Goal: Task Accomplishment & Management: Complete application form

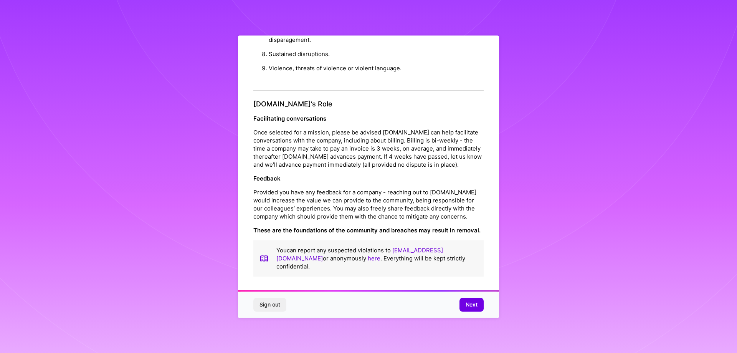
scroll to position [2, 0]
click at [470, 312] on div "Sign out Next" at bounding box center [368, 304] width 261 height 26
click at [476, 309] on button "Next" at bounding box center [471, 304] width 24 height 14
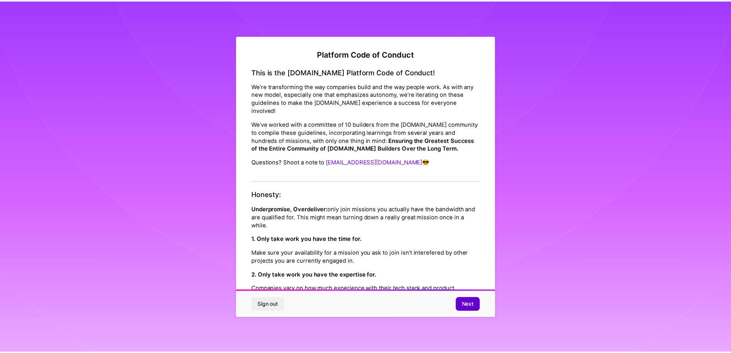
scroll to position [0, 0]
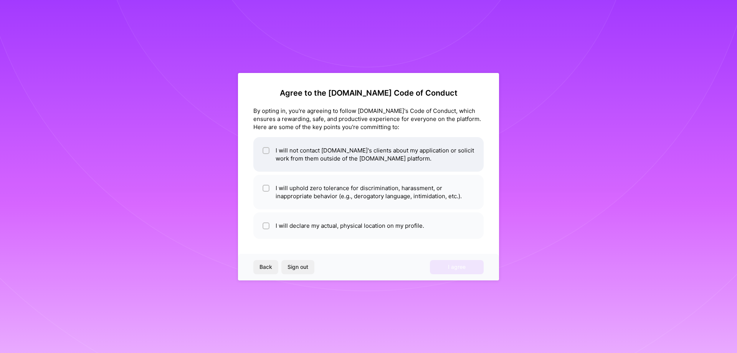
click at [315, 167] on li "I will not contact A.Team's clients about my application or solicit work from t…" at bounding box center [368, 154] width 230 height 35
checkbox input "false"
click at [318, 202] on li "I will uphold zero tolerance for discrimination, harassment, or inappropriate b…" at bounding box center [368, 192] width 230 height 35
checkbox input "true"
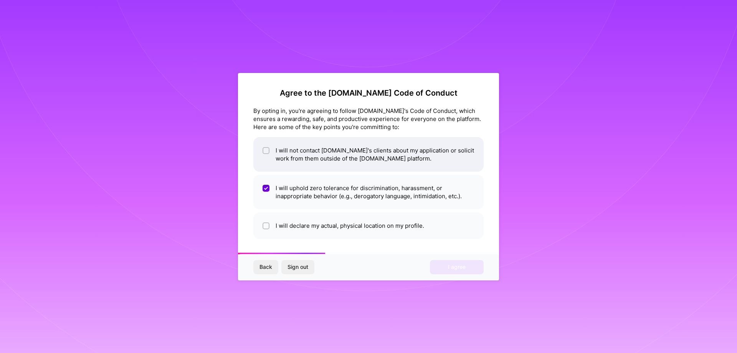
click at [297, 158] on li "I will not contact A.Team's clients about my application or solicit work from t…" at bounding box center [368, 154] width 230 height 35
checkbox input "true"
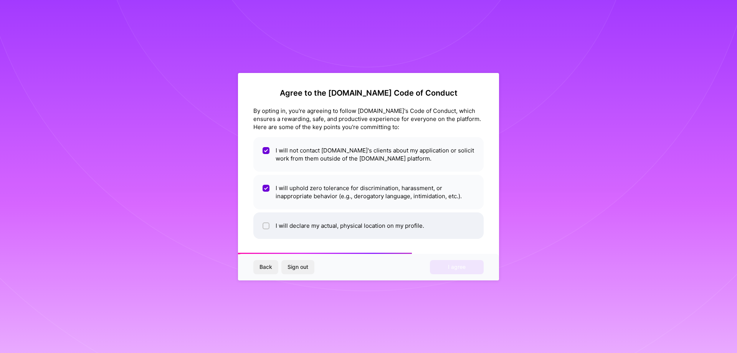
click at [290, 220] on li "I will declare my actual, physical location on my profile." at bounding box center [368, 225] width 230 height 26
checkbox input "true"
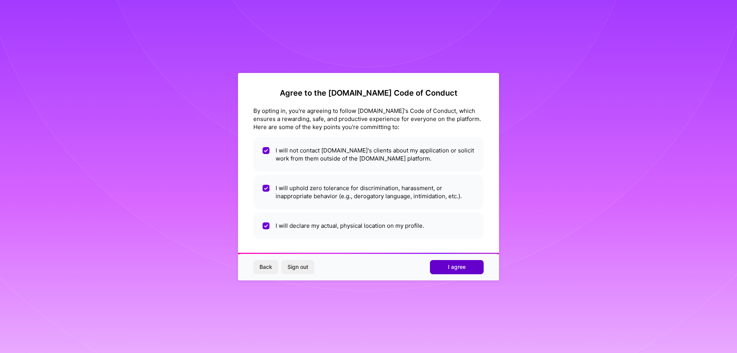
click at [451, 264] on span "I agree" at bounding box center [457, 267] width 18 height 8
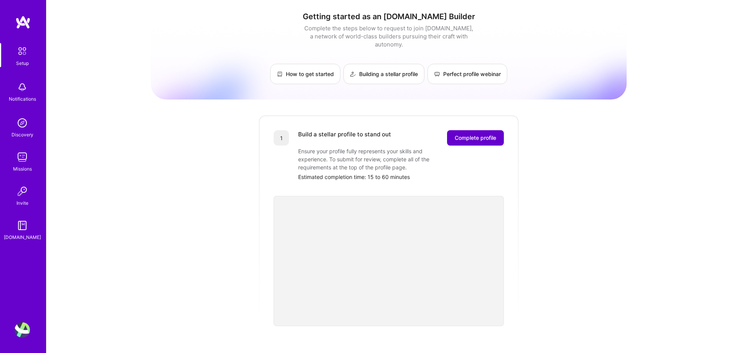
click at [473, 134] on span "Complete profile" at bounding box center [475, 138] width 41 height 8
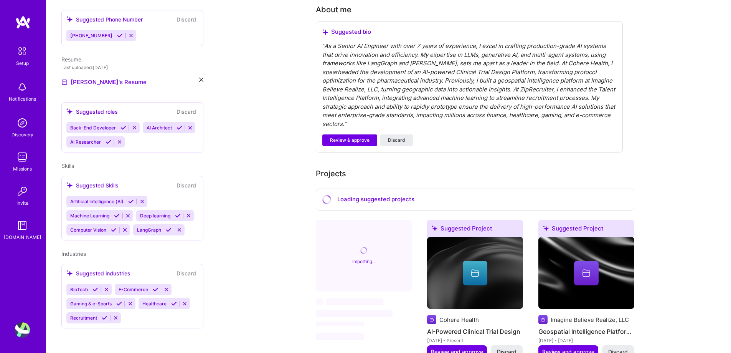
scroll to position [230, 0]
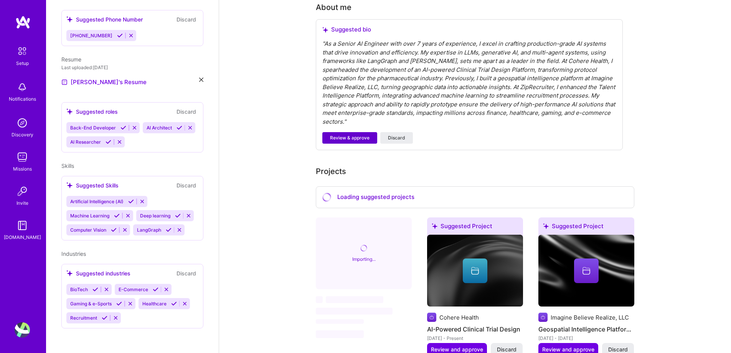
click at [345, 134] on span "Review & approve" at bounding box center [350, 137] width 40 height 7
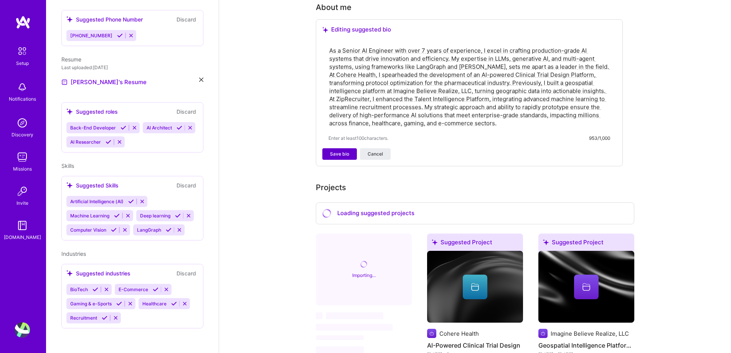
click at [345, 128] on div "Complete your profile to take the first step in unlocking full A.Team access On…" at bounding box center [475, 288] width 319 height 956
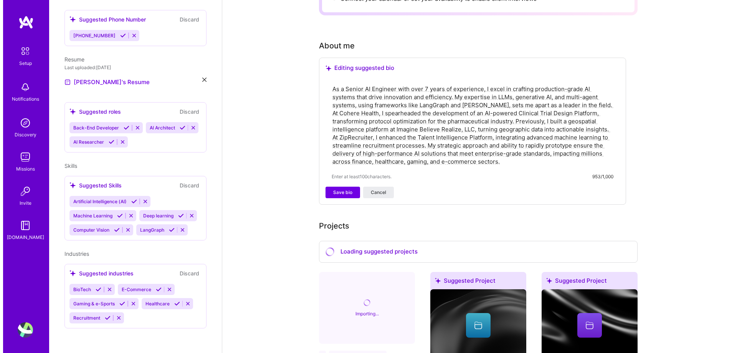
scroll to position [0, 0]
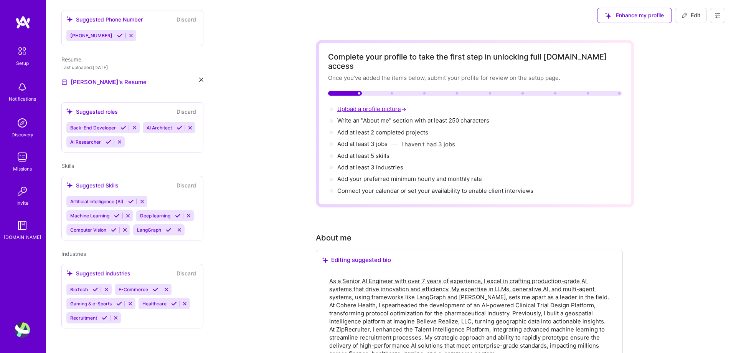
click at [383, 105] on span "Upload a profile picture →" at bounding box center [372, 108] width 71 height 7
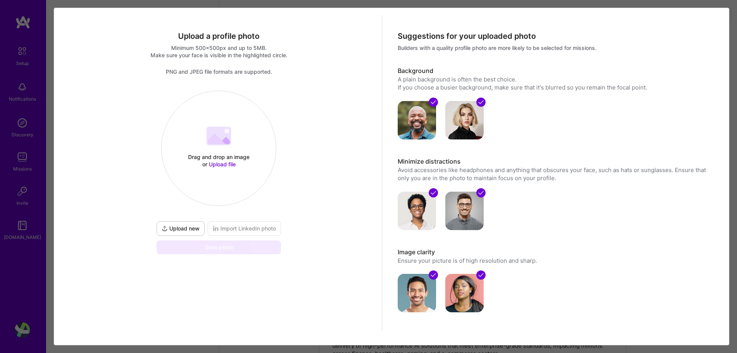
click at [383, 99] on div "Suggestions for your uploaded photo Builders with a quality profile photo are m…" at bounding box center [554, 181] width 345 height 330
click at [188, 226] on span "Upload new" at bounding box center [181, 229] width 38 height 8
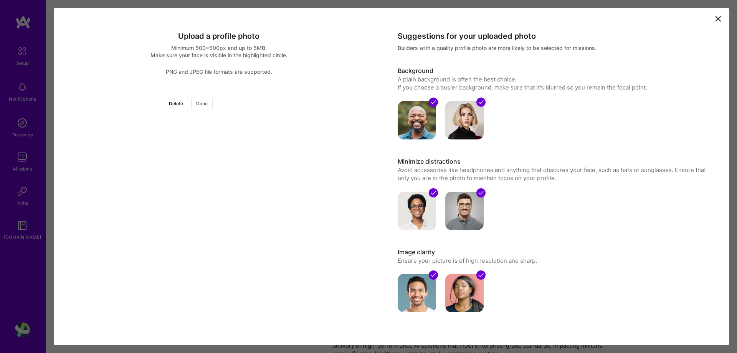
click at [213, 104] on button "Done" at bounding box center [201, 103] width 21 height 13
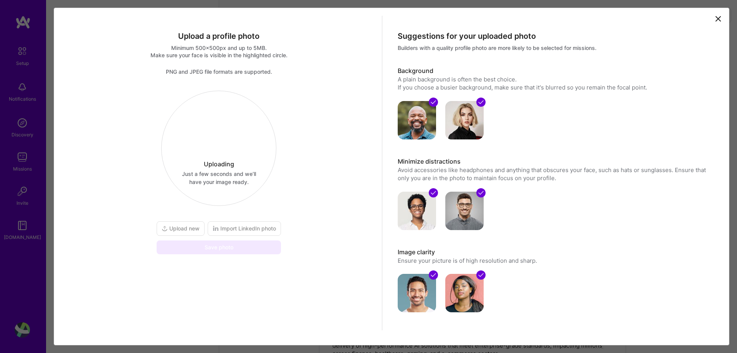
click at [430, 103] on icon at bounding box center [433, 102] width 6 height 6
click at [457, 107] on img at bounding box center [464, 120] width 38 height 38
click at [417, 121] on img at bounding box center [417, 120] width 38 height 38
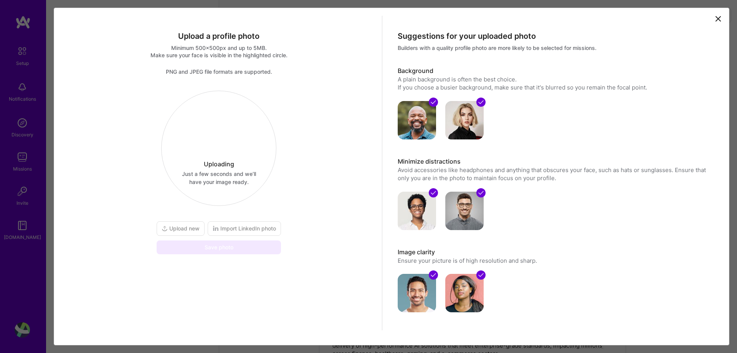
click at [417, 121] on img at bounding box center [417, 120] width 38 height 38
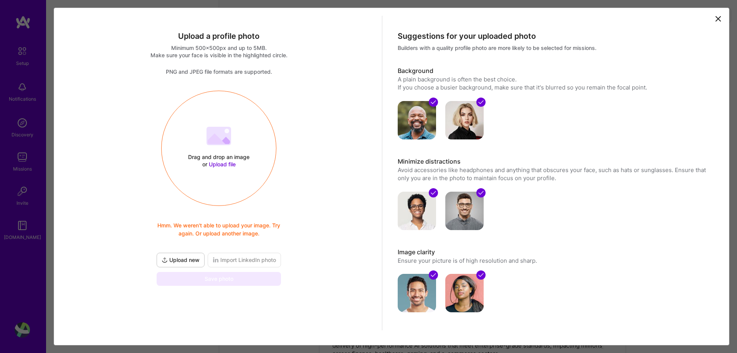
scroll to position [15, 0]
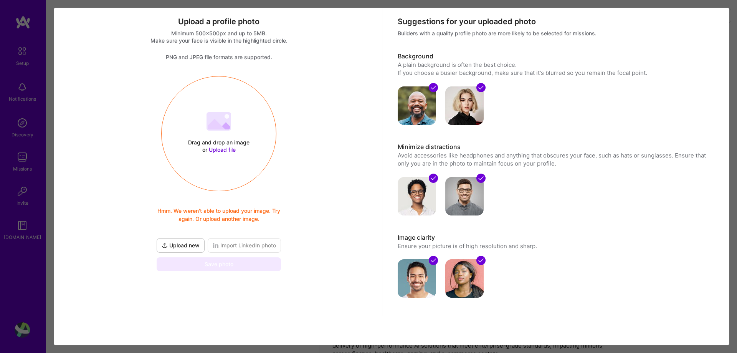
click at [197, 242] on span "Upload new" at bounding box center [181, 245] width 38 height 8
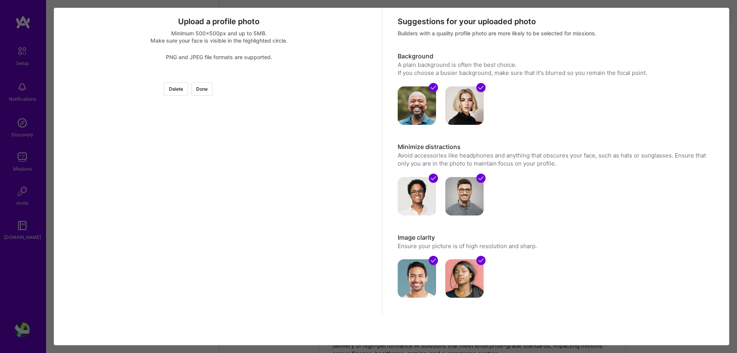
click at [278, 121] on div at bounding box center [334, 191] width 230 height 230
click at [309, 129] on div at bounding box center [334, 191] width 230 height 230
click at [213, 88] on button "Done" at bounding box center [201, 88] width 21 height 13
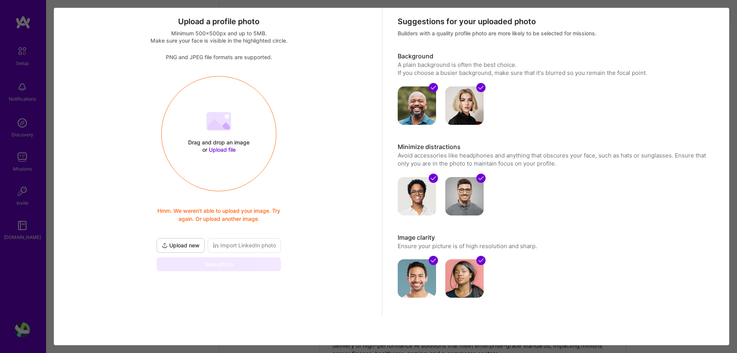
click at [183, 248] on span "Upload new" at bounding box center [181, 245] width 38 height 8
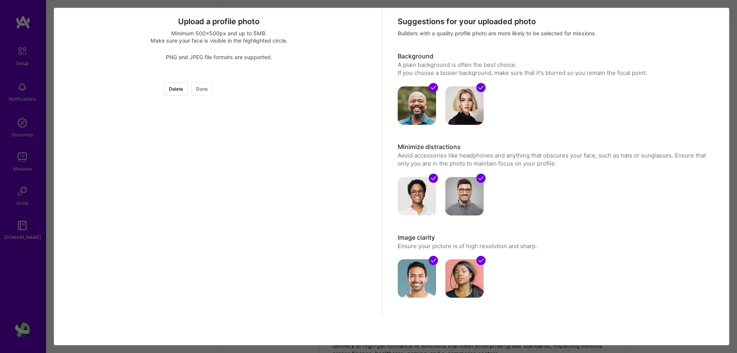
click at [213, 90] on button "Done" at bounding box center [201, 88] width 21 height 13
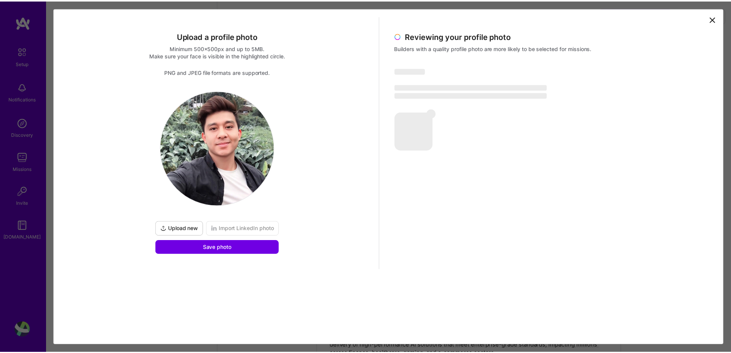
scroll to position [0, 0]
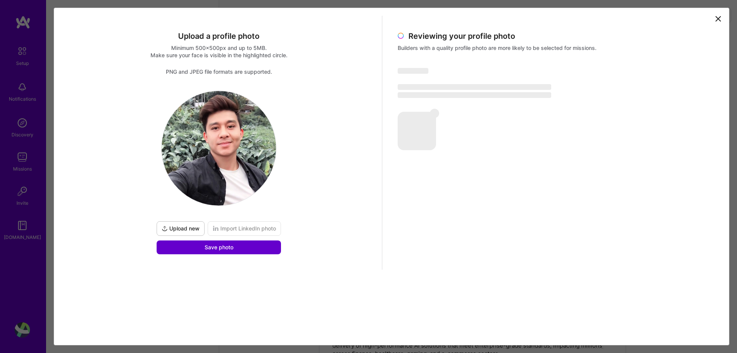
click at [212, 247] on span "Save photo" at bounding box center [219, 247] width 29 height 8
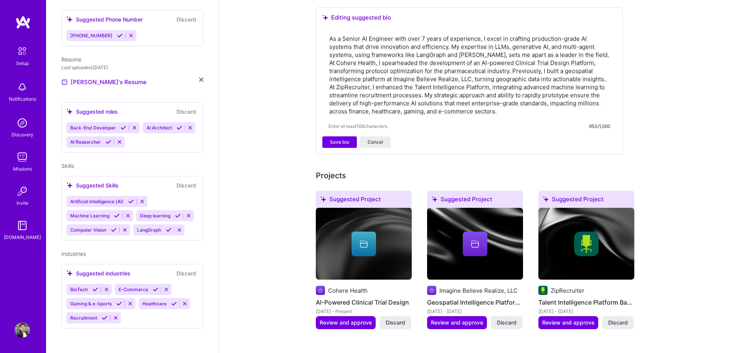
scroll to position [230, 0]
click at [352, 137] on button "Save bio" at bounding box center [339, 143] width 35 height 12
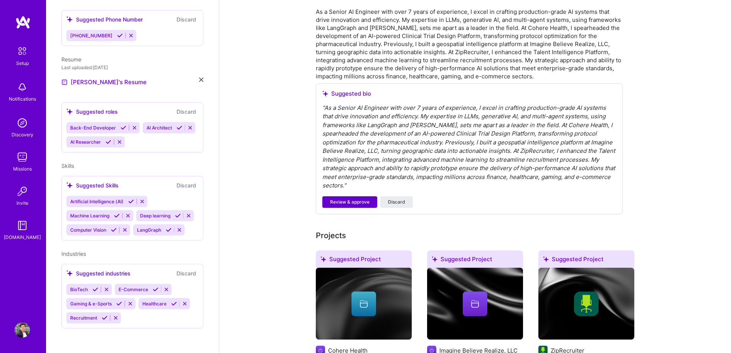
click at [358, 198] on span "Review & approve" at bounding box center [350, 201] width 40 height 7
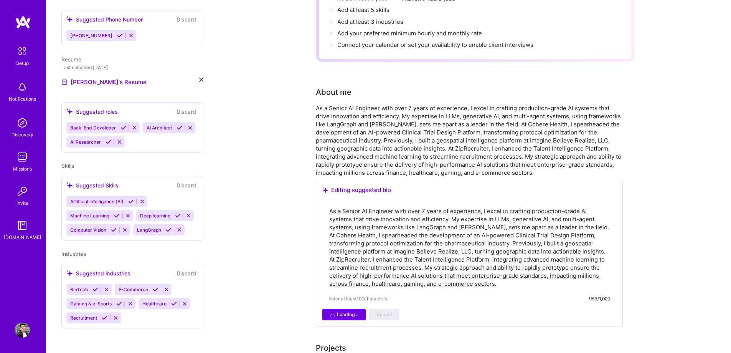
scroll to position [115, 0]
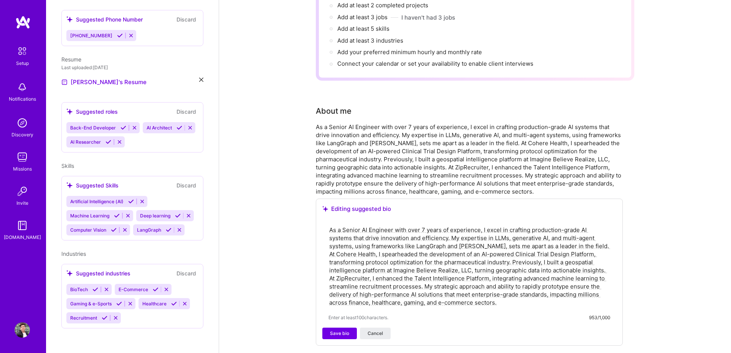
click at [283, 184] on div "Complete your profile to take the first step in unlocking full A.Team access On…" at bounding box center [475, 342] width 512 height 853
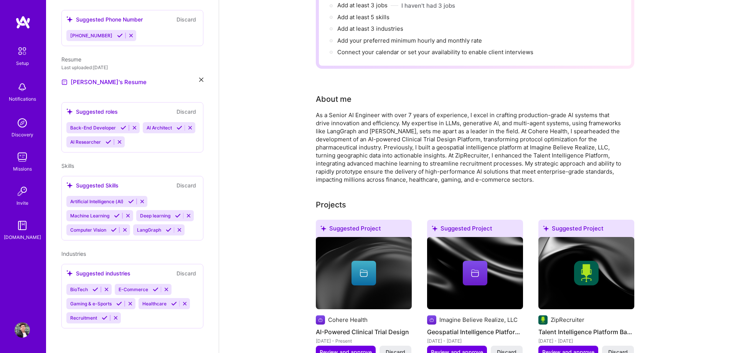
click at [252, 192] on div "Complete your profile to take the first step in unlocking full A.Team access On…" at bounding box center [475, 262] width 512 height 692
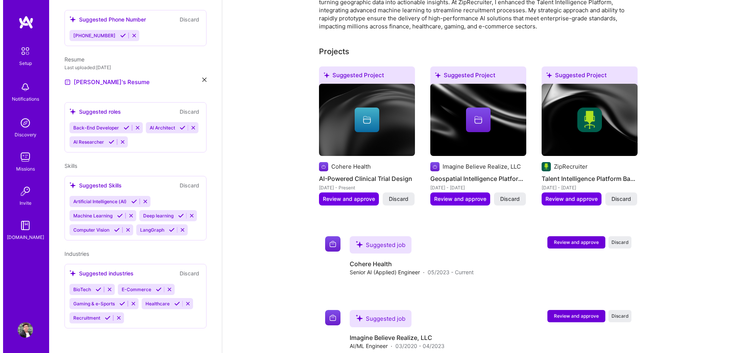
scroll to position [269, 0]
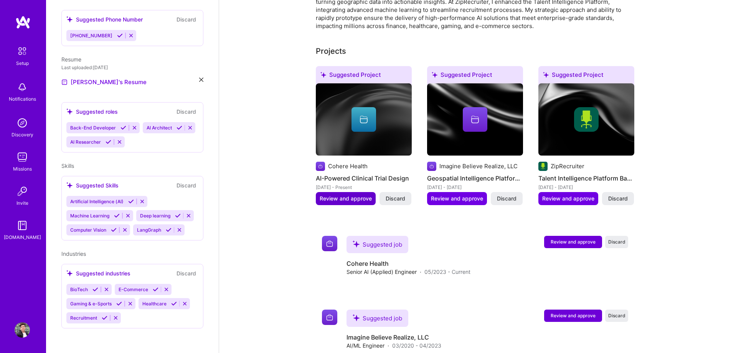
click at [347, 193] on button "Review and approve" at bounding box center [346, 198] width 60 height 13
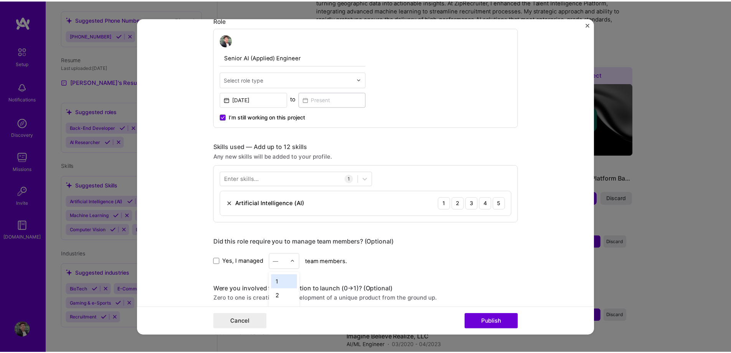
scroll to position [306, 0]
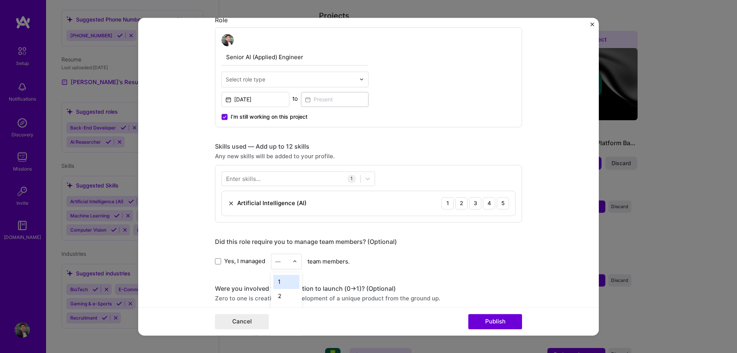
click at [289, 257] on div "—" at bounding box center [281, 261] width 21 height 15
click at [636, 182] on div "Editing suggested project This project is suggested based on your LinkedIn, res…" at bounding box center [368, 176] width 737 height 353
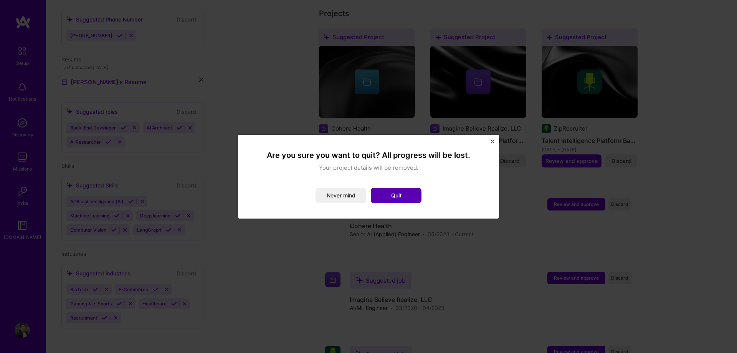
click at [402, 192] on button "Quit" at bounding box center [396, 195] width 51 height 15
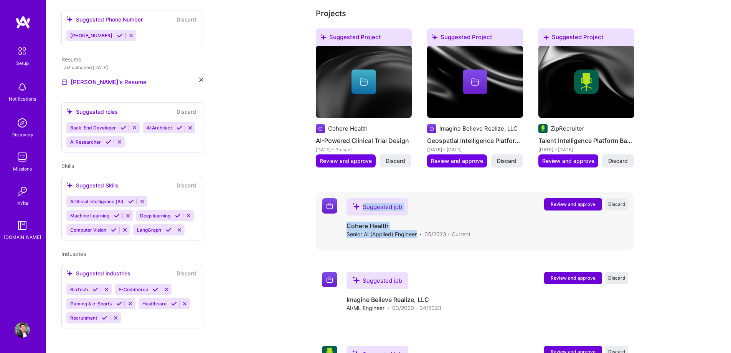
drag, startPoint x: 402, startPoint y: 192, endPoint x: 339, endPoint y: 218, distance: 67.9
click at [377, 226] on div "Suggested job Cohere Health Senior AI (Applied) Engineer · 05/2023 - Current" at bounding box center [409, 218] width 124 height 40
click at [291, 215] on div "Complete your profile to take the first step in unlocking full A.Team access On…" at bounding box center [475, 70] width 512 height 692
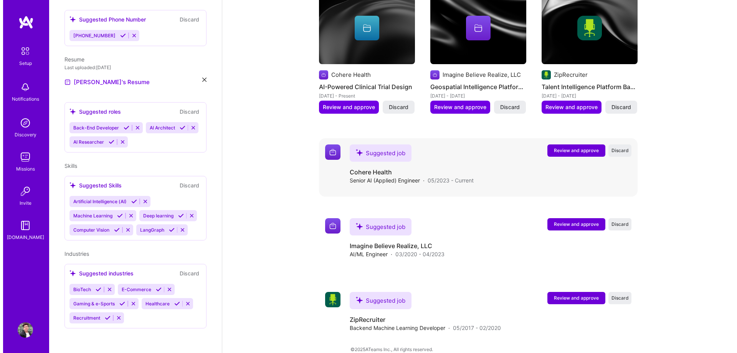
scroll to position [360, 0]
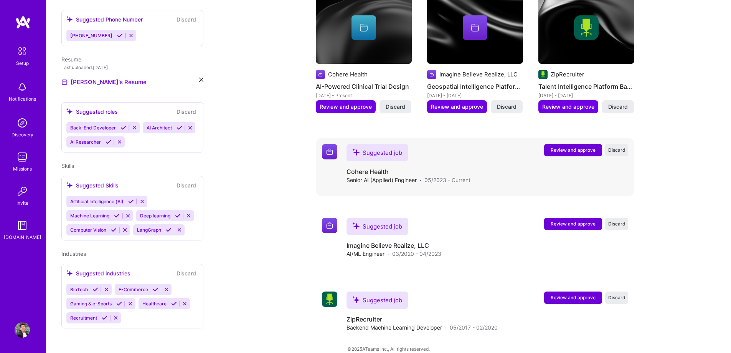
click at [555, 147] on span "Review and approve" at bounding box center [573, 150] width 45 height 7
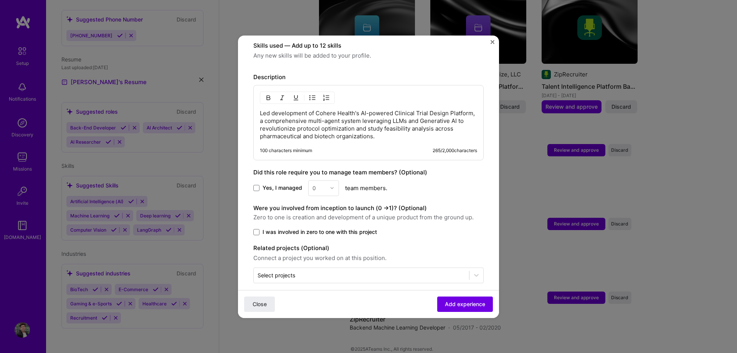
scroll to position [269, 0]
click at [347, 118] on p "Led development of Cohere Health's AI-powered Clinical Trial Design Platform, a…" at bounding box center [368, 124] width 217 height 31
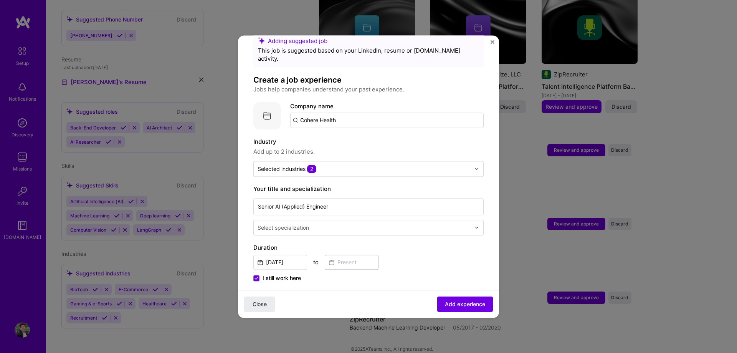
scroll to position [0, 0]
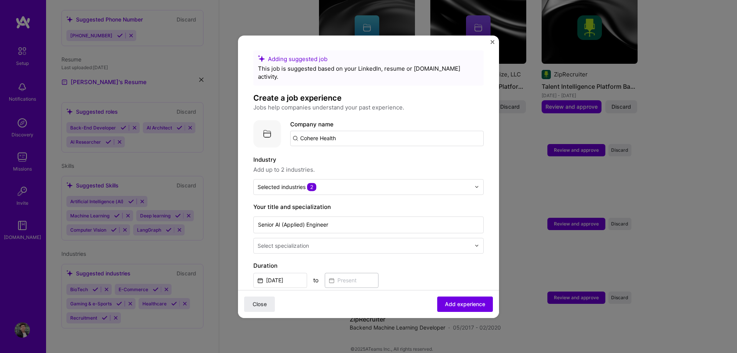
click at [407, 241] on input "text" at bounding box center [365, 245] width 215 height 8
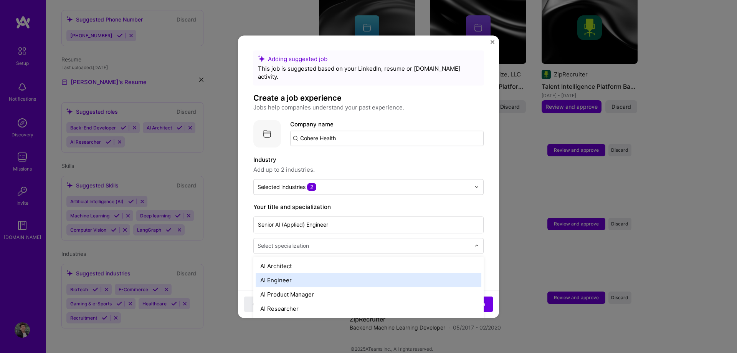
click at [355, 275] on div "AI Engineer" at bounding box center [369, 280] width 226 height 14
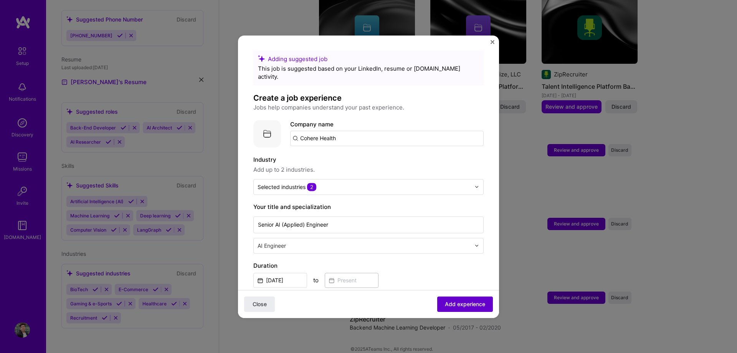
click at [458, 301] on span "Add experience" at bounding box center [465, 304] width 40 height 8
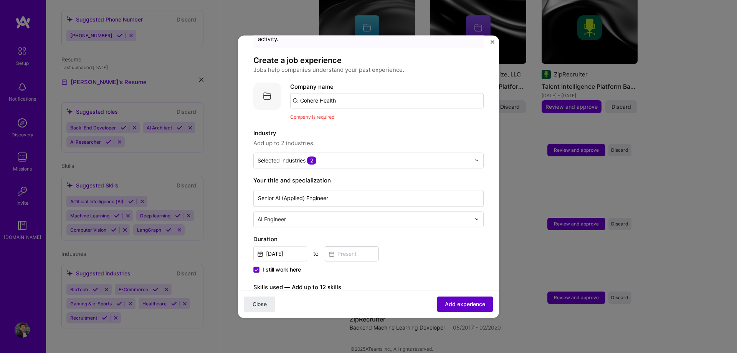
scroll to position [77, 0]
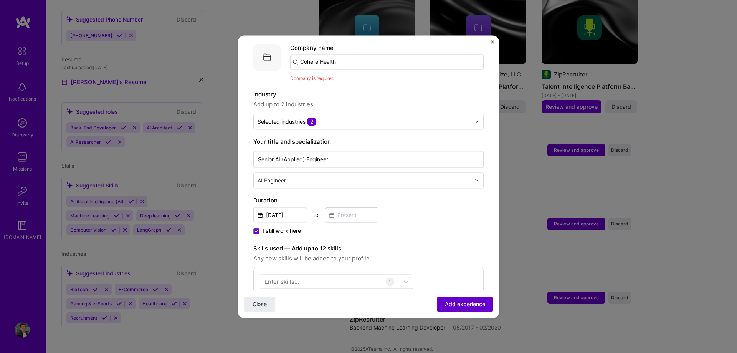
click at [471, 303] on span "Add experience" at bounding box center [465, 304] width 40 height 8
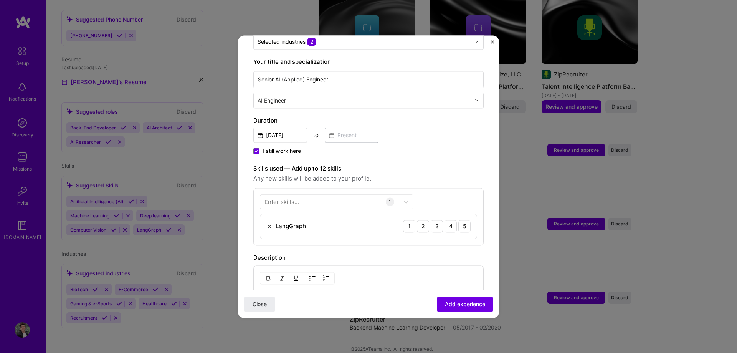
scroll to position [146, 0]
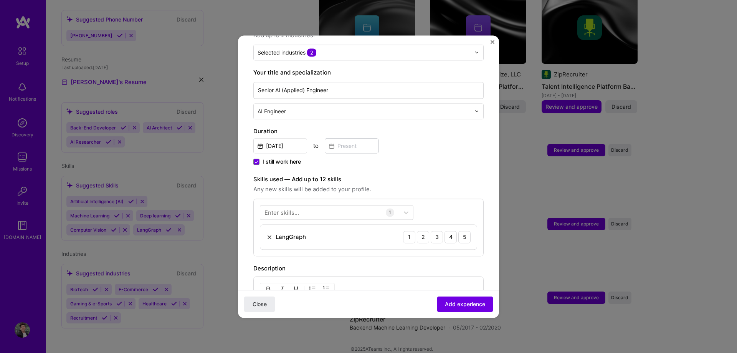
click at [359, 232] on div "LangGraph 1 2 3 4 5" at bounding box center [368, 237] width 216 height 25
click at [463, 231] on div "5" at bounding box center [464, 237] width 12 height 12
click at [366, 206] on div at bounding box center [329, 212] width 139 height 13
click at [359, 206] on div at bounding box center [329, 212] width 139 height 13
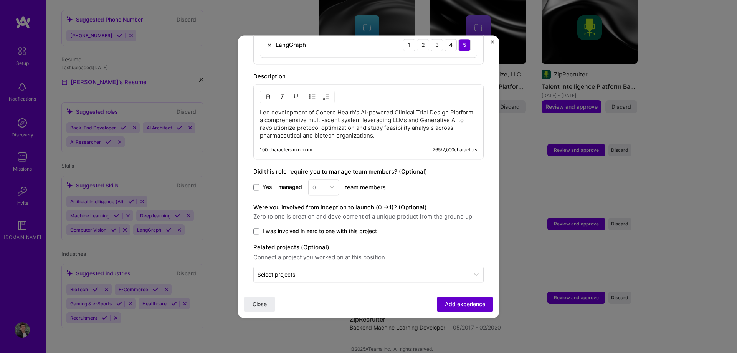
click at [476, 309] on button "Add experience" at bounding box center [465, 303] width 56 height 15
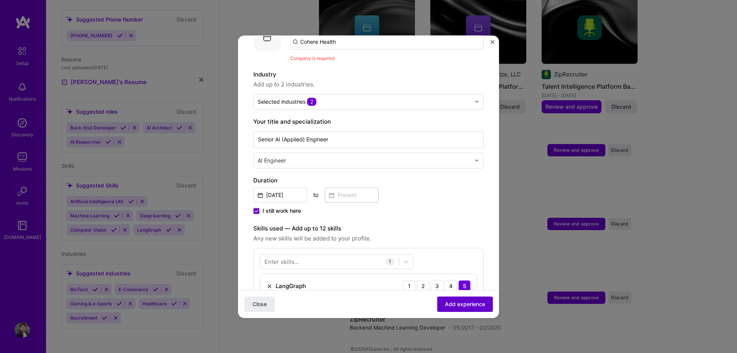
scroll to position [77, 0]
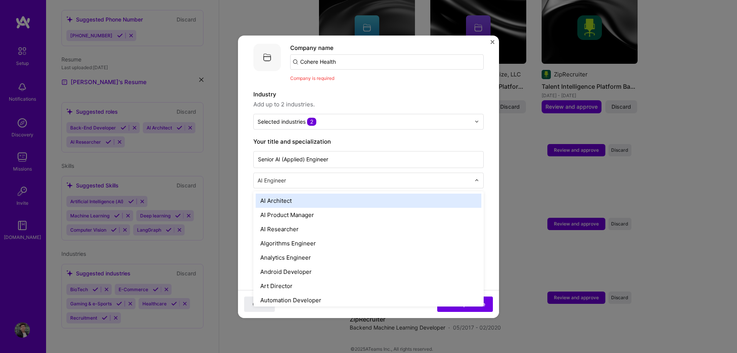
click at [346, 176] on div at bounding box center [365, 180] width 215 height 10
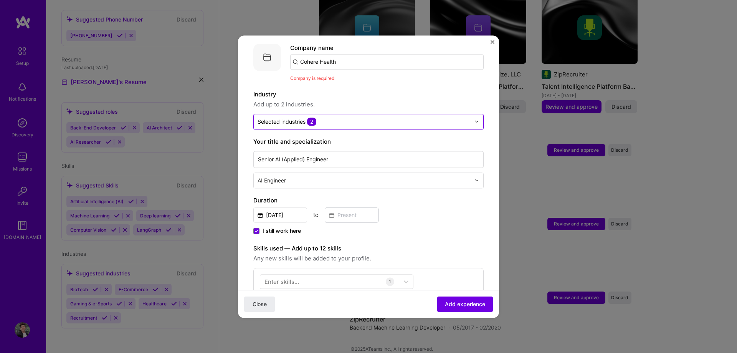
click at [398, 119] on div "Selected industries 2" at bounding box center [364, 121] width 221 height 15
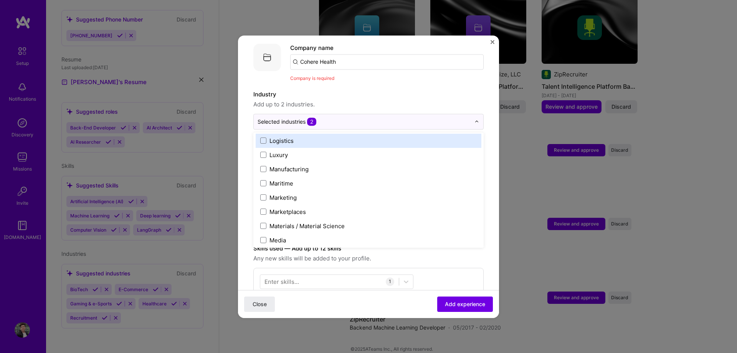
click at [488, 124] on form "Adding suggested job This job is suggested based on your LinkedIn, resume or A.…" at bounding box center [368, 280] width 261 height 613
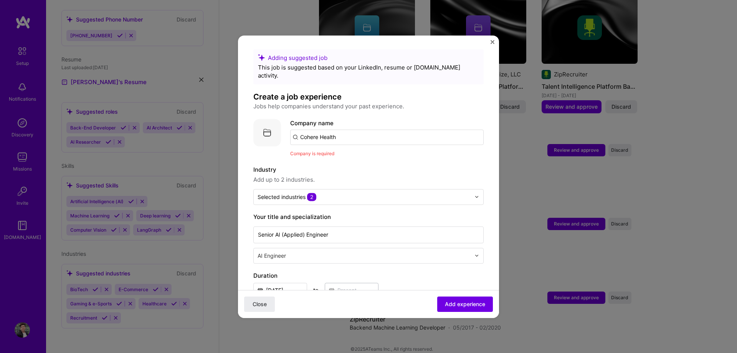
scroll to position [0, 0]
click at [316, 194] on span "2" at bounding box center [311, 198] width 9 height 8
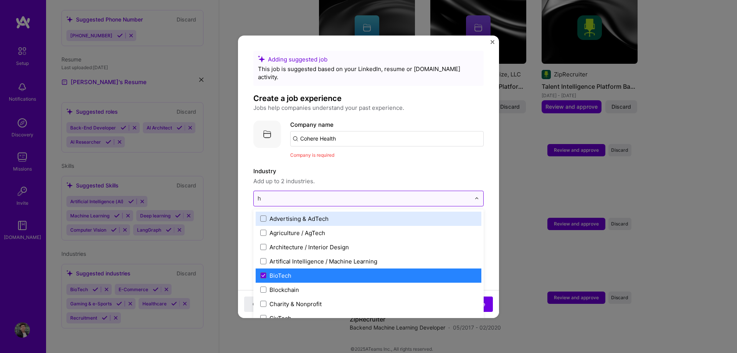
type input "he"
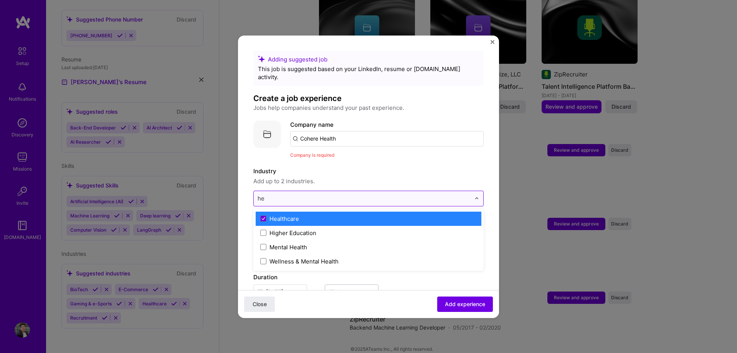
click at [294, 215] on div "Healthcare" at bounding box center [284, 219] width 30 height 8
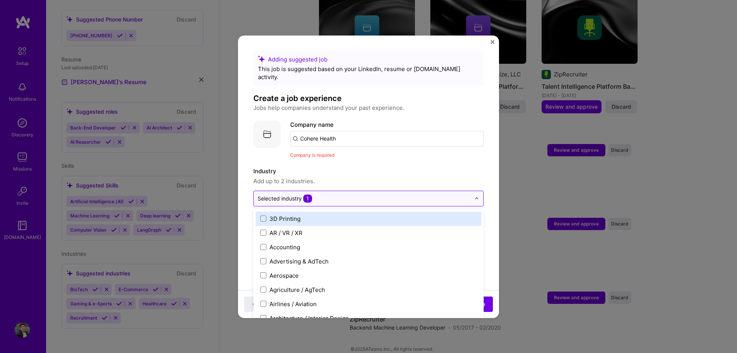
click at [329, 194] on input "text" at bounding box center [364, 198] width 213 height 8
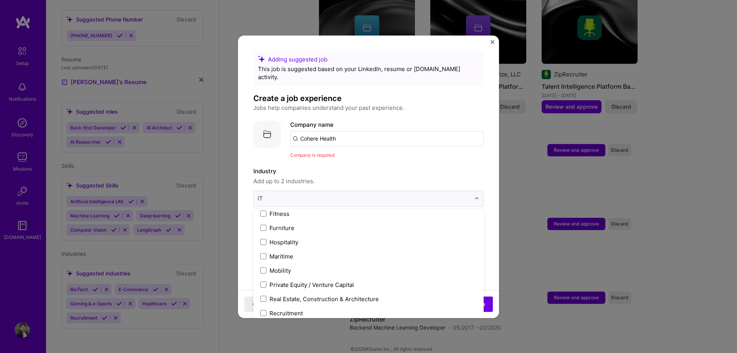
scroll to position [77, 0]
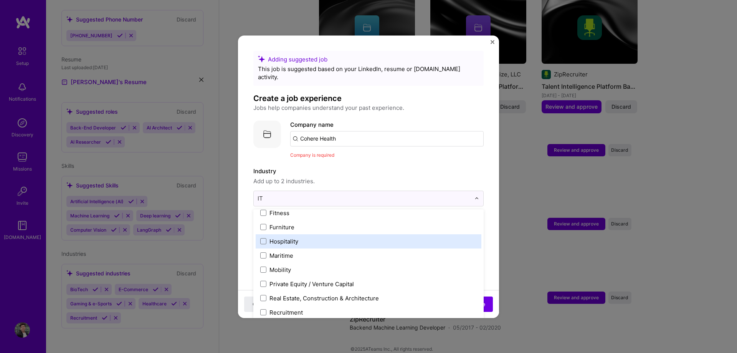
type input "I"
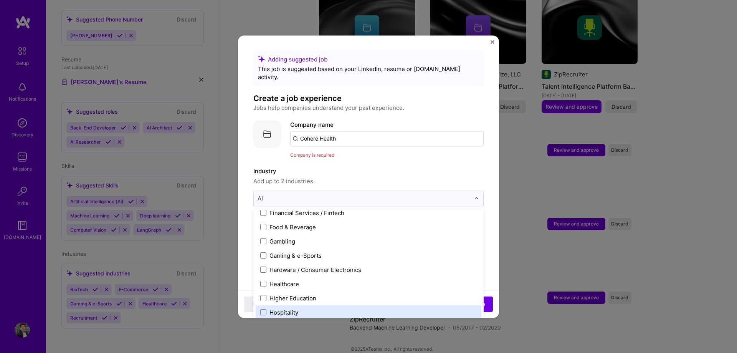
scroll to position [0, 0]
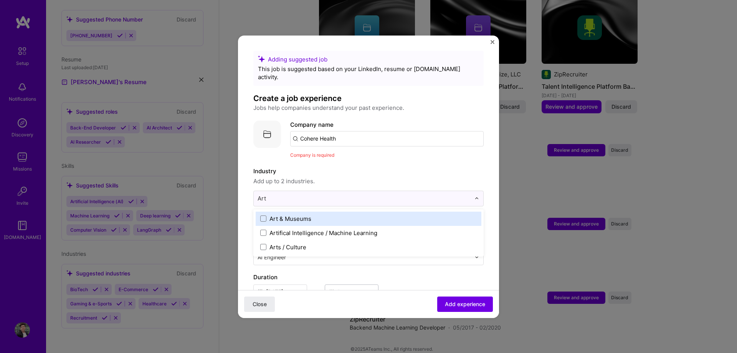
type input "Arti"
click at [339, 215] on div "Artifical Intelligence / Machine Learning" at bounding box center [323, 219] width 108 height 8
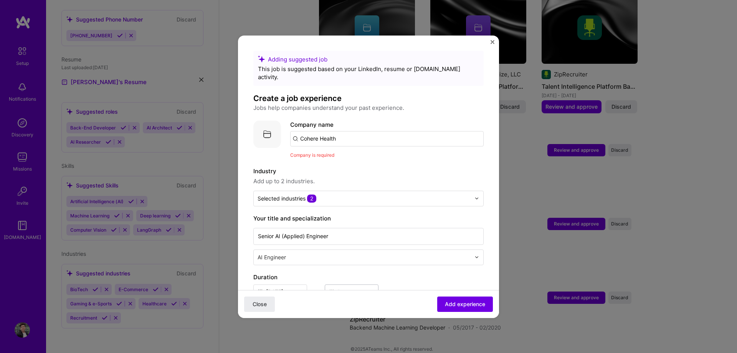
click at [491, 229] on form "Adding suggested job This job is suggested based on your LinkedIn, resume or A.…" at bounding box center [368, 357] width 261 height 613
click at [345, 194] on input "text" at bounding box center [364, 198] width 213 height 8
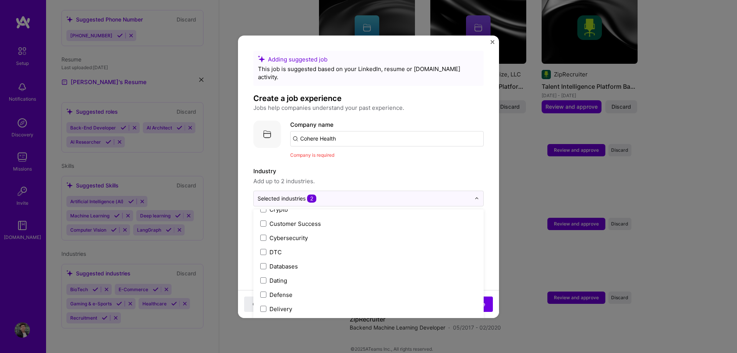
scroll to position [729, 0]
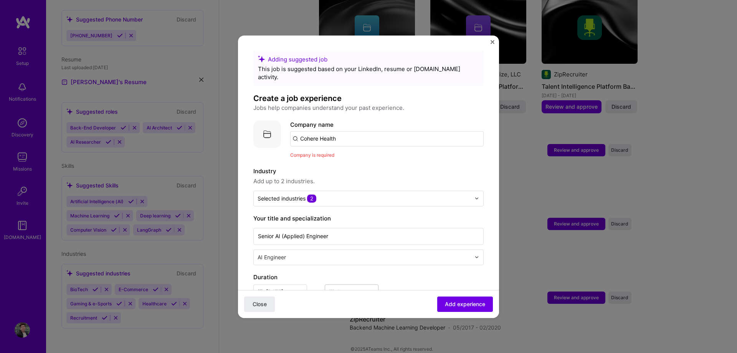
click at [488, 256] on form "Adding suggested job This job is suggested based on your LinkedIn, resume or A.…" at bounding box center [368, 357] width 261 height 613
click at [471, 301] on span "Add experience" at bounding box center [465, 304] width 40 height 8
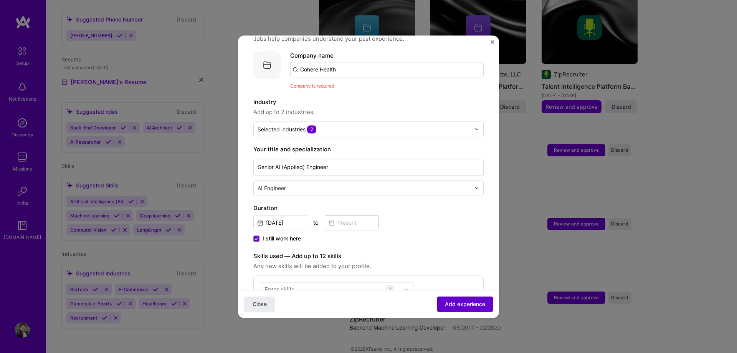
scroll to position [77, 0]
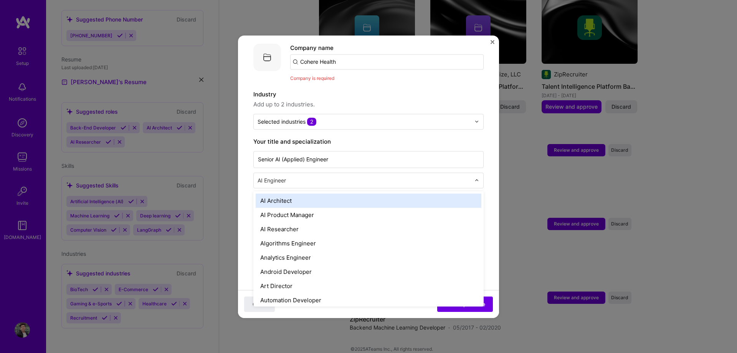
click at [329, 176] on input "text" at bounding box center [365, 180] width 215 height 8
click at [378, 137] on label "Your title and specialization" at bounding box center [368, 141] width 230 height 9
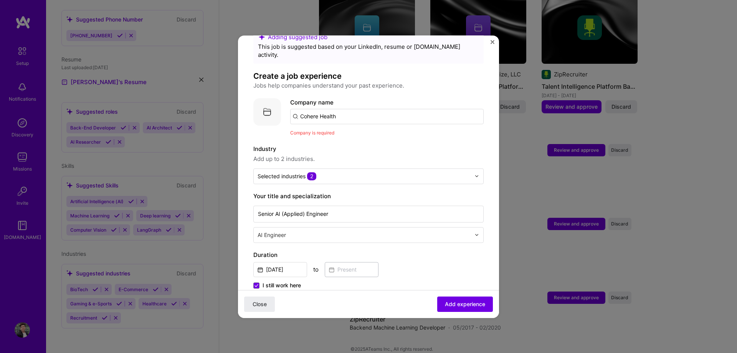
scroll to position [0, 0]
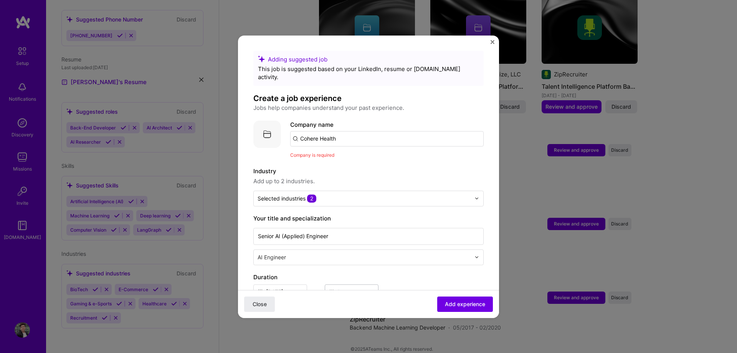
click at [348, 132] on input "Cohere Health" at bounding box center [386, 138] width 193 height 15
click at [347, 132] on input "Cohere Health" at bounding box center [386, 138] width 193 height 15
click at [296, 131] on input "Cohere Health" at bounding box center [386, 138] width 193 height 15
drag, startPoint x: 343, startPoint y: 131, endPoint x: 271, endPoint y: 133, distance: 71.4
click at [271, 133] on div "Company logo Company name Cohere Health Company is required" at bounding box center [368, 139] width 230 height 39
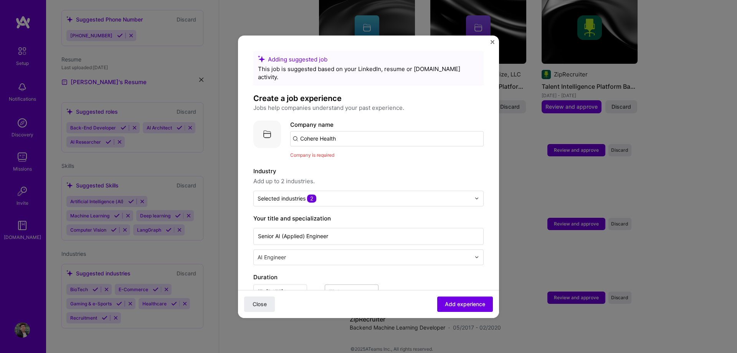
click at [271, 127] on img at bounding box center [267, 134] width 28 height 28
click at [265, 128] on img at bounding box center [267, 134] width 28 height 28
click at [351, 131] on input "Cohere Health" at bounding box center [386, 138] width 193 height 15
click at [452, 305] on span "Add experience" at bounding box center [465, 304] width 40 height 8
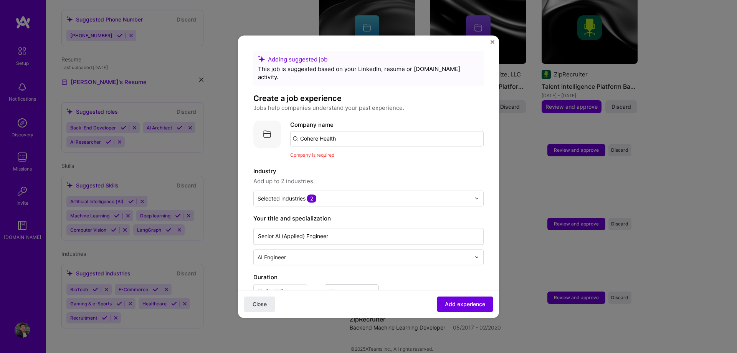
click at [394, 134] on input "Cohere Health" at bounding box center [386, 138] width 193 height 15
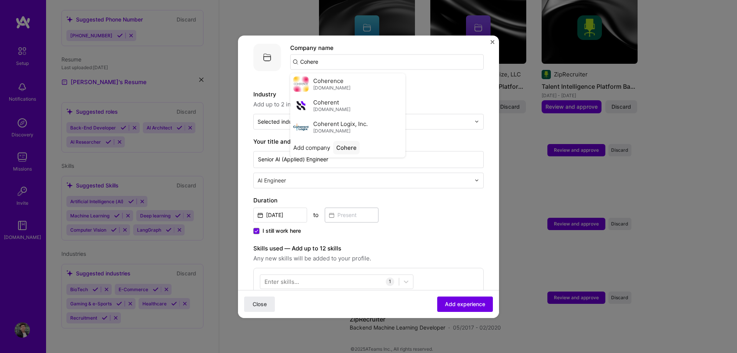
scroll to position [38, 0]
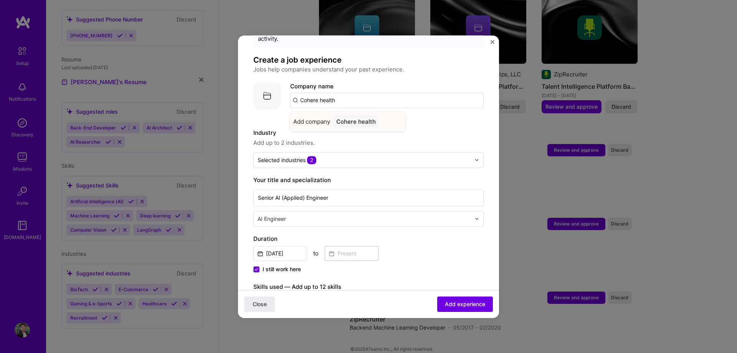
type input "Cohere health"
click at [357, 116] on div "Cohere health" at bounding box center [356, 121] width 46 height 13
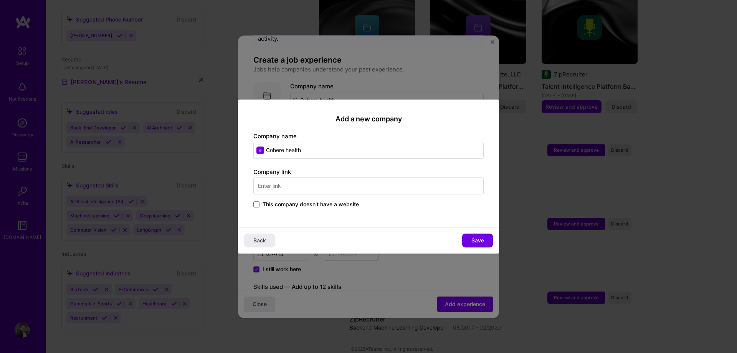
click at [299, 189] on input "text" at bounding box center [368, 185] width 230 height 17
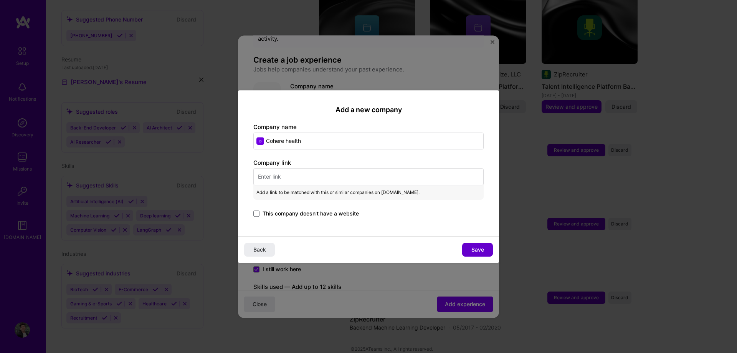
click at [474, 251] on span "Save" at bounding box center [477, 250] width 13 height 8
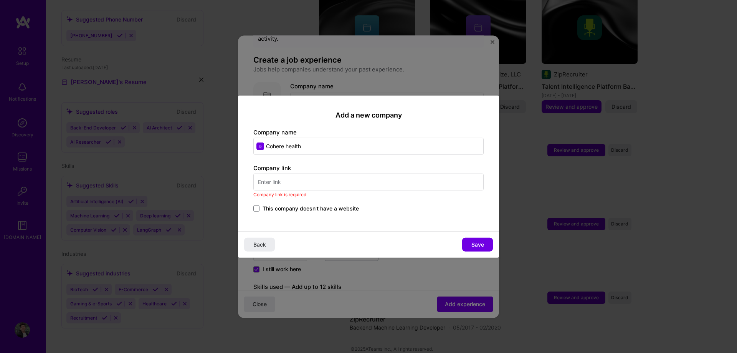
click at [285, 176] on input "text" at bounding box center [368, 182] width 230 height 17
paste input "https://coherehealth.com/"
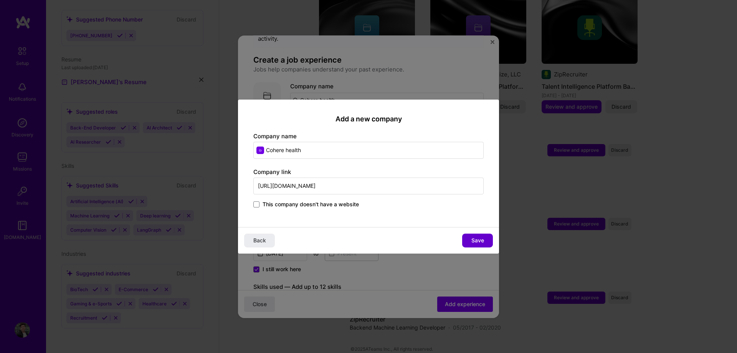
type input "https://coherehealth.com/"
click at [483, 240] on span "Save" at bounding box center [477, 240] width 13 height 8
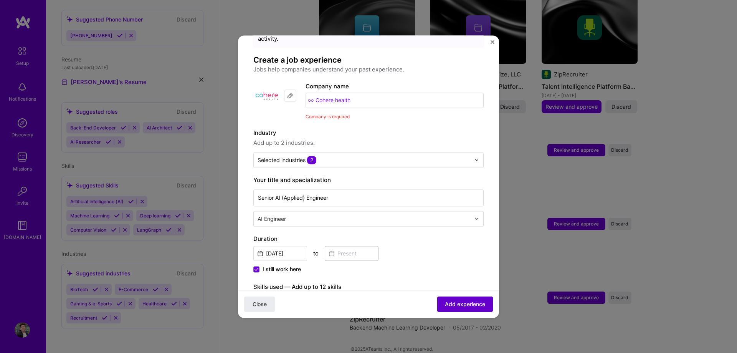
click at [456, 300] on span "Add experience" at bounding box center [465, 304] width 40 height 8
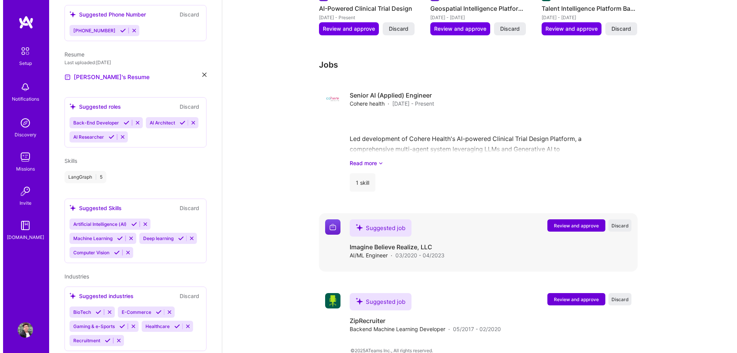
scroll to position [440, 0]
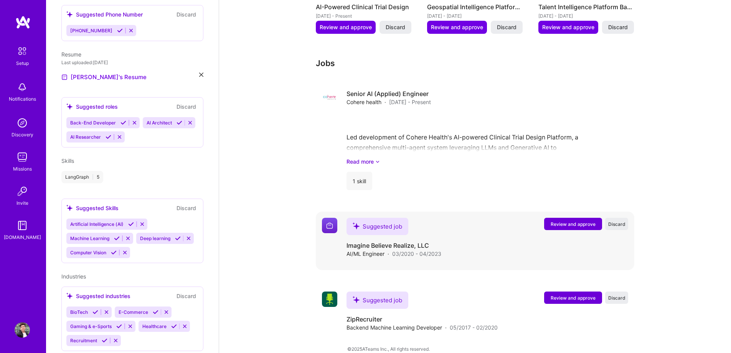
click at [568, 221] on span "Review and approve" at bounding box center [573, 224] width 45 height 7
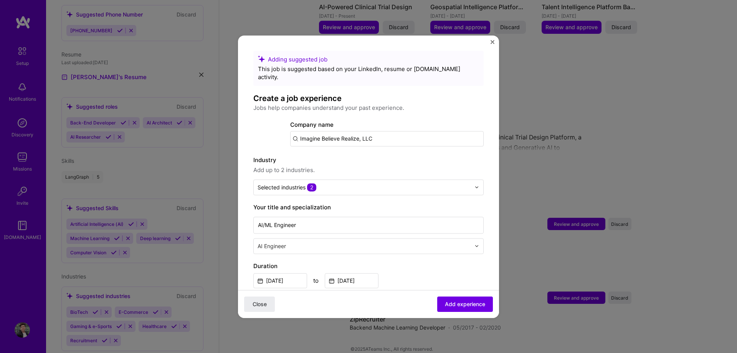
click at [337, 131] on input "Imagine Believe Realize, LLC" at bounding box center [386, 138] width 193 height 15
click at [397, 131] on input "Imagine Believe Realize, LLC" at bounding box center [386, 138] width 193 height 15
drag, startPoint x: 431, startPoint y: 130, endPoint x: 270, endPoint y: 131, distance: 160.8
click at [270, 131] on div "Company logo Company name Imagine Believe Realize, LLC" at bounding box center [368, 134] width 230 height 28
click at [295, 131] on input "Imagine Believe Realize, LLC" at bounding box center [386, 138] width 193 height 15
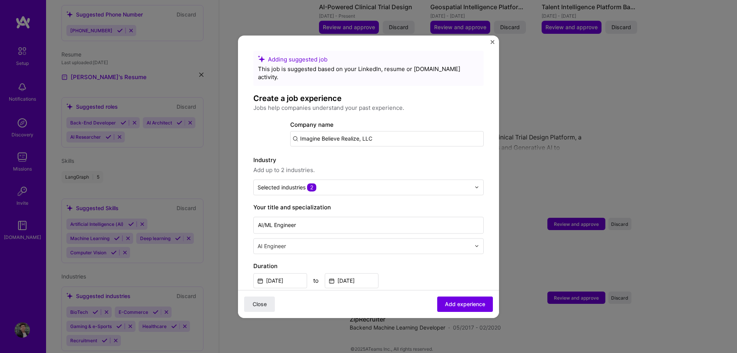
drag, startPoint x: 388, startPoint y: 130, endPoint x: 286, endPoint y: 131, distance: 102.5
click at [286, 131] on div "Company logo Company name Imagine Believe Realize, LLC" at bounding box center [368, 134] width 230 height 28
drag, startPoint x: 403, startPoint y: 135, endPoint x: 320, endPoint y: 129, distance: 82.8
click at [320, 131] on input "Imagine Believe Realize, LLC" at bounding box center [386, 138] width 193 height 15
paste input "lieve Realize, LLC"
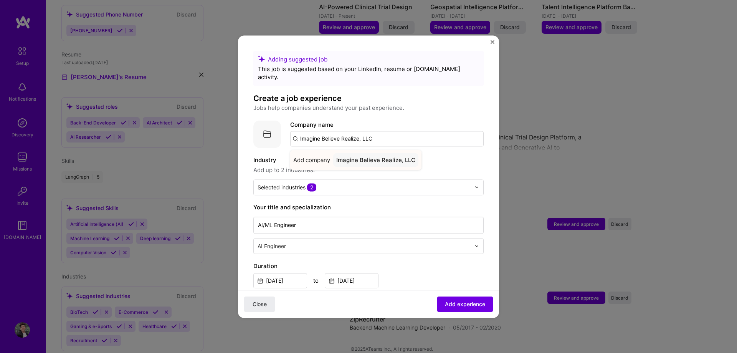
type input "Imagine Believe Realize, LLC"
click at [400, 153] on div "Imagine Believe Realize, LLC" at bounding box center [375, 159] width 85 height 13
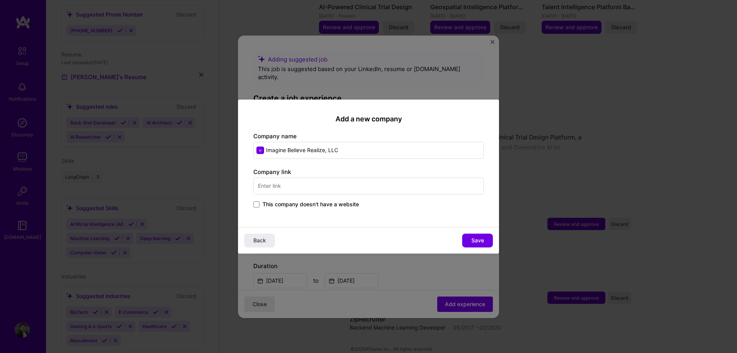
click at [367, 187] on input "text" at bounding box center [368, 185] width 230 height 17
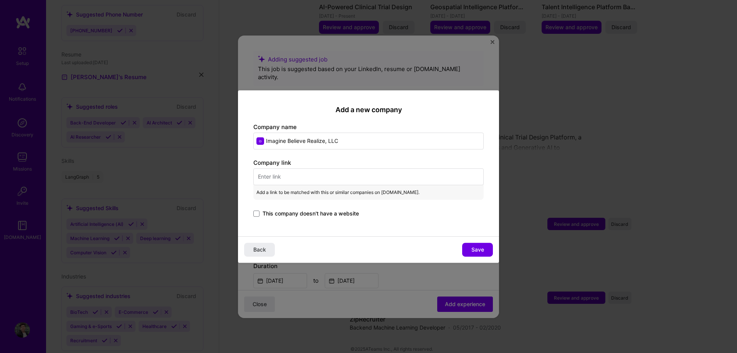
paste input "https://www.teamibr.com/"
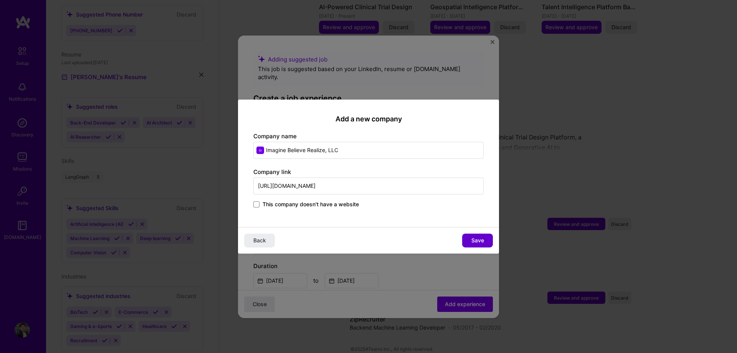
type input "https://www.teamibr.com/"
click at [484, 239] on button "Save" at bounding box center [477, 240] width 31 height 14
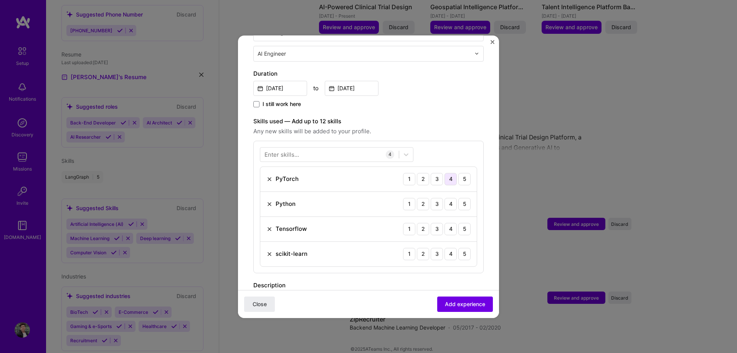
scroll to position [192, 0]
click at [458, 173] on div "5" at bounding box center [464, 179] width 12 height 12
click at [458, 198] on div "5" at bounding box center [464, 204] width 12 height 12
click at [461, 224] on div "5" at bounding box center [464, 229] width 12 height 12
click at [458, 248] on div "5" at bounding box center [464, 254] width 12 height 12
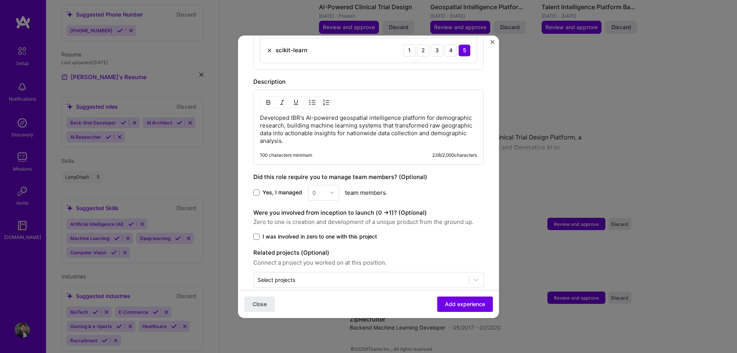
scroll to position [401, 0]
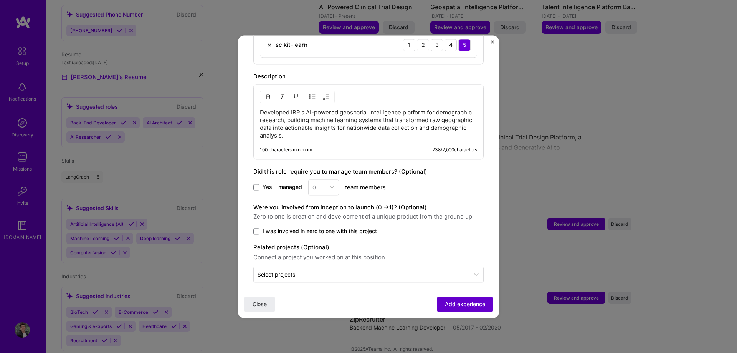
click at [455, 299] on button "Add experience" at bounding box center [465, 303] width 56 height 15
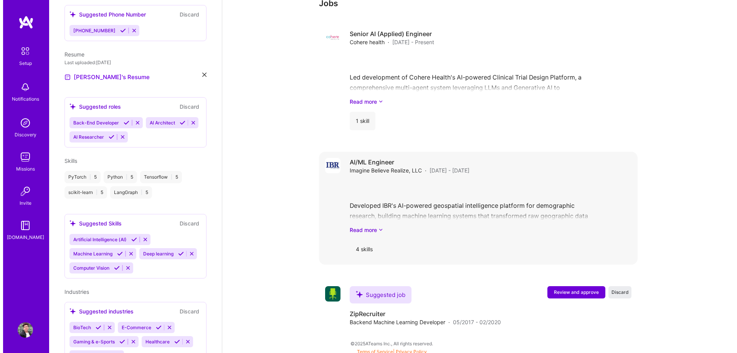
scroll to position [483, 0]
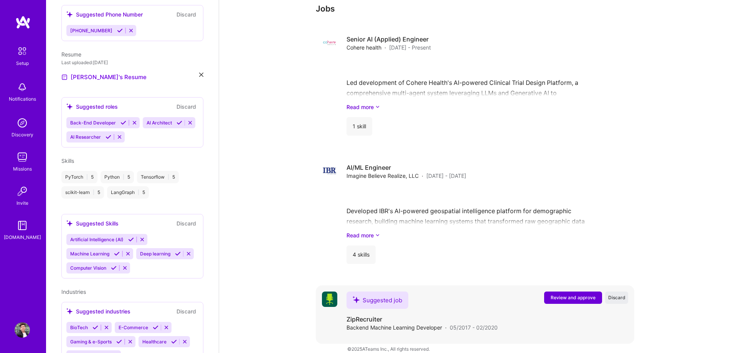
click at [582, 294] on span "Review and approve" at bounding box center [573, 297] width 45 height 7
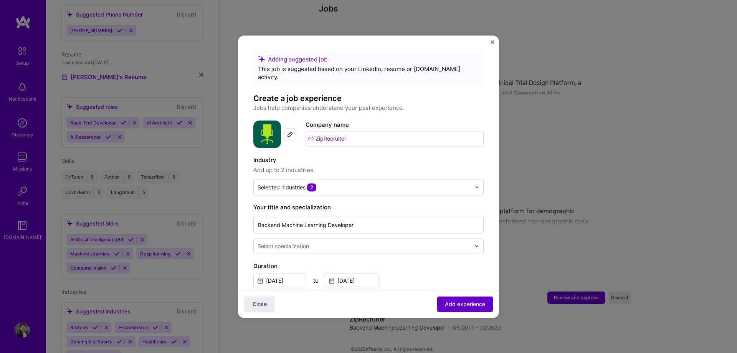
click at [445, 301] on span "Add experience" at bounding box center [465, 304] width 40 height 8
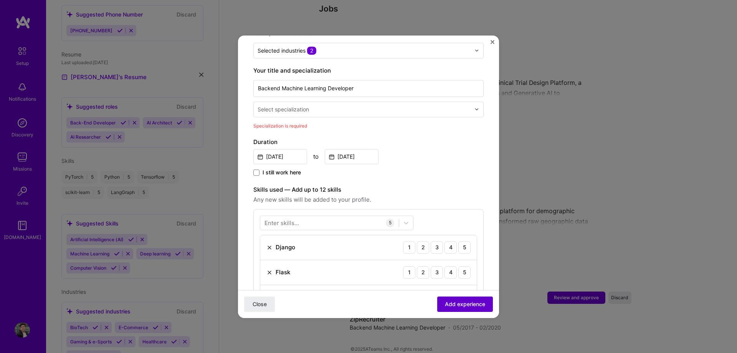
scroll to position [159, 0]
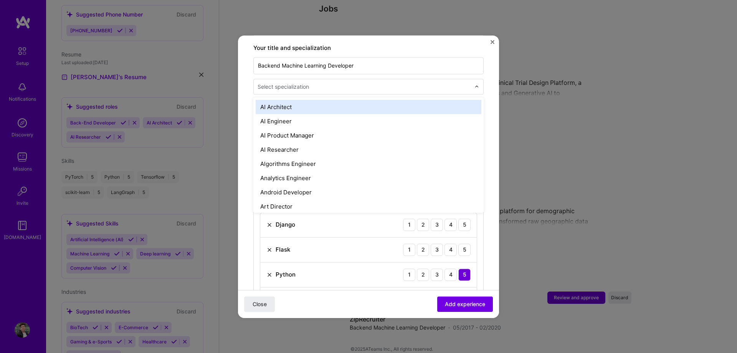
click at [381, 83] on input "text" at bounding box center [365, 87] width 215 height 8
type input "ml"
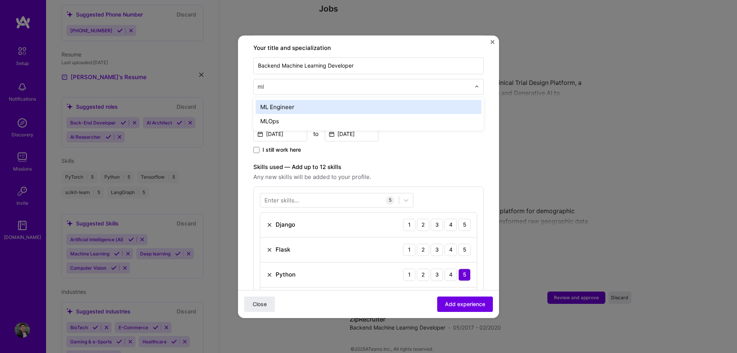
click at [364, 100] on div "ML Engineer" at bounding box center [369, 107] width 226 height 14
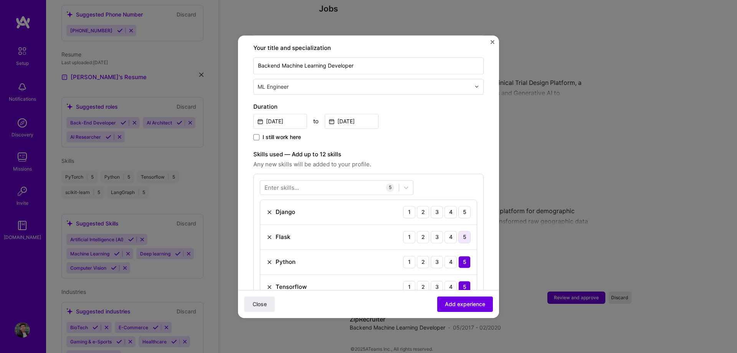
click at [458, 231] on div "5" at bounding box center [464, 237] width 12 height 12
click at [459, 206] on div "5" at bounding box center [464, 212] width 12 height 12
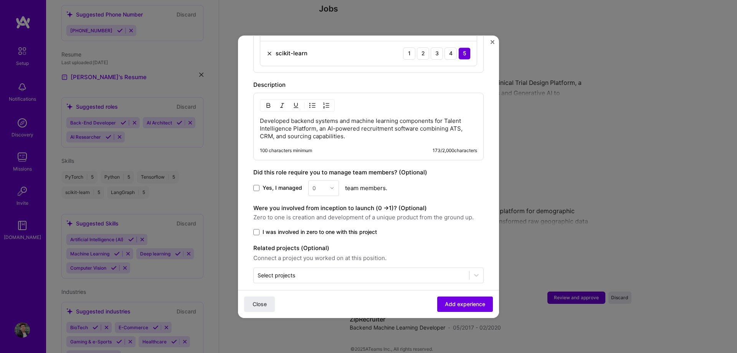
scroll to position [418, 0]
click at [456, 307] on span "Add experience" at bounding box center [465, 304] width 40 height 8
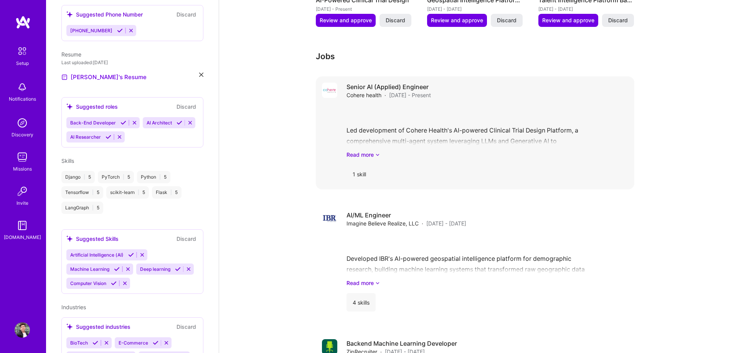
scroll to position [410, 0]
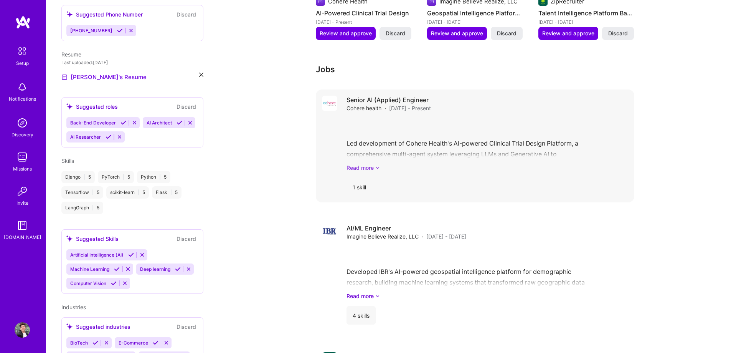
click at [371, 164] on link "Read more" at bounding box center [488, 168] width 282 height 8
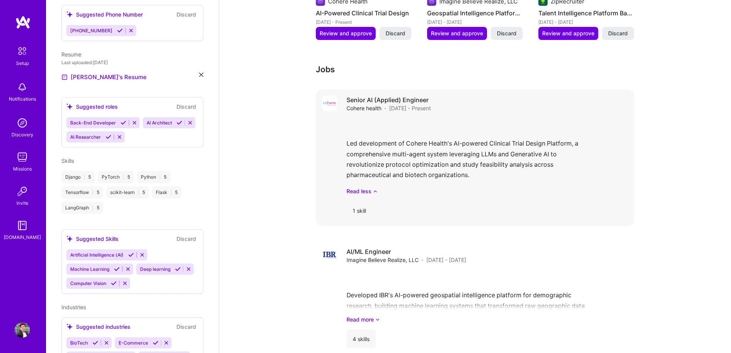
click at [401, 104] on span "[DATE] - Present" at bounding box center [410, 108] width 42 height 8
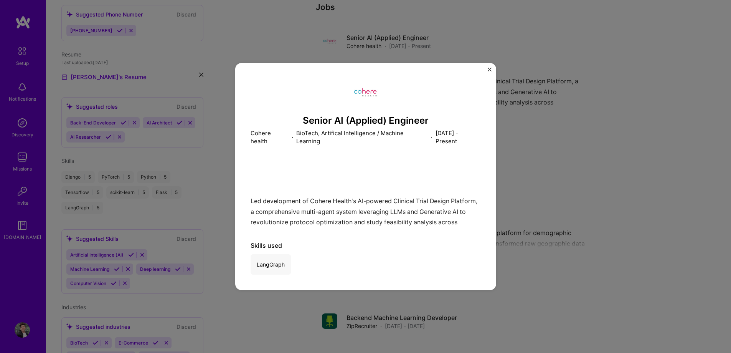
scroll to position [549, 0]
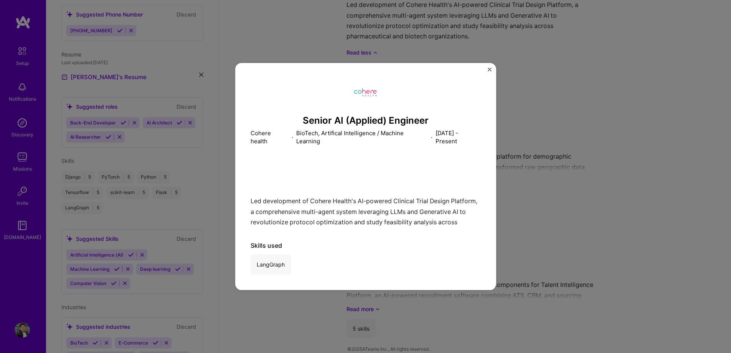
click at [277, 266] on div "LangGraph" at bounding box center [271, 264] width 40 height 20
click at [489, 69] on img "Close" at bounding box center [490, 70] width 4 height 4
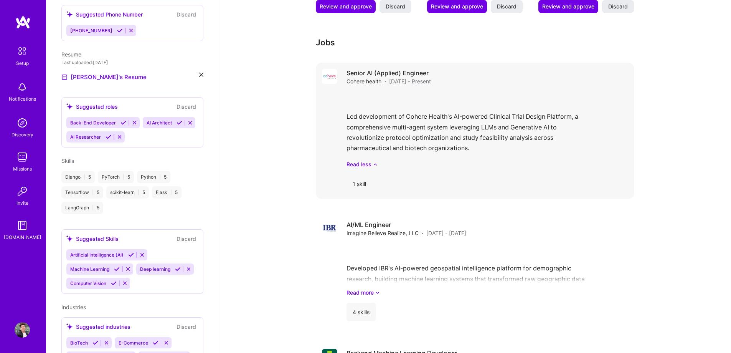
scroll to position [434, 0]
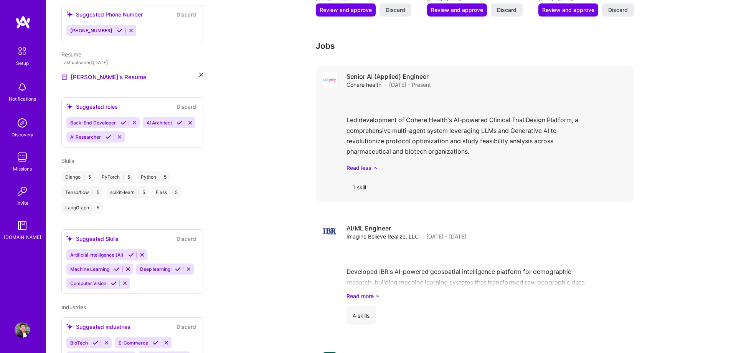
drag, startPoint x: 389, startPoint y: 109, endPoint x: 437, endPoint y: 78, distance: 56.9
click at [431, 81] on span "[DATE] - Present" at bounding box center [410, 85] width 42 height 8
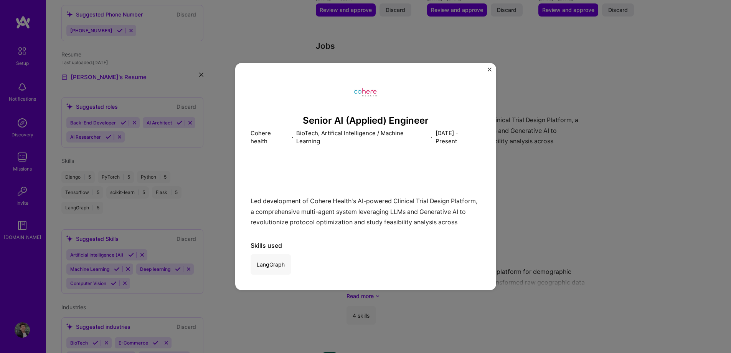
click at [276, 267] on div "LangGraph" at bounding box center [271, 264] width 40 height 20
drag, startPoint x: 274, startPoint y: 250, endPoint x: 285, endPoint y: 240, distance: 15.2
click at [278, 247] on div "Skills used LangGraph" at bounding box center [366, 257] width 230 height 33
drag, startPoint x: 285, startPoint y: 240, endPoint x: 452, endPoint y: 98, distance: 219.0
click at [299, 229] on div "Senior AI (Applied) Engineer Cohere health · BioTech, Artifical Intelligence / …" at bounding box center [366, 176] width 230 height 197
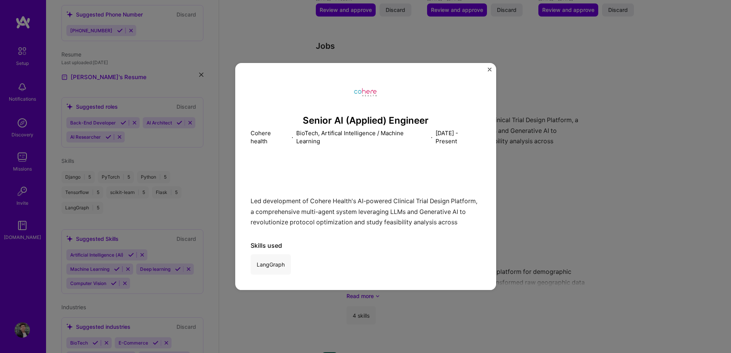
click at [487, 70] on div "Senior AI (Applied) Engineer Cohere health · BioTech, Artifical Intelligence / …" at bounding box center [365, 176] width 261 height 227
click at [492, 69] on div "Senior AI (Applied) Engineer Cohere health · BioTech, Artifical Intelligence / …" at bounding box center [365, 176] width 261 height 227
click at [491, 69] on img "Close" at bounding box center [490, 70] width 4 height 4
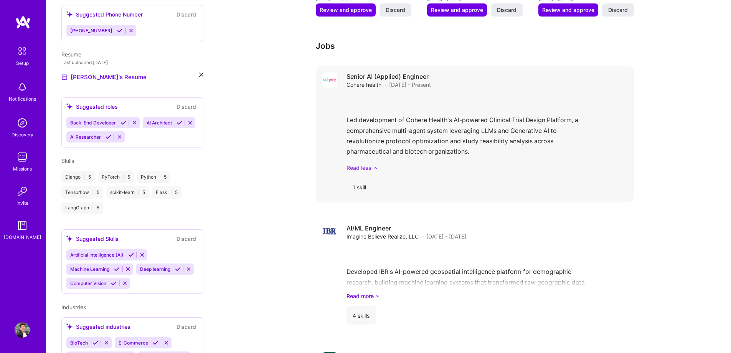
click at [374, 164] on icon at bounding box center [375, 168] width 5 height 8
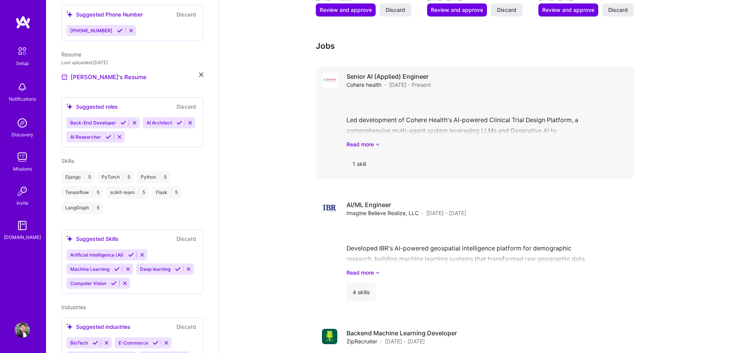
click at [372, 159] on div "1 skill" at bounding box center [360, 163] width 26 height 18
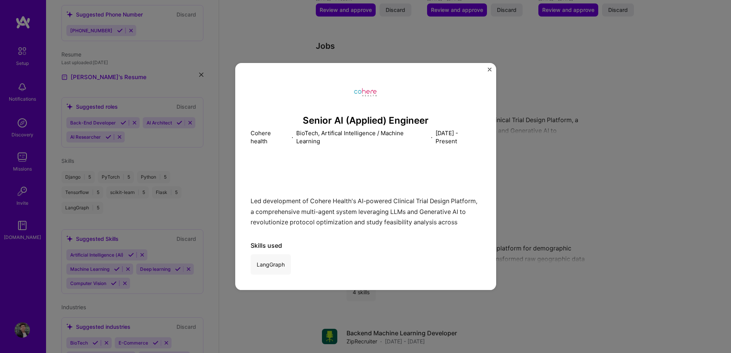
click at [491, 72] on button "Close" at bounding box center [490, 72] width 4 height 8
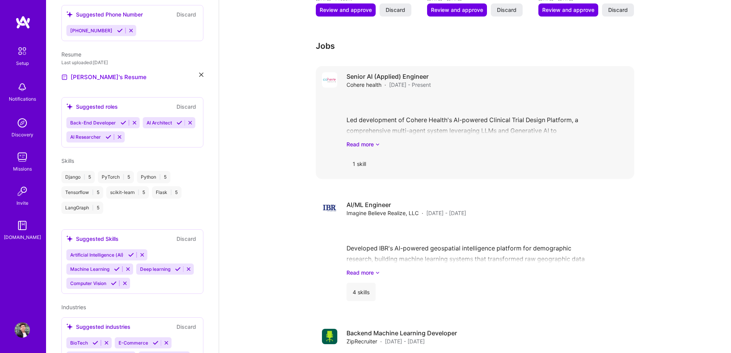
scroll to position [242, 0]
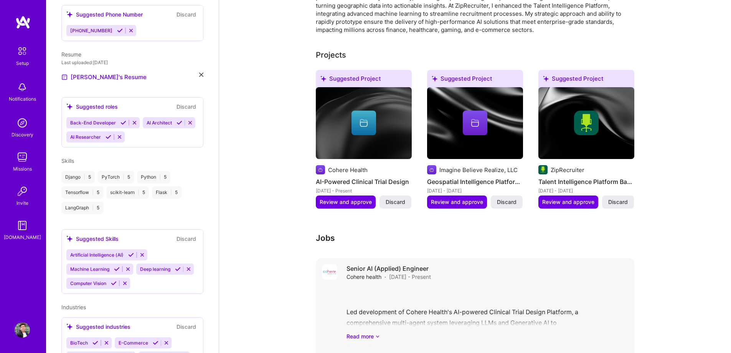
drag, startPoint x: 372, startPoint y: 265, endPoint x: 344, endPoint y: 261, distance: 28.7
click at [344, 261] on div "Senior AI (Applied) Engineer Cohere health · May 2023 - Present Led development…" at bounding box center [475, 314] width 319 height 113
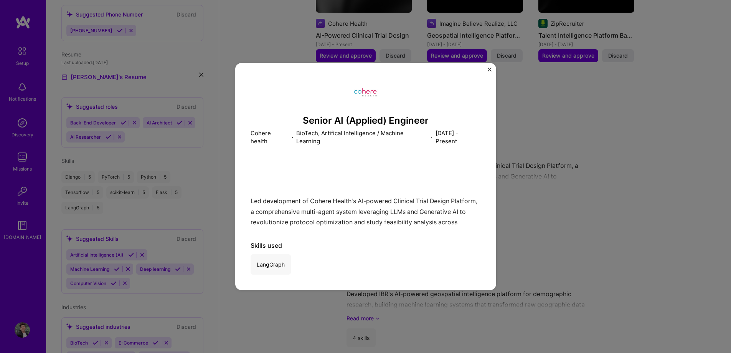
scroll to position [472, 0]
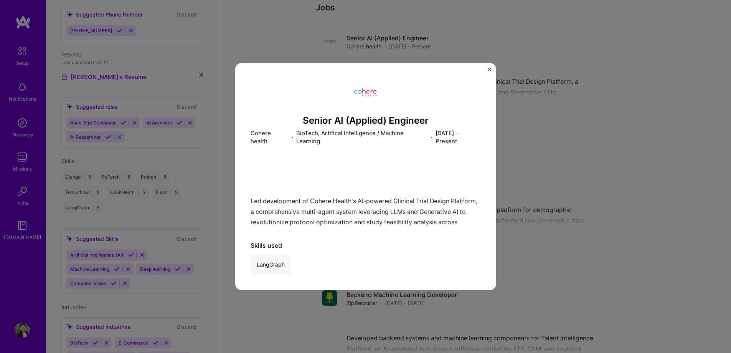
click at [295, 310] on div "Senior AI (Applied) Engineer Cohere health · BioTech, Artifical Intelligence / …" at bounding box center [365, 176] width 731 height 353
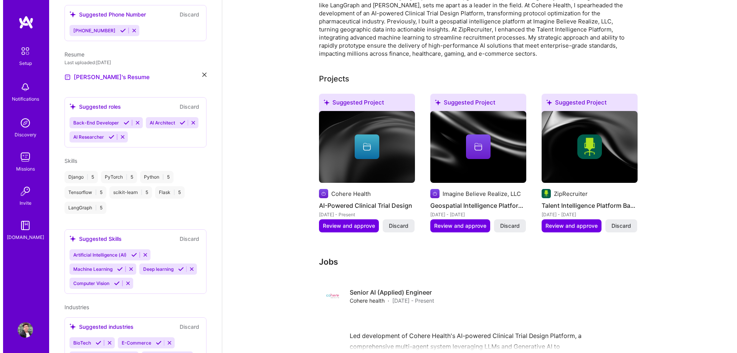
scroll to position [345, 0]
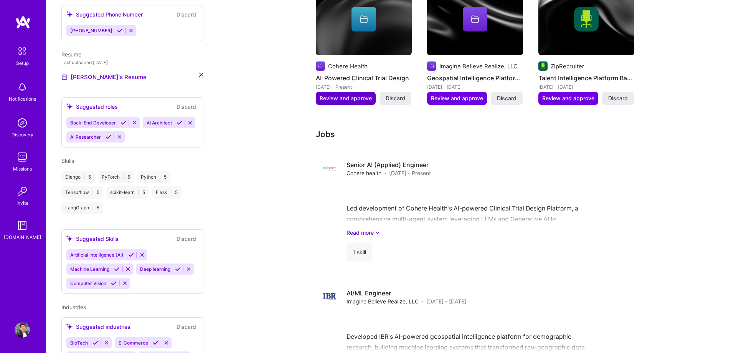
click at [355, 94] on span "Review and approve" at bounding box center [346, 98] width 52 height 8
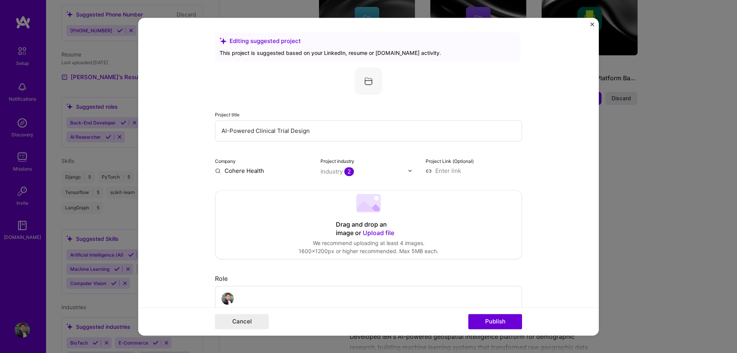
scroll to position [0, 0]
click at [380, 174] on input "text" at bounding box center [365, 172] width 88 height 8
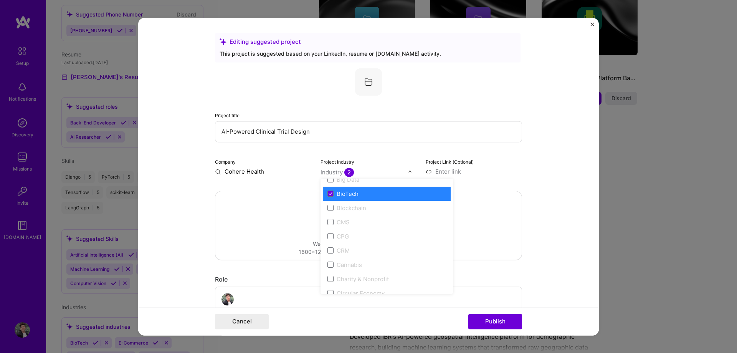
scroll to position [307, 0]
click at [159, 149] on form "Editing suggested project This project is suggested based on your LinkedIn, res…" at bounding box center [368, 176] width 461 height 317
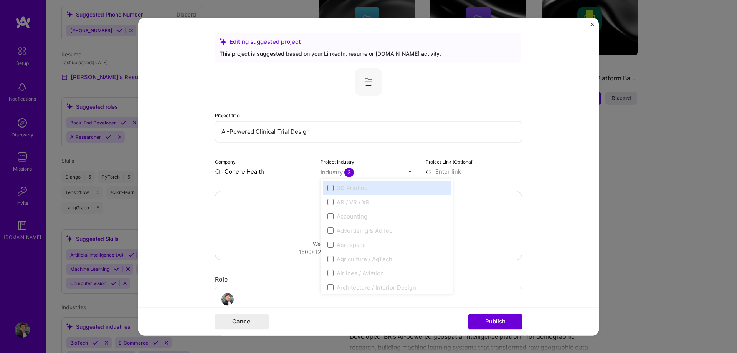
click at [349, 167] on div at bounding box center [365, 172] width 88 height 10
click at [522, 190] on form "Editing suggested project This project is suggested based on your LinkedIn, res…" at bounding box center [368, 176] width 461 height 317
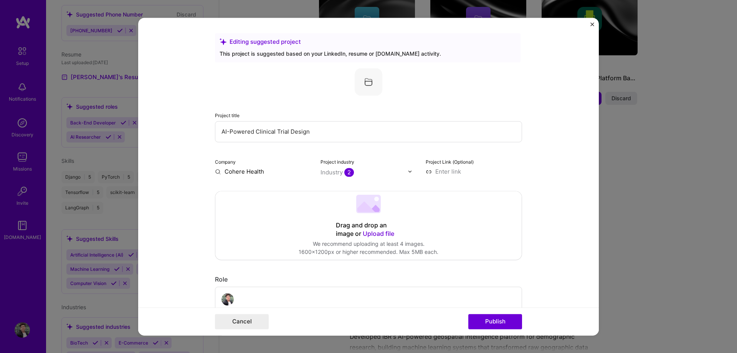
click at [446, 172] on input at bounding box center [474, 171] width 96 height 8
click at [546, 185] on form "Editing suggested project This project is suggested based on your LinkedIn, res…" at bounding box center [368, 176] width 461 height 317
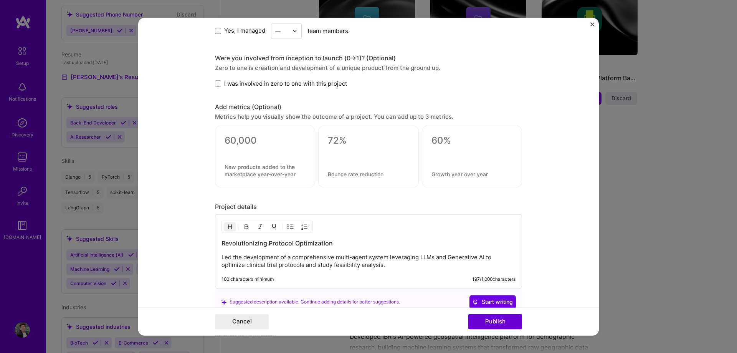
scroll to position [528, 0]
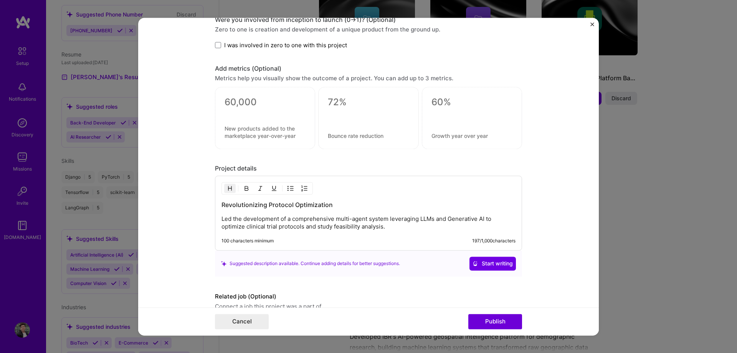
click at [279, 119] on div at bounding box center [265, 118] width 100 height 62
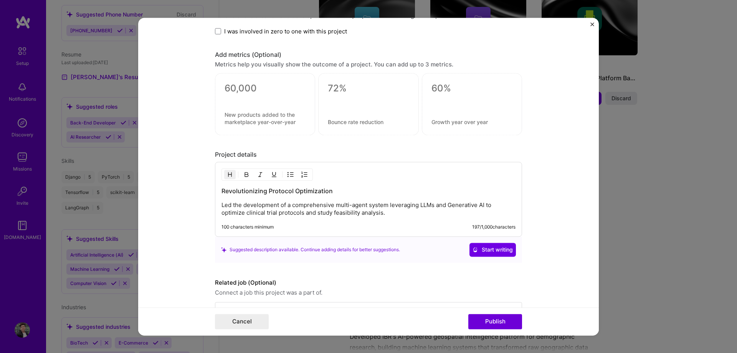
scroll to position [566, 0]
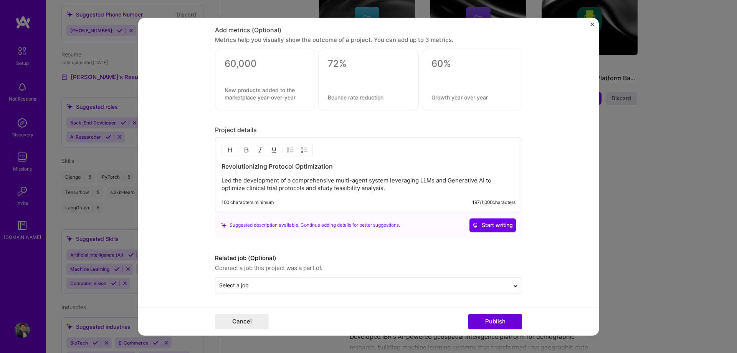
click at [360, 175] on div "Revolutionizing Protocol Optimization Led the development of a comprehensive mu…" at bounding box center [368, 177] width 294 height 30
click at [388, 191] on p "Led the development of a comprehensive multi-agent system leveraging LLMs and G…" at bounding box center [368, 184] width 294 height 15
click at [508, 329] on div "Cancel Publish" at bounding box center [368, 321] width 461 height 28
click at [507, 324] on button "Publish" at bounding box center [495, 321] width 54 height 15
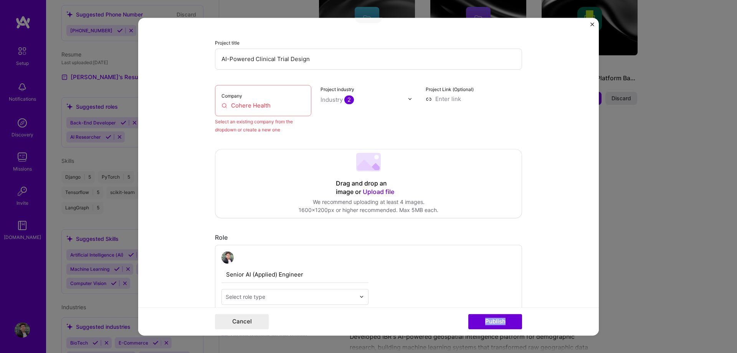
scroll to position [50, 0]
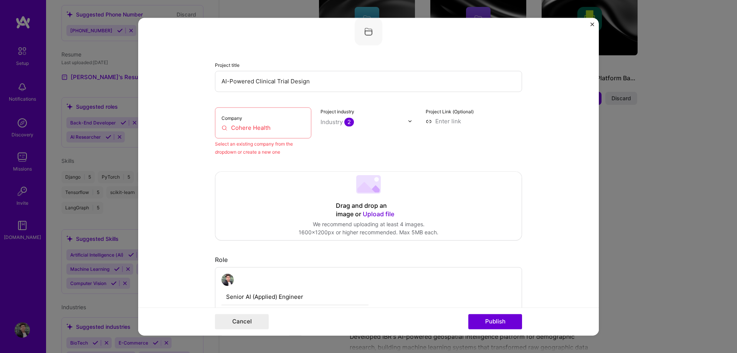
click at [274, 131] on input "Cohere Health" at bounding box center [262, 128] width 83 height 8
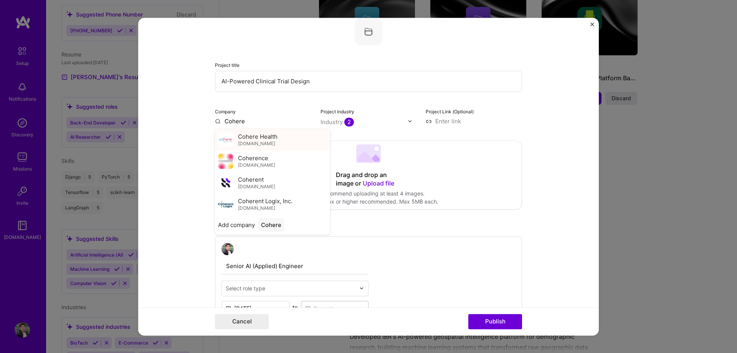
click at [290, 132] on div "Cohere Health coherehealth.com" at bounding box center [272, 139] width 115 height 21
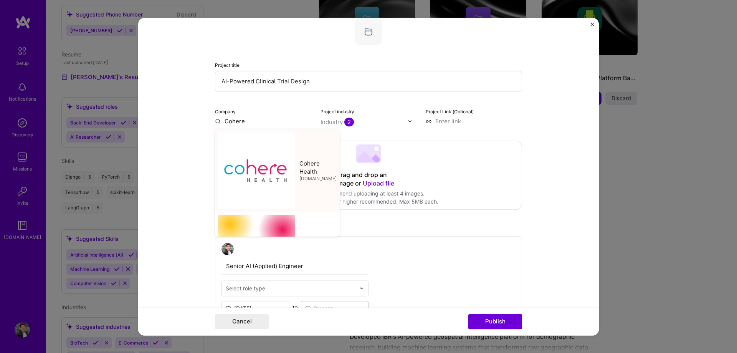
type input "Cohere Health"
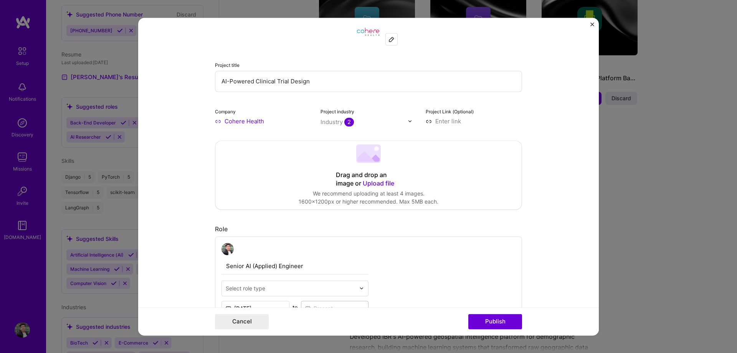
click at [332, 119] on div "Industry 2" at bounding box center [337, 122] width 33 height 8
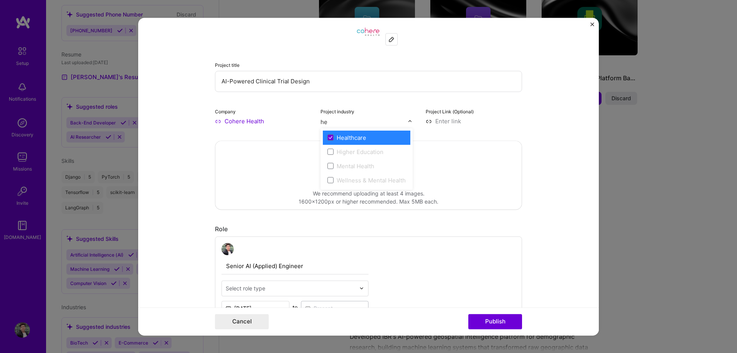
type input "hea"
click at [338, 135] on div "Healthcare" at bounding box center [352, 138] width 30 height 8
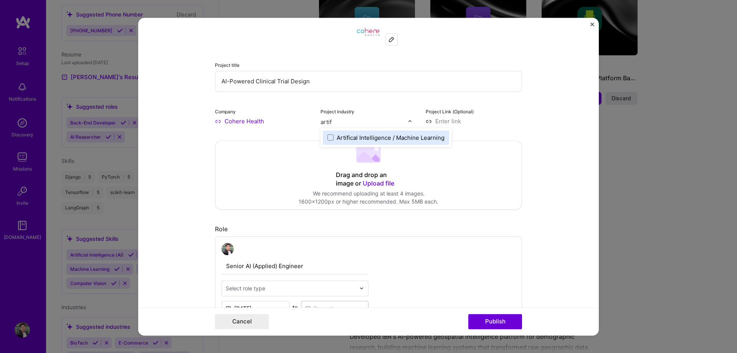
type input "artifi"
click at [367, 135] on div "Artifical Intelligence / Machine Learning" at bounding box center [391, 138] width 108 height 8
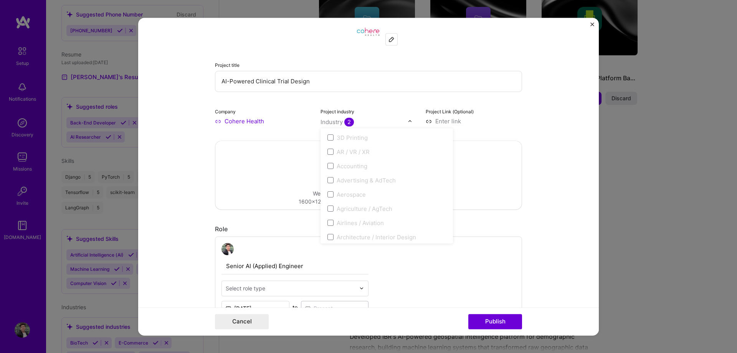
click at [506, 145] on div "Drag and drop an image or Upload file Upload file We recommend uploading at lea…" at bounding box center [368, 175] width 306 height 68
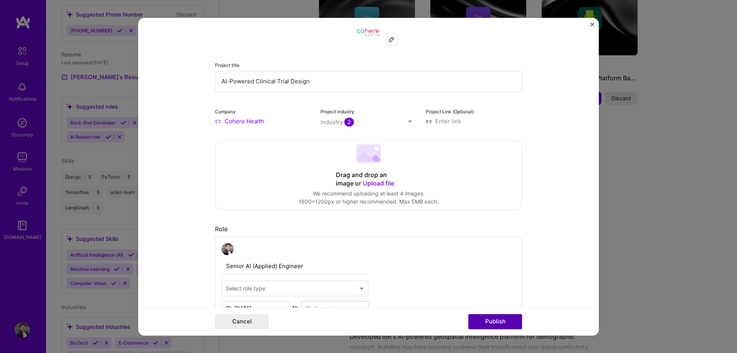
click at [483, 320] on button "Publish" at bounding box center [495, 321] width 54 height 15
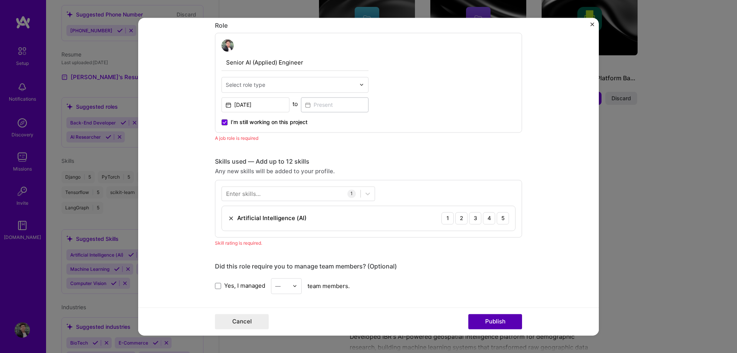
scroll to position [258, 0]
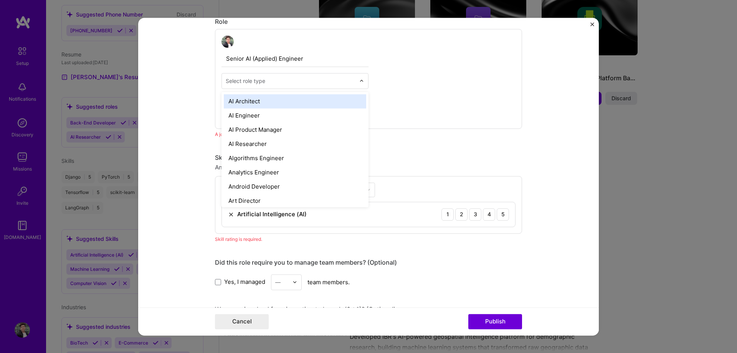
click at [310, 79] on input "text" at bounding box center [291, 81] width 130 height 8
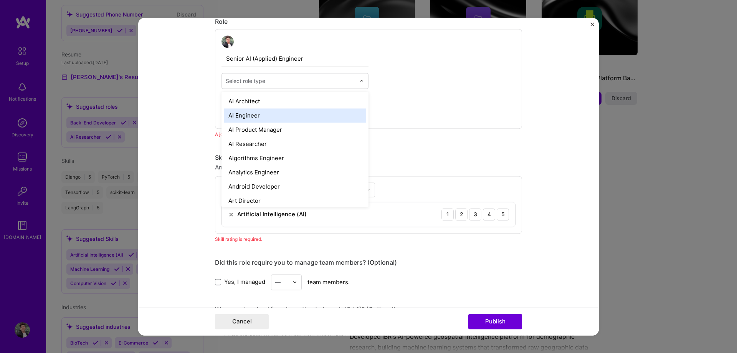
click at [268, 115] on div "AI Engineer" at bounding box center [295, 115] width 142 height 14
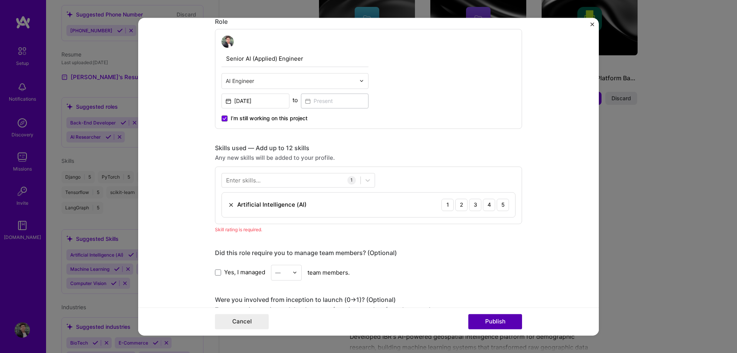
click at [506, 326] on button "Publish" at bounding box center [495, 321] width 54 height 15
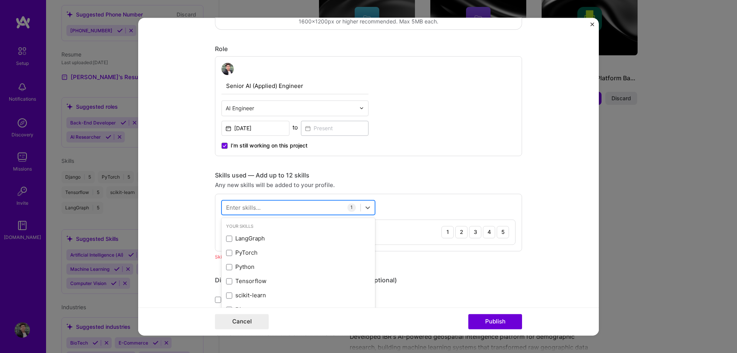
click at [290, 204] on div at bounding box center [291, 207] width 139 height 13
click at [501, 234] on div "5" at bounding box center [503, 232] width 12 height 12
click at [296, 208] on div at bounding box center [291, 207] width 139 height 13
click at [270, 239] on div "LangGraph" at bounding box center [298, 239] width 144 height 8
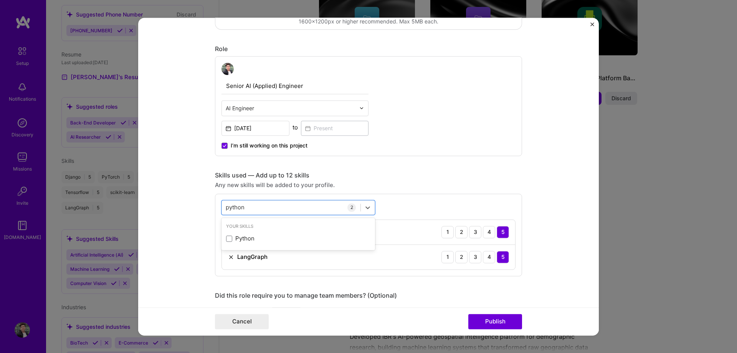
click at [270, 238] on div "Python" at bounding box center [298, 239] width 144 height 8
type input "python"
click at [476, 183] on div "Any new skills will be added to your profile." at bounding box center [368, 185] width 307 height 8
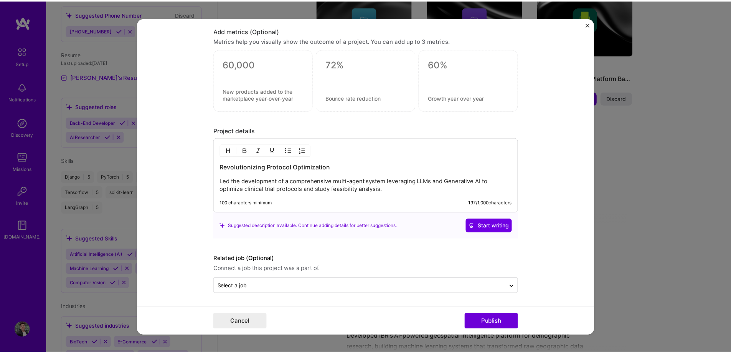
scroll to position [616, 0]
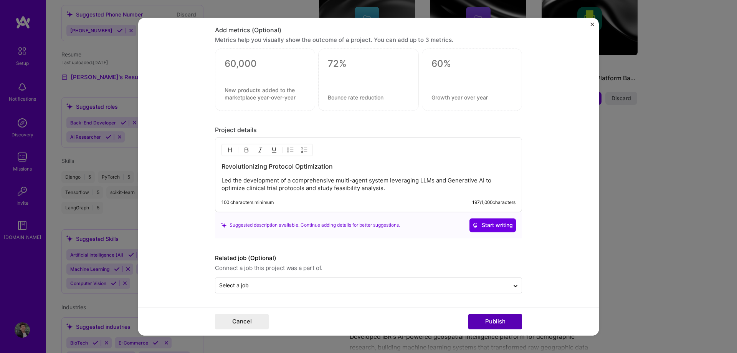
click at [496, 319] on button "Publish" at bounding box center [495, 321] width 54 height 15
click at [503, 318] on button "Publish" at bounding box center [495, 321] width 54 height 15
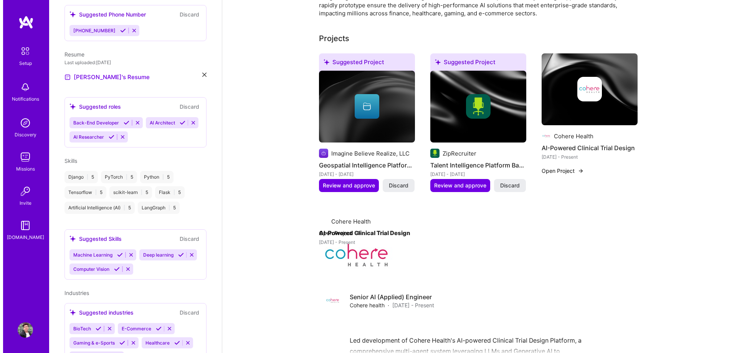
scroll to position [257, 0]
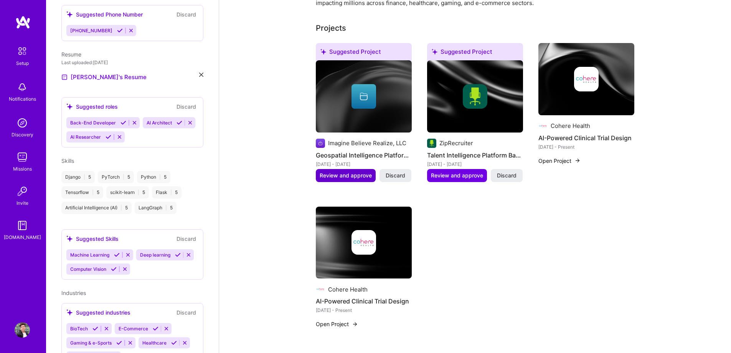
click at [353, 172] on span "Review and approve" at bounding box center [346, 176] width 52 height 8
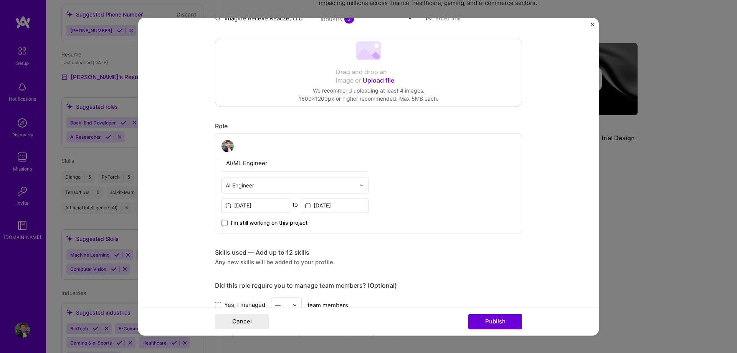
scroll to position [154, 0]
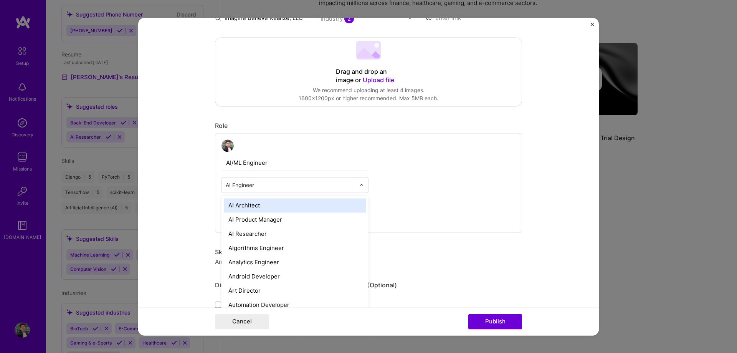
click at [298, 186] on input "text" at bounding box center [291, 185] width 130 height 8
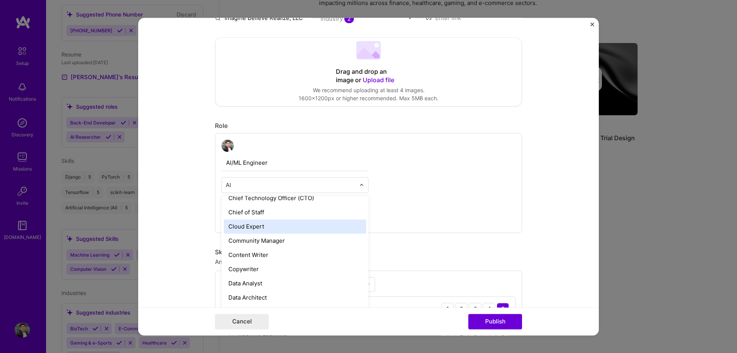
scroll to position [0, 0]
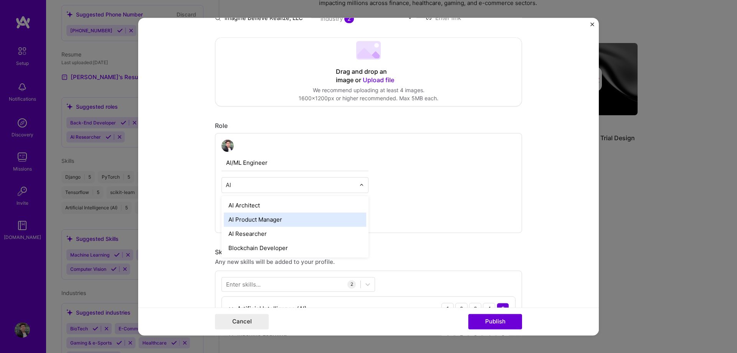
type input "A"
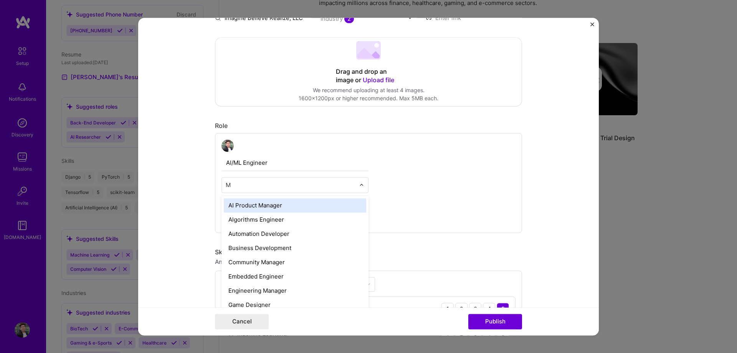
type input "ML"
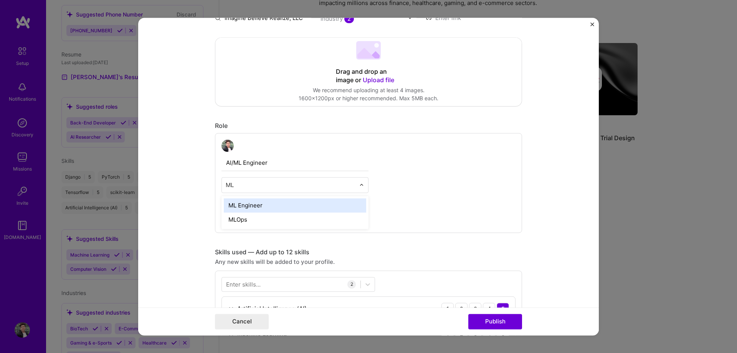
click at [274, 203] on div "ML Engineer" at bounding box center [295, 205] width 142 height 14
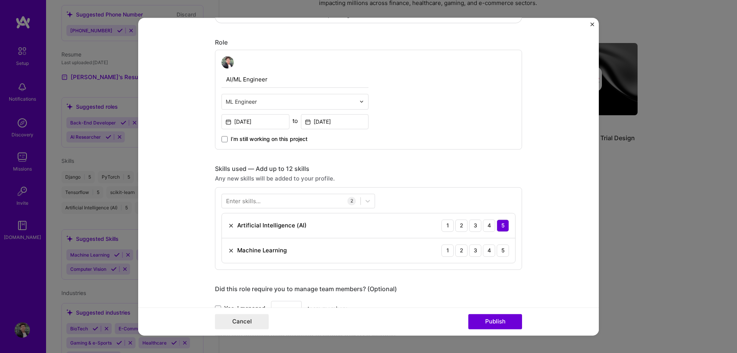
scroll to position [345, 0]
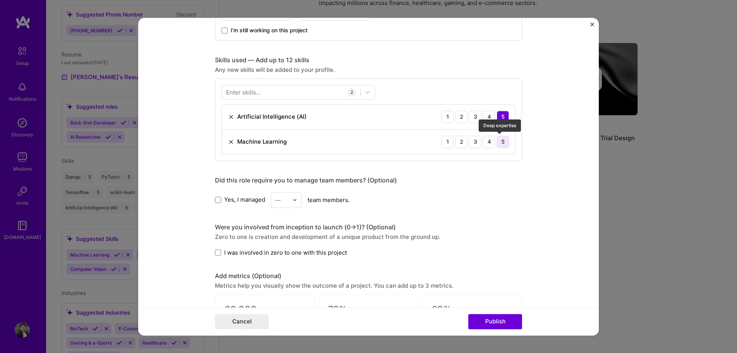
click at [502, 143] on div "5" at bounding box center [503, 142] width 12 height 12
click at [315, 93] on div at bounding box center [291, 92] width 139 height 13
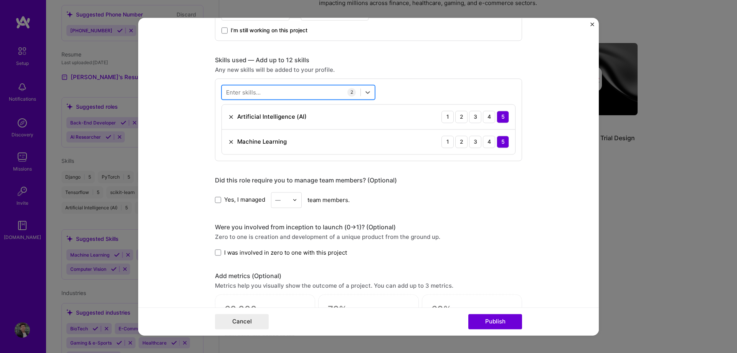
click at [315, 93] on div at bounding box center [291, 92] width 139 height 13
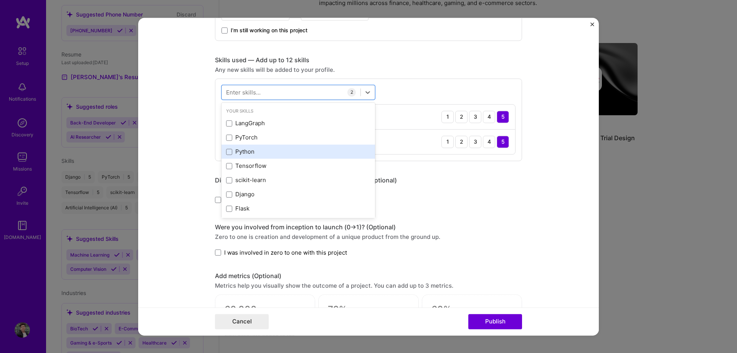
click at [255, 149] on div "Python" at bounding box center [298, 152] width 144 height 8
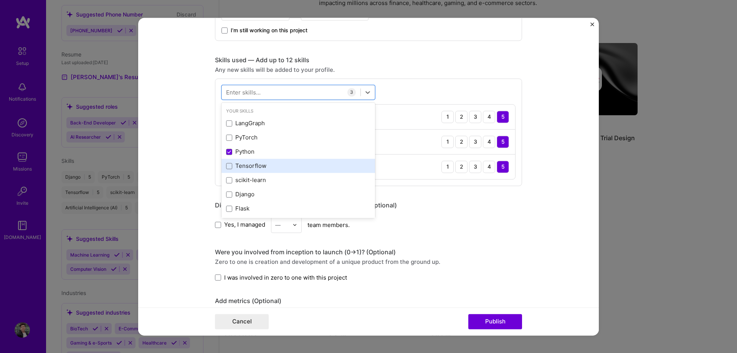
click at [264, 167] on div "Tensorflow" at bounding box center [298, 166] width 144 height 8
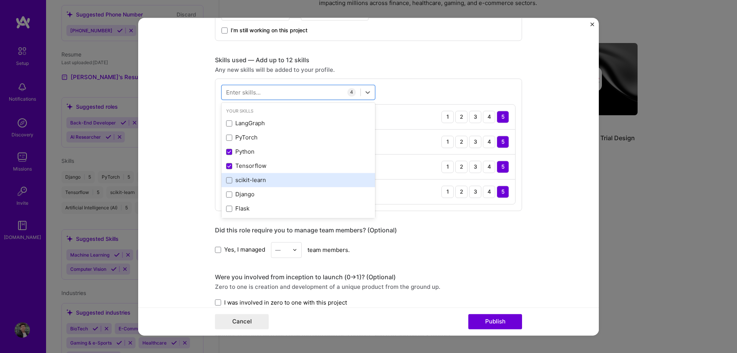
click at [273, 179] on div "scikit-learn" at bounding box center [298, 180] width 144 height 8
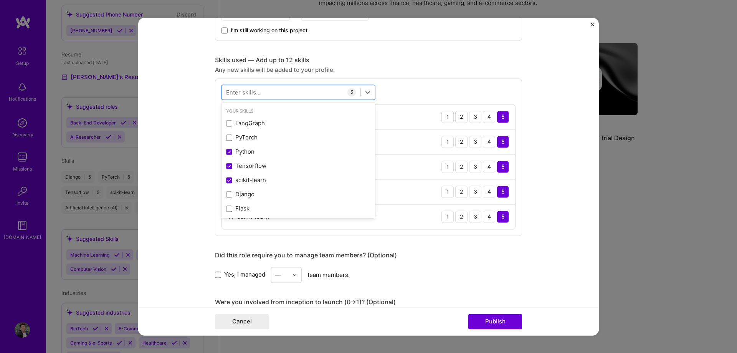
click at [547, 207] on form "Editing suggested project This project is suggested based on your LinkedIn, res…" at bounding box center [368, 176] width 461 height 317
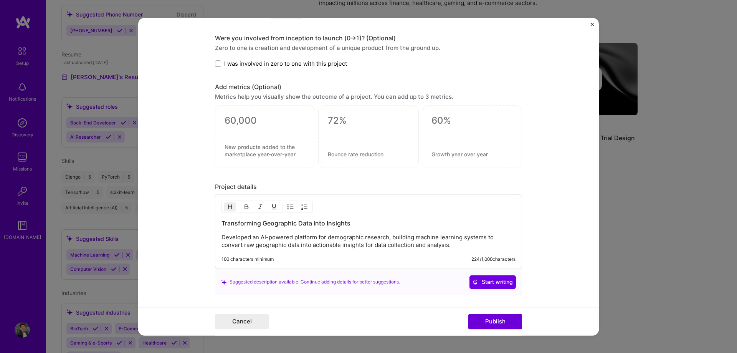
scroll to position [666, 0]
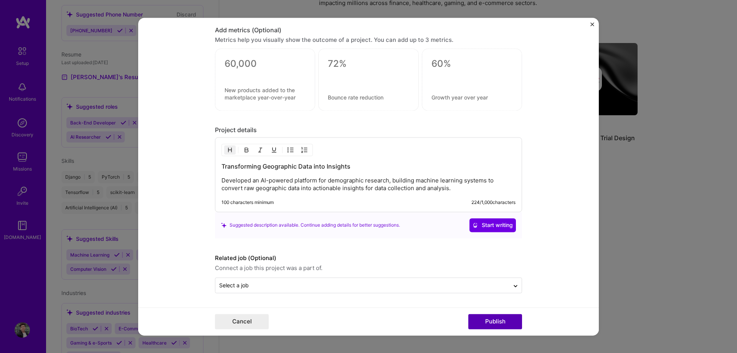
click at [485, 318] on button "Publish" at bounding box center [495, 321] width 54 height 15
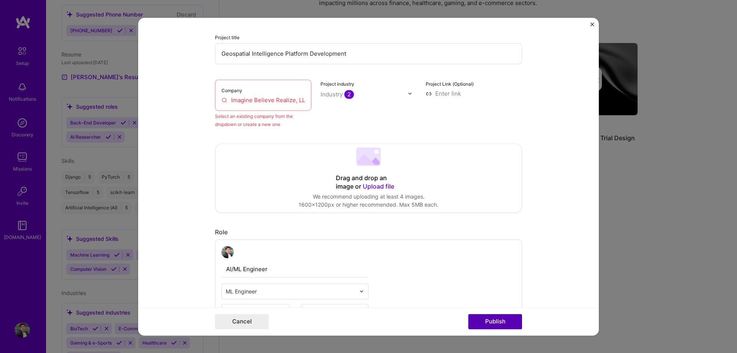
scroll to position [50, 0]
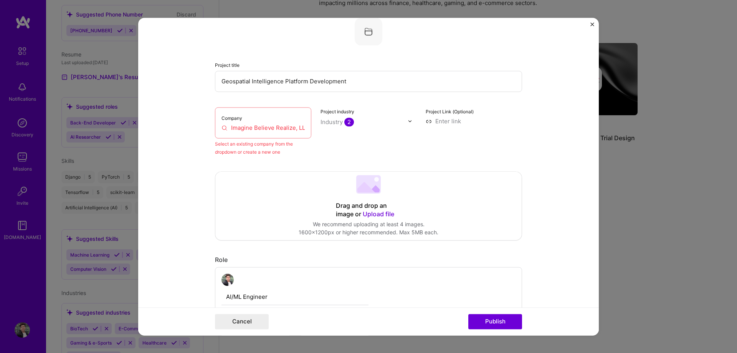
click at [269, 117] on div "Company Imagine Believe Realize, LLC" at bounding box center [263, 122] width 96 height 31
click at [216, 129] on div "Company Imagine Believe Realize, LLC" at bounding box center [263, 122] width 96 height 31
click at [231, 129] on input "Imagine Believe Realize, LLC" at bounding box center [262, 128] width 83 height 8
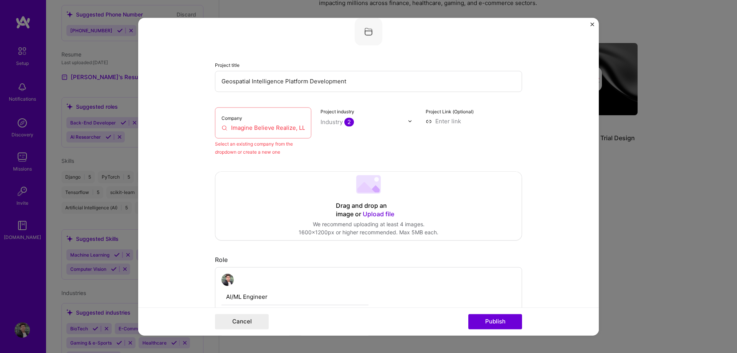
click at [225, 129] on input "Imagine Believe Realize, LLC" at bounding box center [262, 128] width 83 height 8
click at [221, 129] on input "Imagine Believe Realize, LLC" at bounding box center [262, 128] width 83 height 8
click at [226, 128] on input "Imagine Believe Realize, LLC" at bounding box center [262, 128] width 83 height 8
click at [243, 128] on input "Imagine Believe Realize, LLC" at bounding box center [262, 128] width 83 height 8
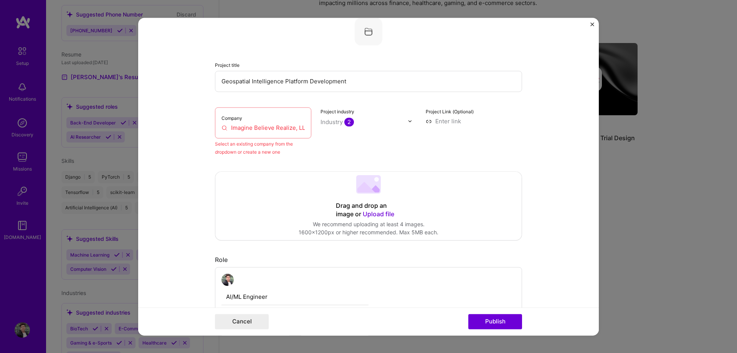
click at [243, 128] on input "Imagine Believe Realize, LLC" at bounding box center [262, 128] width 83 height 8
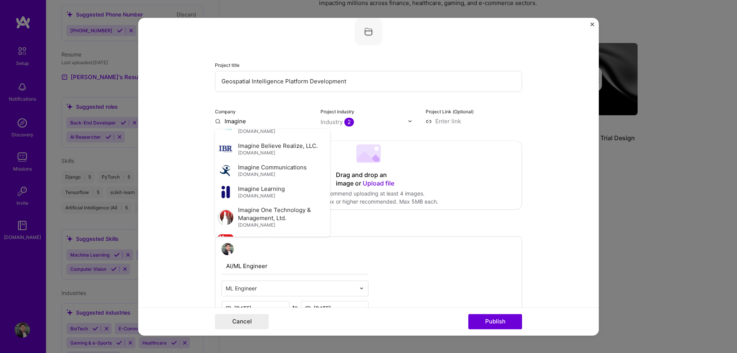
scroll to position [154, 0]
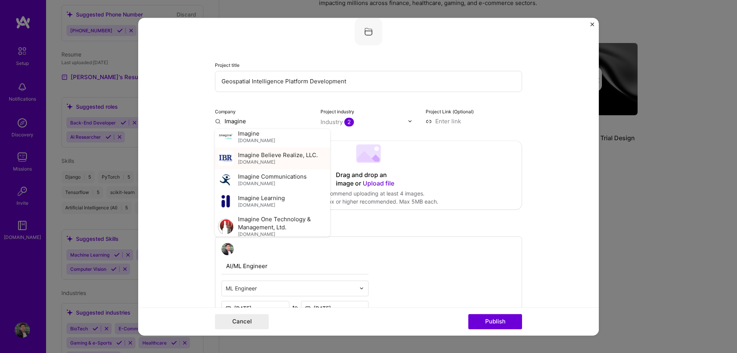
click at [279, 157] on span "Imagine Believe Realize, LLC." at bounding box center [278, 155] width 80 height 8
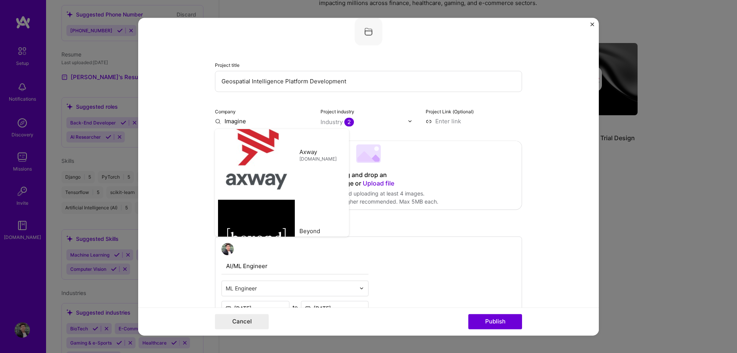
type input "Imagine Believe Realize, LLC."
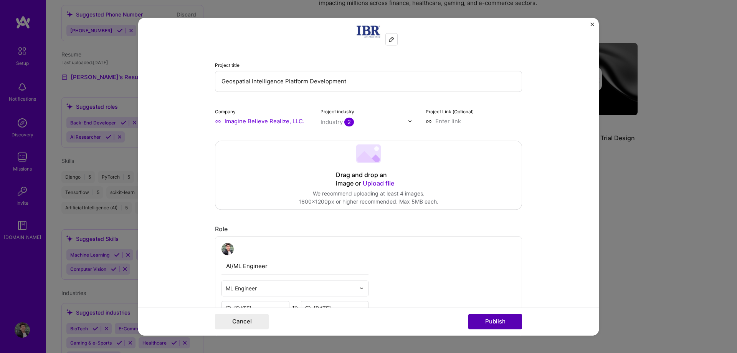
click at [488, 324] on button "Publish" at bounding box center [495, 321] width 54 height 15
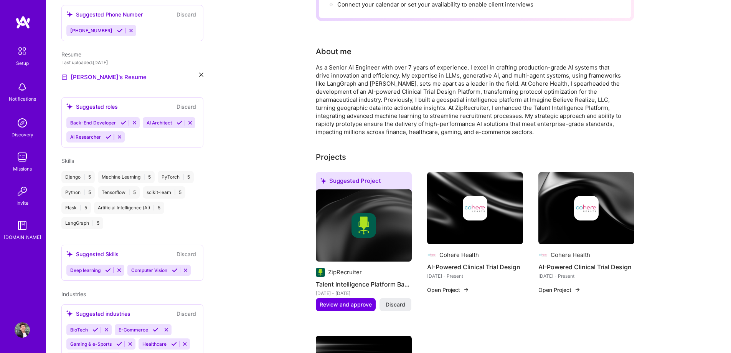
scroll to position [0, 0]
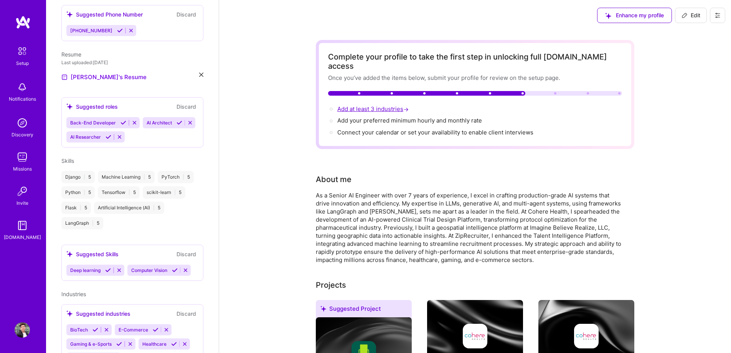
click at [365, 105] on span "Add at least 3 industries →" at bounding box center [373, 108] width 73 height 7
select select "US"
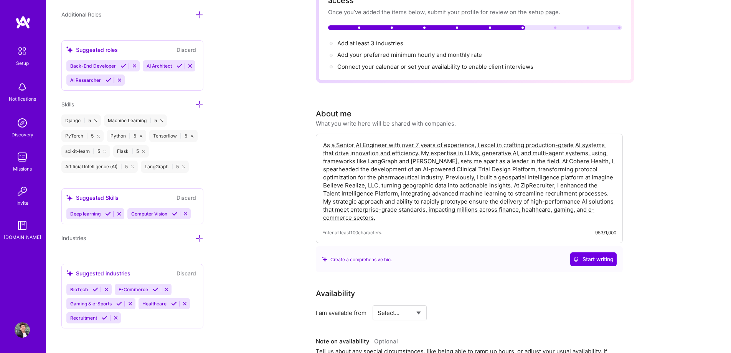
scroll to position [77, 0]
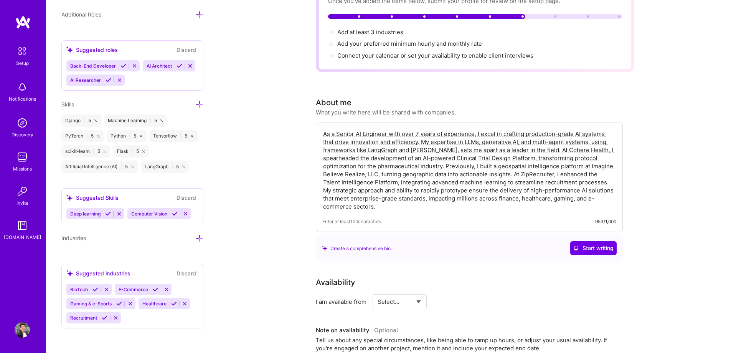
click at [437, 198] on textarea "As a Senior AI Engineer with over 7 years of experience, I excel in crafting pr…" at bounding box center [469, 170] width 294 height 82
drag, startPoint x: 437, startPoint y: 198, endPoint x: 312, endPoint y: 113, distance: 150.5
click at [600, 244] on span "Start writing" at bounding box center [593, 248] width 40 height 8
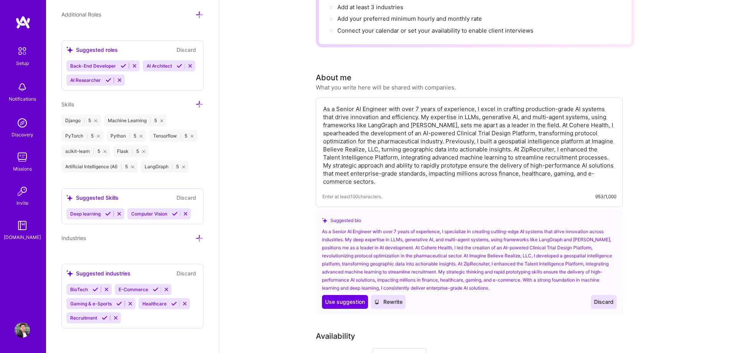
scroll to position [115, 0]
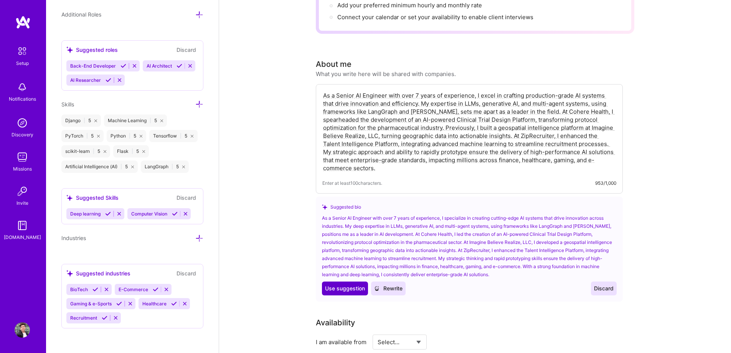
click at [350, 284] on span "Use suggestion" at bounding box center [345, 288] width 40 height 8
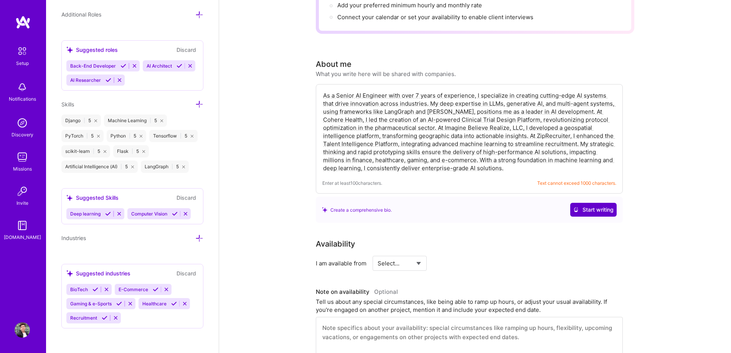
click at [597, 206] on span "Start writing" at bounding box center [593, 210] width 40 height 8
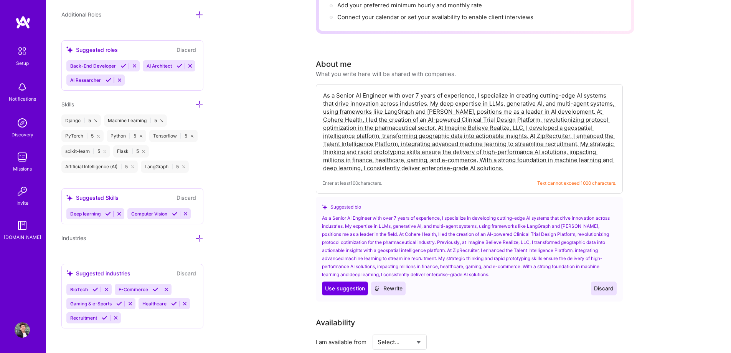
click at [387, 284] on span "Rewrite" at bounding box center [388, 288] width 28 height 8
click at [357, 284] on span "Use suggestion" at bounding box center [345, 288] width 40 height 8
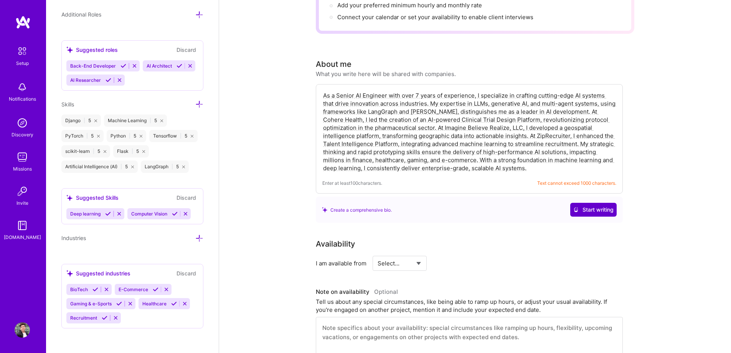
click at [600, 206] on span "Start writing" at bounding box center [593, 210] width 40 height 8
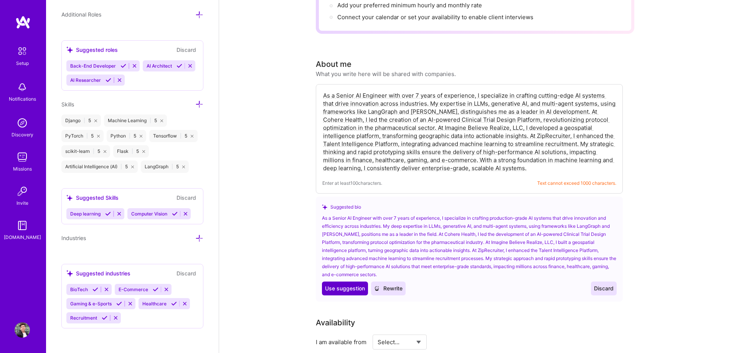
click at [357, 284] on span "Use suggestion" at bounding box center [345, 288] width 40 height 8
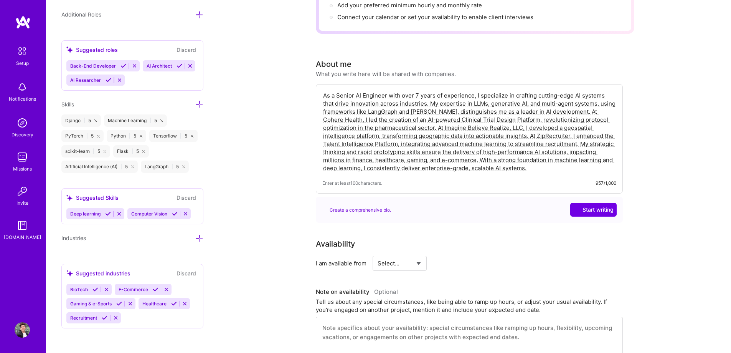
type textarea "As a Senior AI Engineer with over 7 years of experience, I specialize in crafti…"
click at [534, 244] on div "Availability I am available from Select... Right Now Future Date Not Available" at bounding box center [469, 254] width 307 height 33
click at [448, 128] on textarea "As a Senior AI Engineer with over 7 years of experience, I specialize in crafti…" at bounding box center [469, 132] width 294 height 82
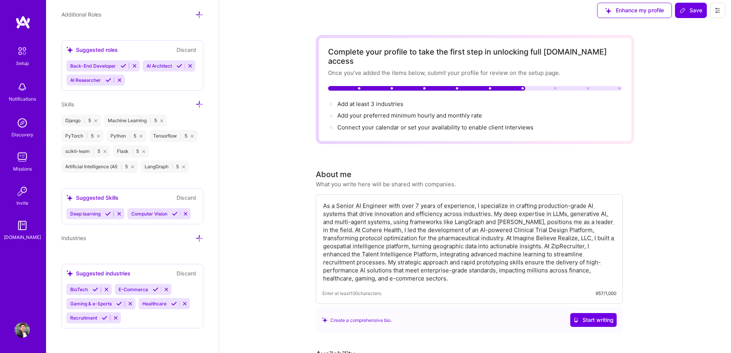
scroll to position [0, 0]
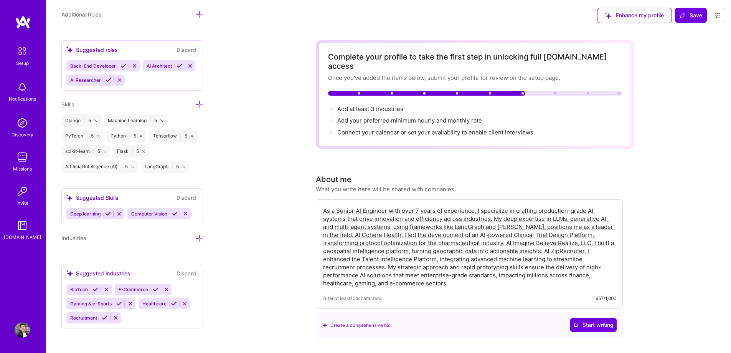
drag, startPoint x: 449, startPoint y: 210, endPoint x: 438, endPoint y: 212, distance: 10.9
click at [448, 212] on textarea "As a Senior AI Engineer with over 7 years of experience, I specialize in crafti…" at bounding box center [469, 247] width 294 height 82
click at [381, 250] on textarea "As a Senior AI Engineer with over 7 years of experience, I specialize in crafti…" at bounding box center [469, 247] width 294 height 82
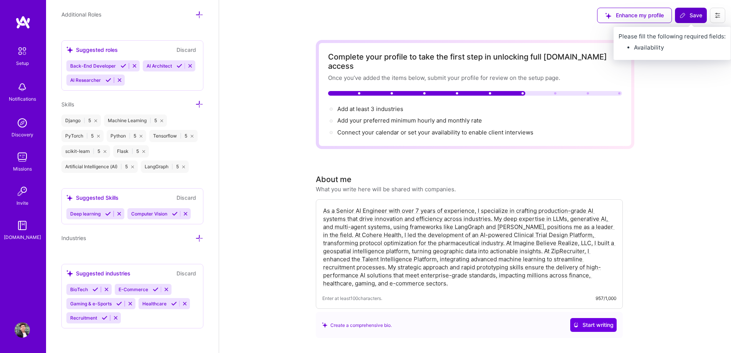
click at [690, 17] on span "Save" at bounding box center [691, 16] width 23 height 8
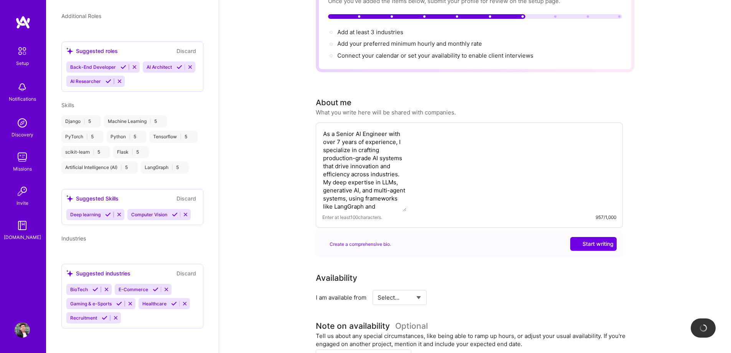
scroll to position [246, 0]
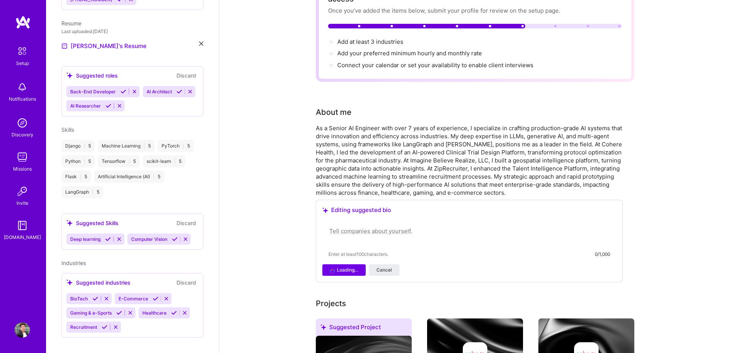
scroll to position [55, 0]
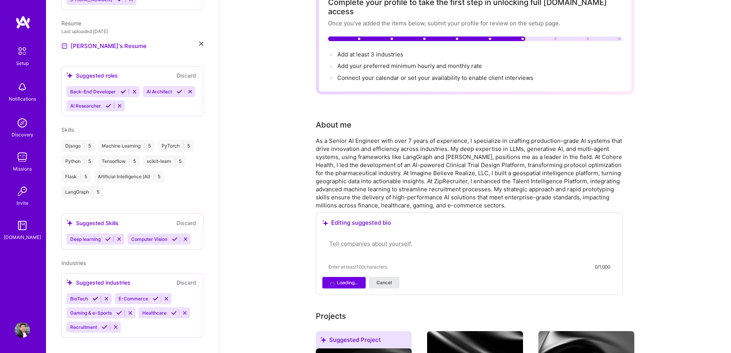
click at [386, 279] on span "Cancel" at bounding box center [384, 282] width 15 height 7
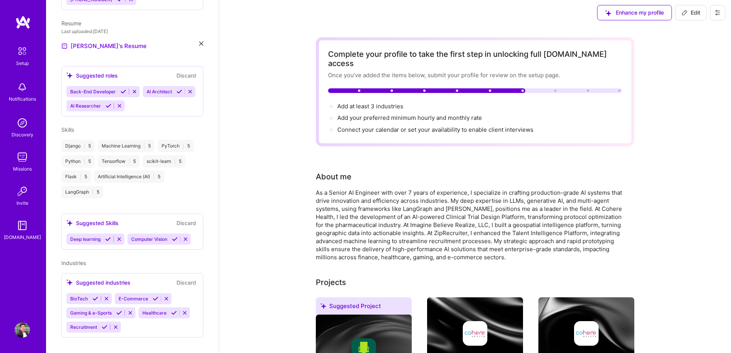
scroll to position [0, 0]
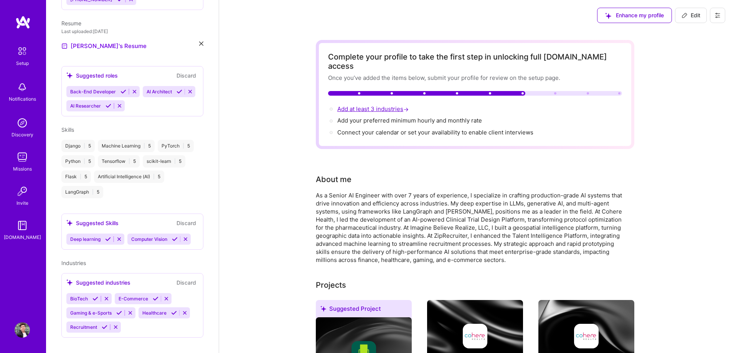
click at [381, 105] on span "Add at least 3 industries →" at bounding box center [373, 108] width 73 height 7
select select "US"
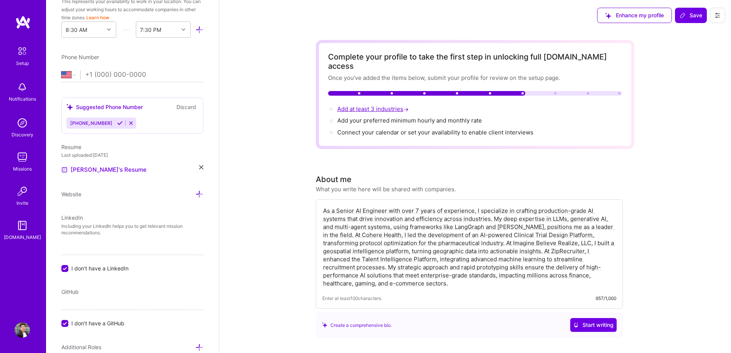
scroll to position [594, 0]
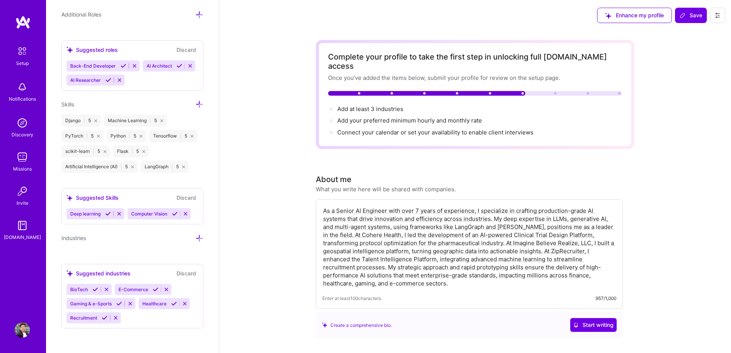
click at [333, 321] on div "Create a comprehensive bio." at bounding box center [357, 325] width 70 height 8
click at [344, 321] on div "Create a comprehensive bio." at bounding box center [357, 325] width 70 height 8
click at [405, 117] on span "Add your preferred minimum hourly and monthly rate →" at bounding box center [413, 120] width 152 height 7
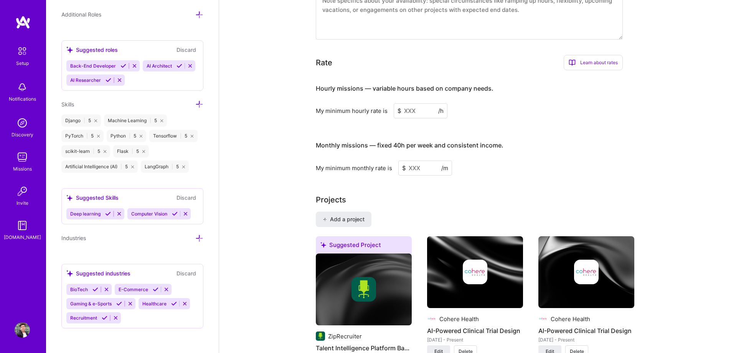
scroll to position [488, 0]
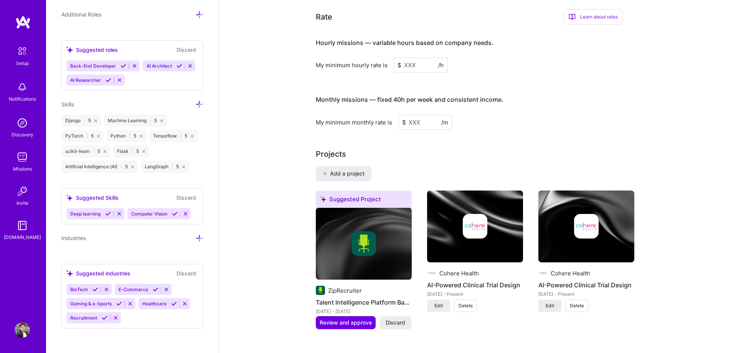
click at [415, 58] on input at bounding box center [421, 65] width 54 height 15
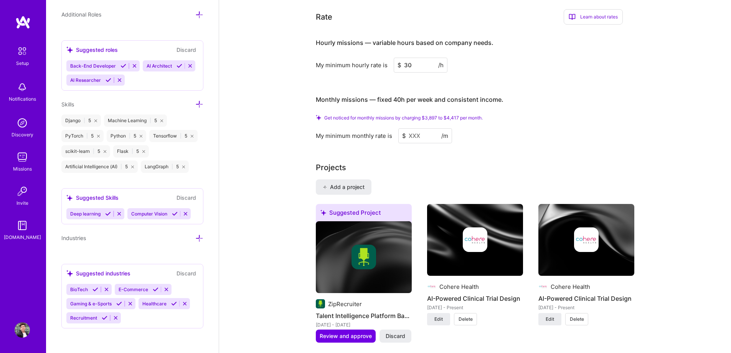
type input "30"
click at [422, 131] on input at bounding box center [425, 135] width 54 height 15
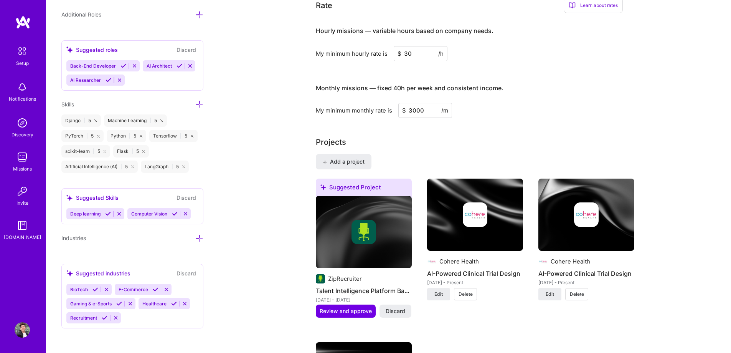
type input "3000"
click at [585, 108] on div "My minimum monthly rate is $ 3000 /m" at bounding box center [469, 110] width 307 height 15
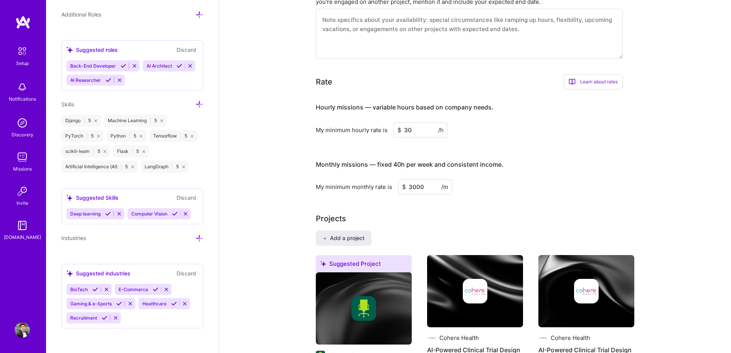
scroll to position [373, 0]
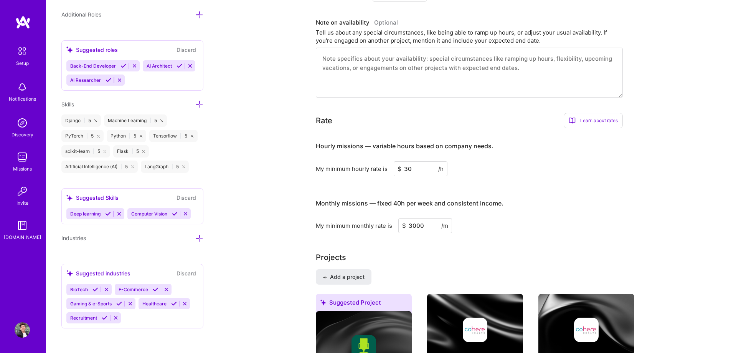
click at [512, 218] on div "My minimum monthly rate is $ 3000 /m" at bounding box center [469, 225] width 307 height 15
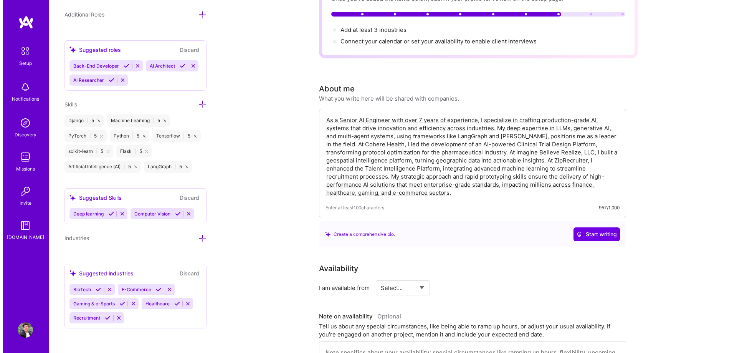
scroll to position [0, 0]
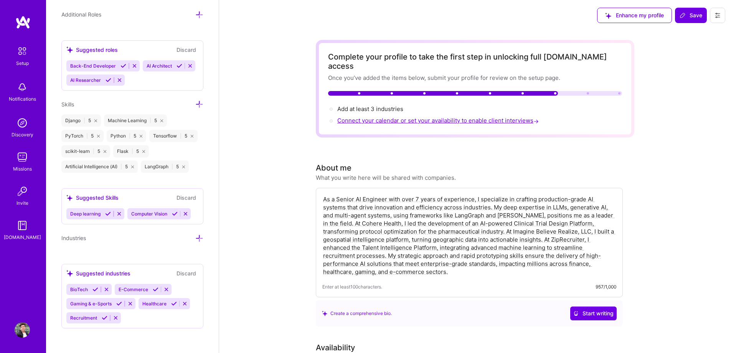
click at [391, 117] on span "Connect your calendar or set your availability to enable client interviews →" at bounding box center [438, 120] width 203 height 7
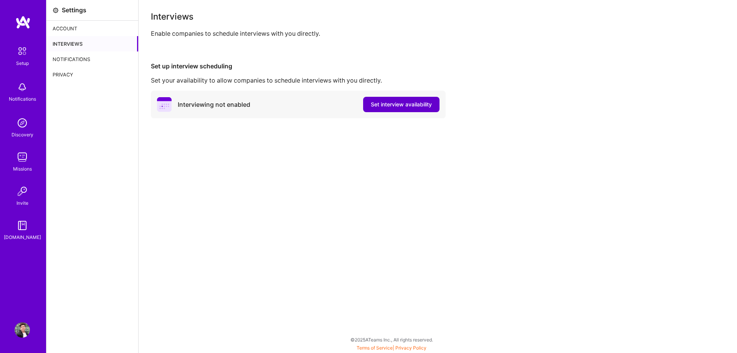
click at [416, 101] on span "Set interview availability" at bounding box center [401, 105] width 61 height 8
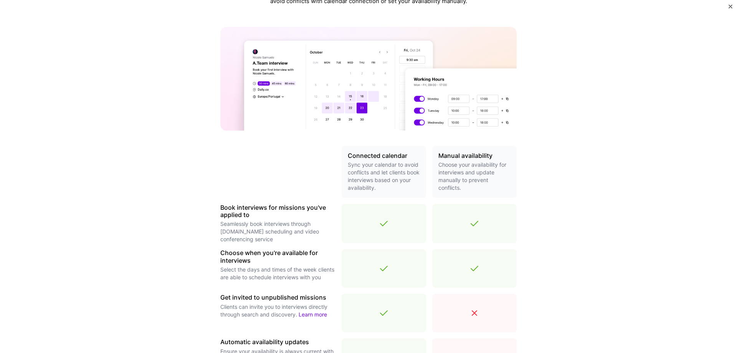
scroll to position [185, 0]
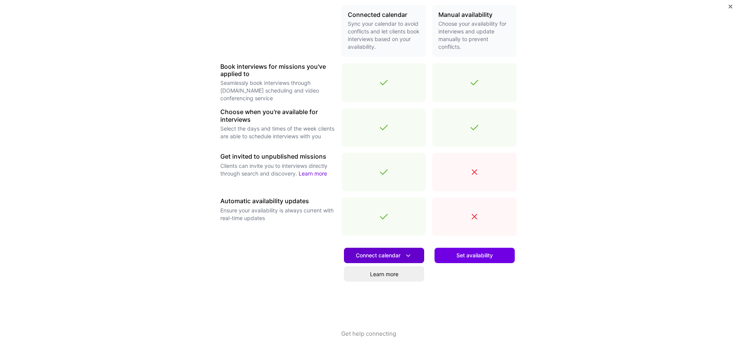
click at [390, 254] on span "Connect calendar" at bounding box center [384, 255] width 56 height 8
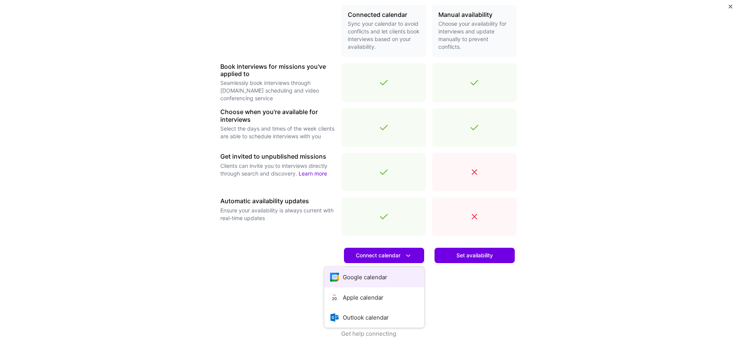
click at [377, 276] on button "Google calendar" at bounding box center [374, 277] width 100 height 20
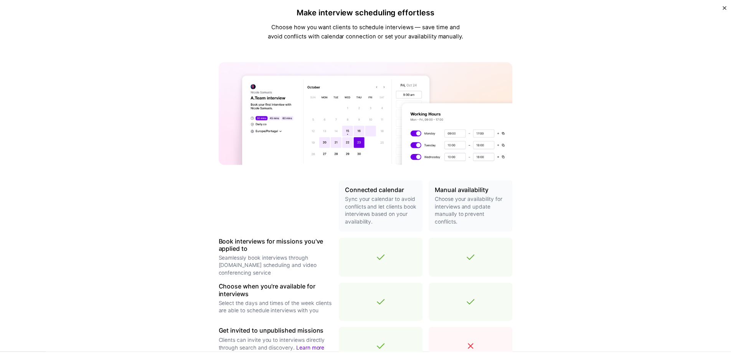
scroll to position [0, 0]
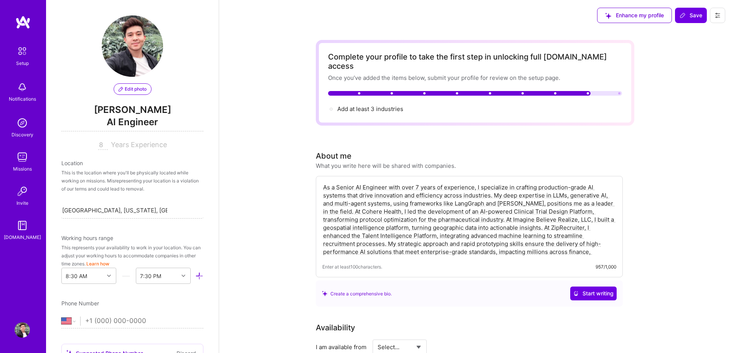
select select "US"
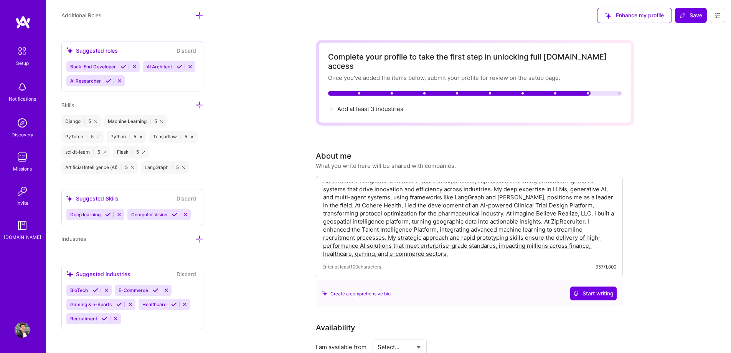
scroll to position [8, 0]
click at [454, 196] on textarea "As a Senior AI Engineer with over 7 years of experience, I specialize in crafti…" at bounding box center [469, 219] width 294 height 74
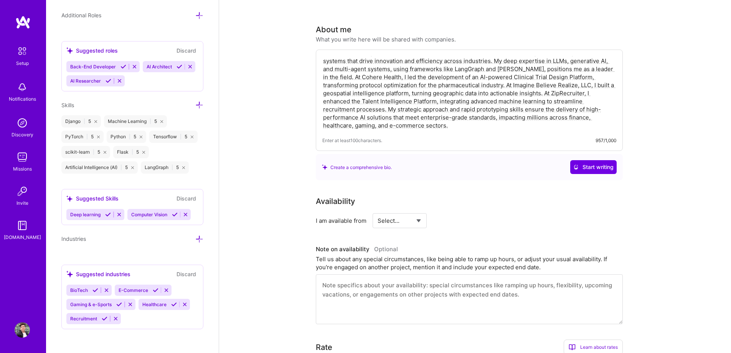
scroll to position [154, 0]
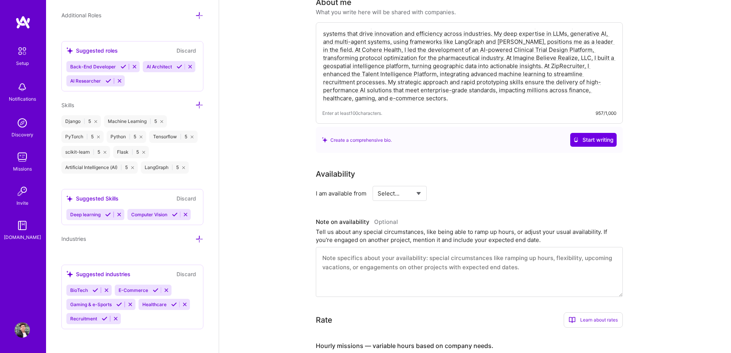
click at [408, 185] on select "Select... Right Now Future Date Not Available" at bounding box center [400, 193] width 44 height 20
select select "Right Now"
click at [378, 183] on select "Select... Right Now Future Date Not Available" at bounding box center [400, 193] width 44 height 20
click at [464, 186] on input at bounding box center [470, 193] width 46 height 15
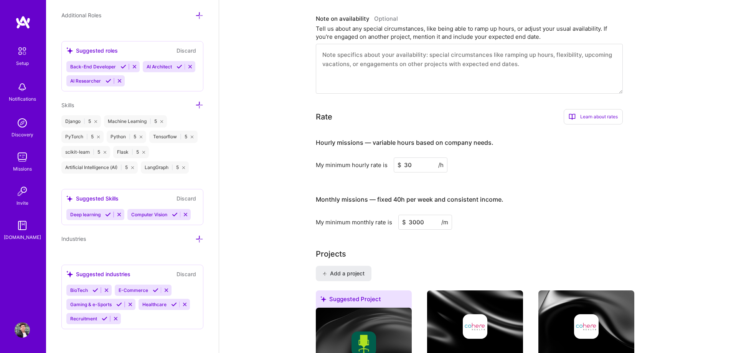
scroll to position [345, 0]
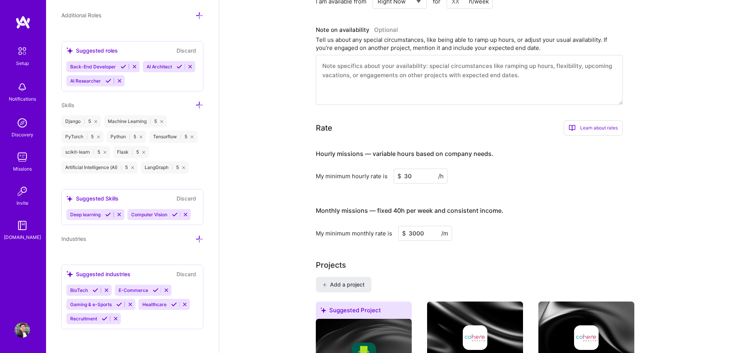
click at [418, 78] on textarea at bounding box center [469, 80] width 307 height 50
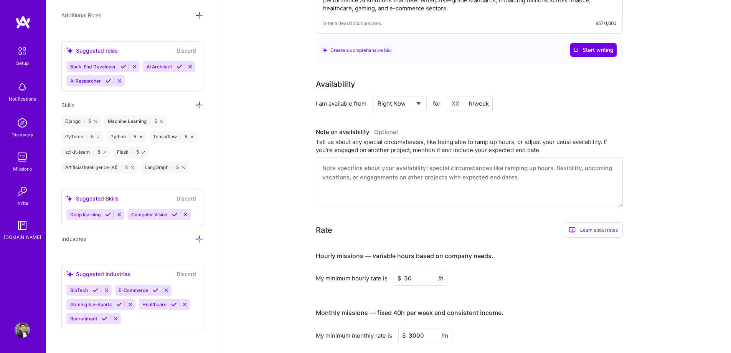
scroll to position [230, 0]
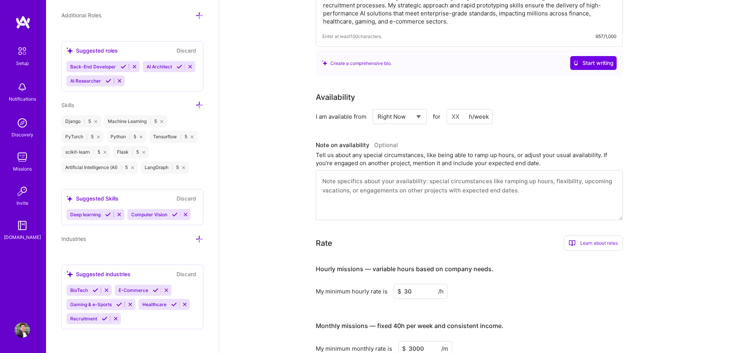
click at [454, 109] on input at bounding box center [470, 116] width 46 height 15
type input "40"
click at [556, 111] on div "I am available from Select... Right Now Future Date Not Available for 40 h/week" at bounding box center [469, 116] width 307 height 15
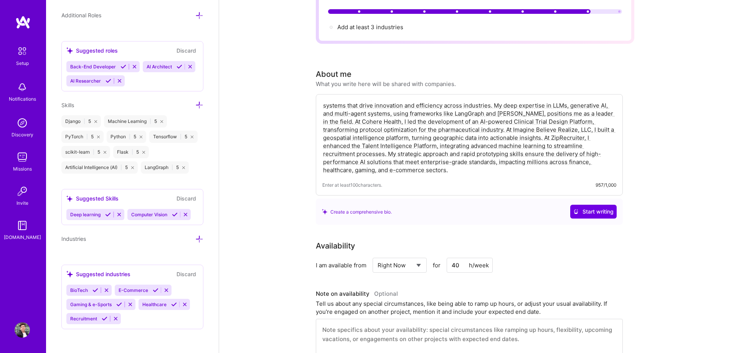
scroll to position [77, 0]
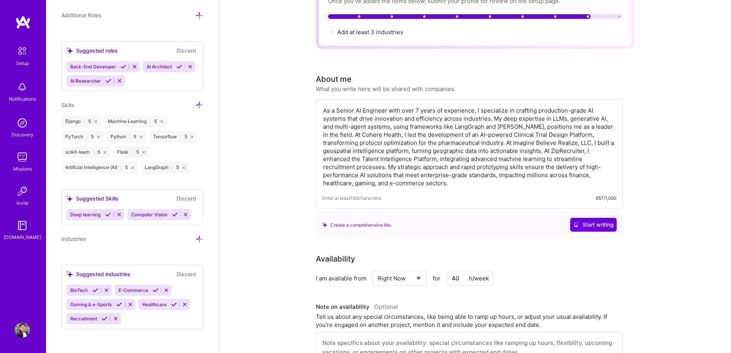
click at [448, 114] on textarea "As a Senior AI Engineer with over 7 years of experience, I specialize in crafti…" at bounding box center [469, 147] width 294 height 82
click at [592, 221] on span "Start writing" at bounding box center [593, 225] width 40 height 8
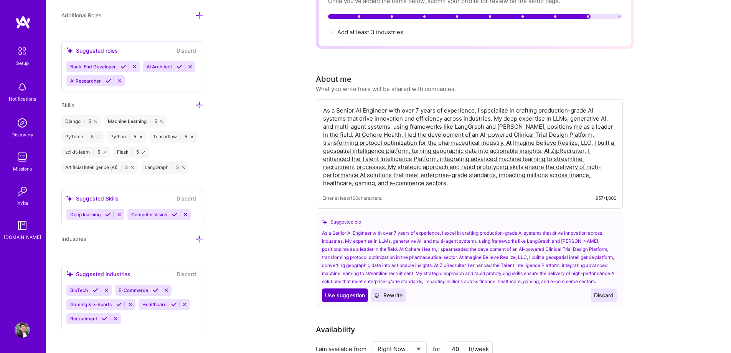
click at [349, 291] on span "Use suggestion" at bounding box center [345, 295] width 40 height 8
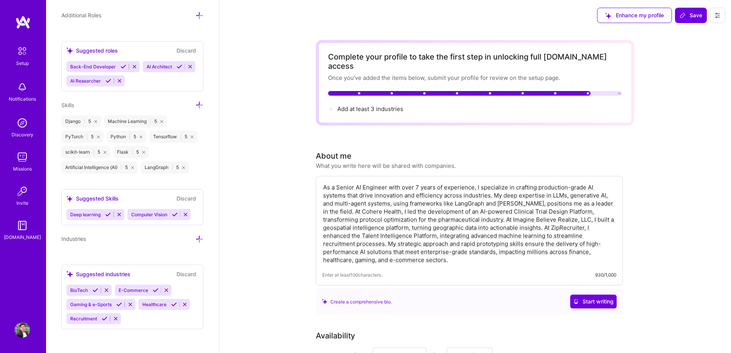
click at [360, 105] on span "Add at least 3 industries →" at bounding box center [373, 108] width 73 height 7
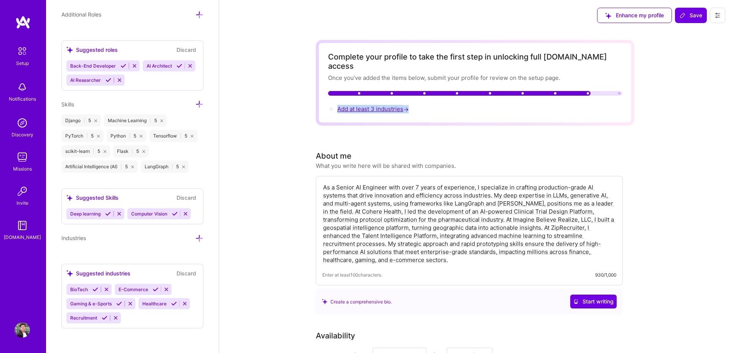
click at [360, 105] on span "Add at least 3 industries →" at bounding box center [373, 108] width 73 height 7
click at [197, 236] on icon at bounding box center [199, 238] width 8 height 8
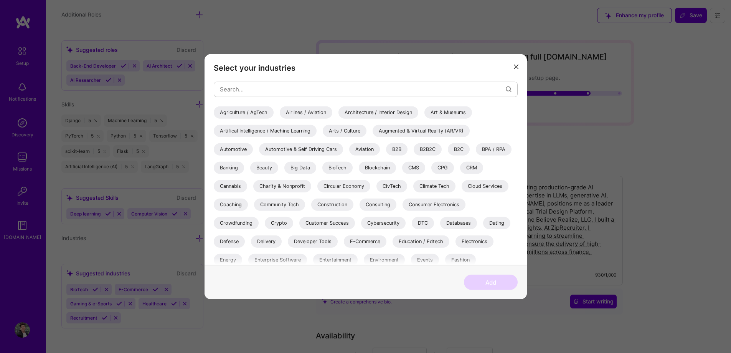
scroll to position [0, 0]
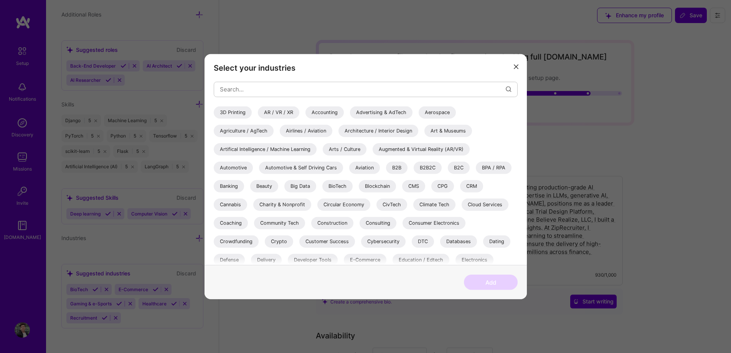
click at [291, 151] on div "Artifical Intelligence / Machine Learning" at bounding box center [265, 149] width 103 height 12
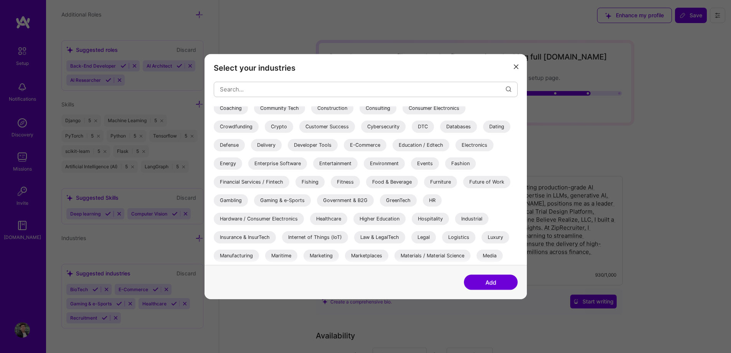
scroll to position [115, 0]
click at [487, 282] on button "Add" at bounding box center [491, 281] width 54 height 15
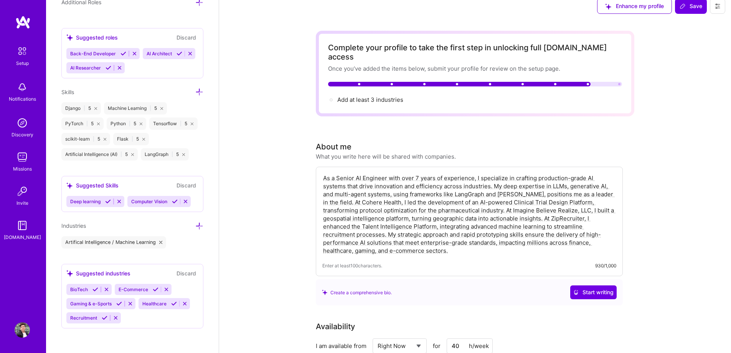
scroll to position [38, 0]
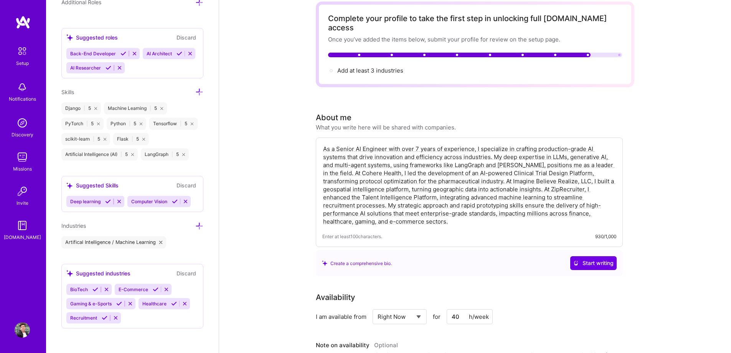
click at [188, 230] on div "Industries" at bounding box center [132, 225] width 142 height 9
click at [195, 230] on icon at bounding box center [199, 226] width 8 height 8
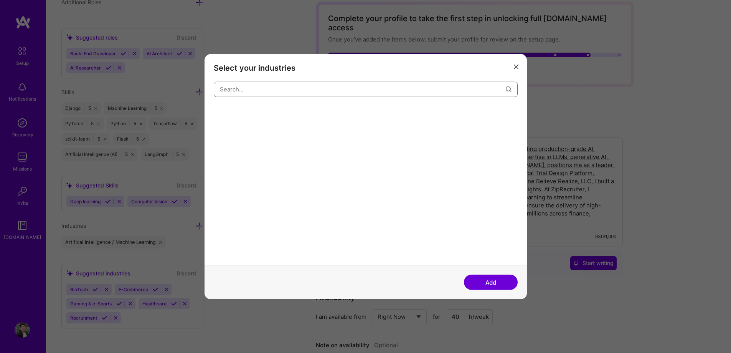
click at [352, 92] on input "modal" at bounding box center [363, 89] width 286 height 20
type input "health"
click at [238, 111] on div "Healthcare" at bounding box center [232, 112] width 37 height 12
click at [492, 278] on button "Add" at bounding box center [491, 281] width 54 height 15
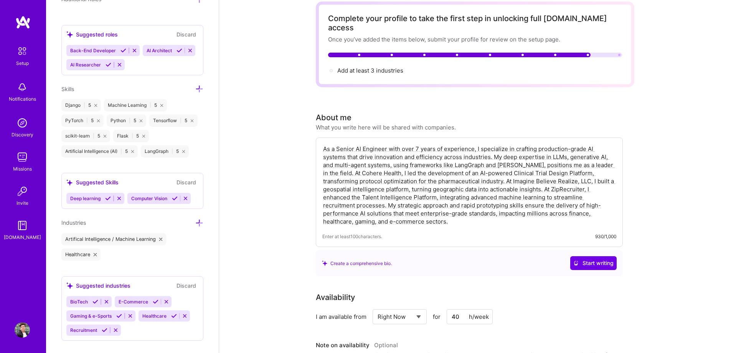
click at [195, 227] on icon at bounding box center [199, 223] width 8 height 8
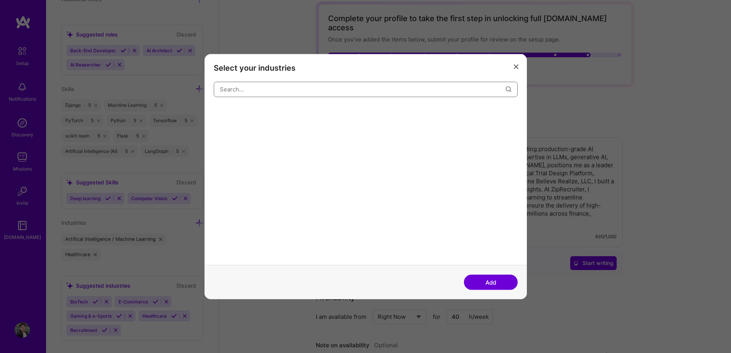
click at [312, 92] on input "modal" at bounding box center [363, 89] width 286 height 20
type input "a"
type input "fi"
click at [418, 89] on input "fi" at bounding box center [363, 89] width 286 height 20
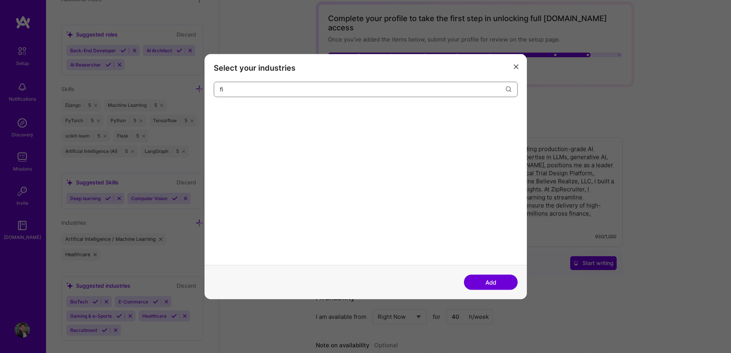
click at [418, 89] on input "fi" at bounding box center [363, 89] width 286 height 20
type input "f"
click at [484, 188] on div "modal" at bounding box center [366, 185] width 304 height 159
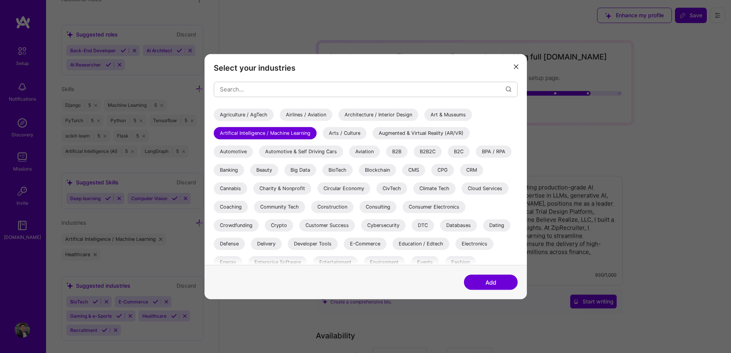
scroll to position [0, 0]
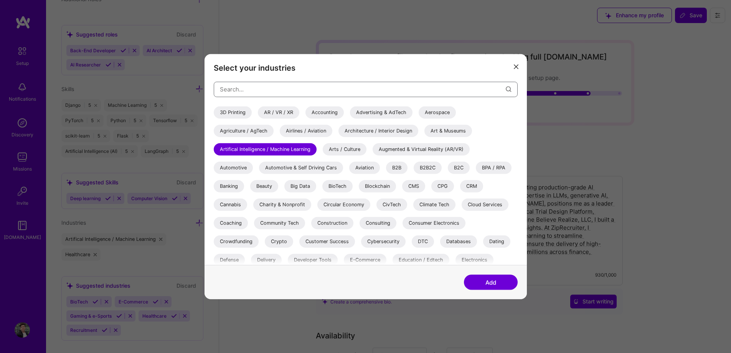
click at [422, 86] on input "modal" at bounding box center [363, 89] width 286 height 20
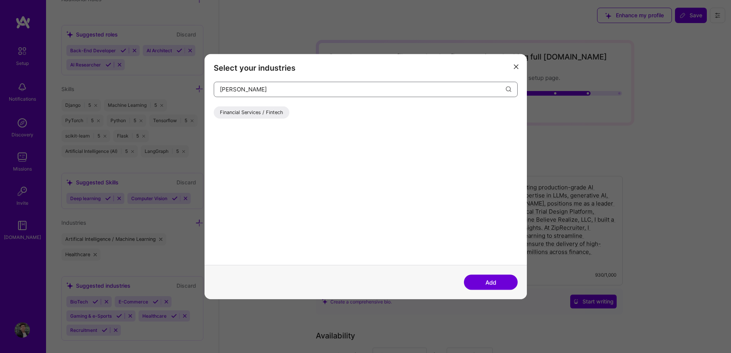
type input "[PERSON_NAME]"
click at [276, 112] on div "Financial Services / Fintech" at bounding box center [252, 112] width 76 height 12
click at [494, 286] on button "Add" at bounding box center [491, 281] width 54 height 15
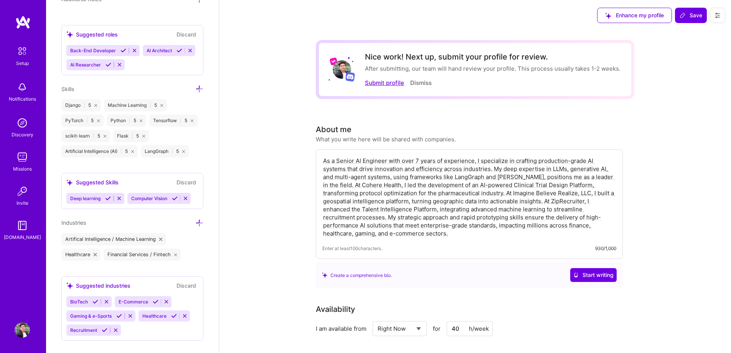
click at [390, 81] on button "Submit profile" at bounding box center [384, 83] width 39 height 8
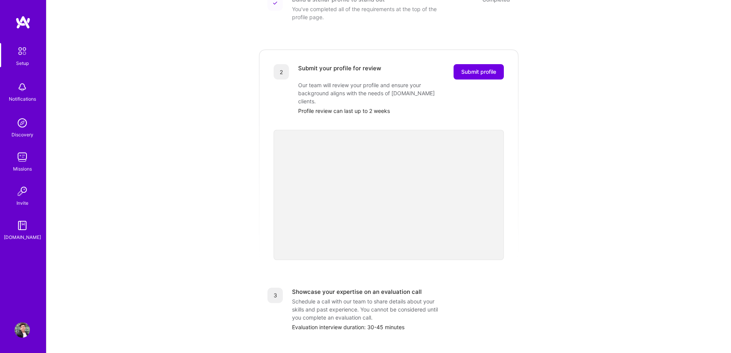
scroll to position [115, 0]
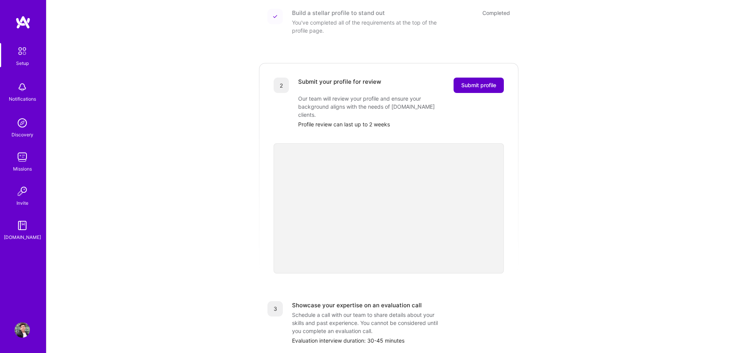
click at [474, 81] on span "Submit profile" at bounding box center [478, 85] width 35 height 8
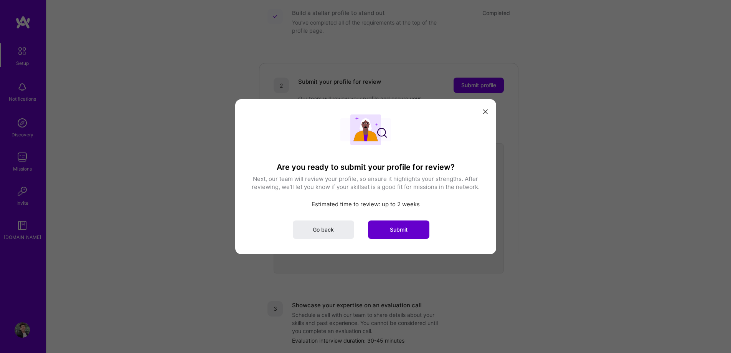
click at [401, 228] on span "Submit" at bounding box center [399, 229] width 18 height 8
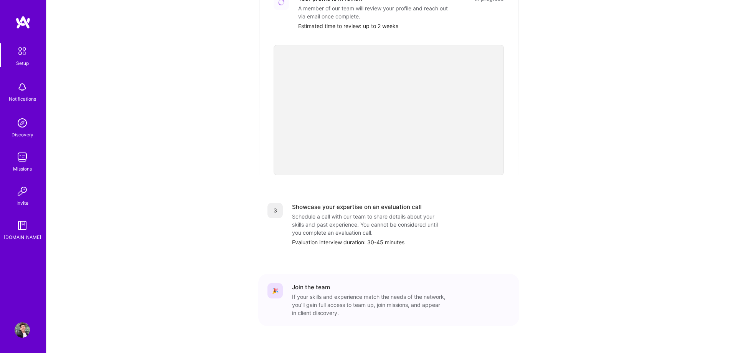
scroll to position [206, 0]
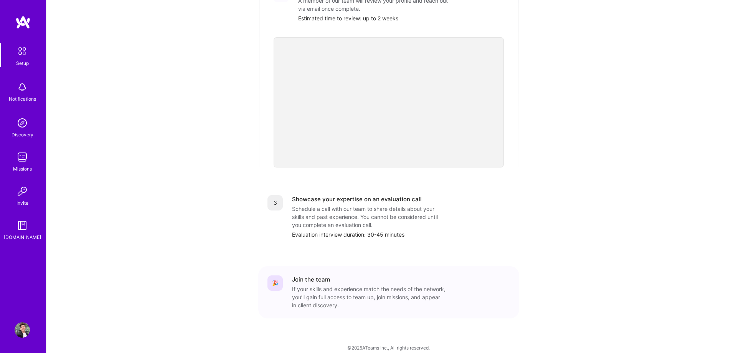
click at [329, 214] on div "Schedule a call with our team to share details about your skills and past exper…" at bounding box center [369, 217] width 154 height 24
click at [277, 278] on div "🎉" at bounding box center [275, 282] width 15 height 15
click at [312, 285] on div "If your skills and experience match the needs of the network, you’ll gain full …" at bounding box center [369, 297] width 154 height 24
click at [313, 285] on div "If your skills and experience match the needs of the network, you’ll gain full …" at bounding box center [369, 297] width 154 height 24
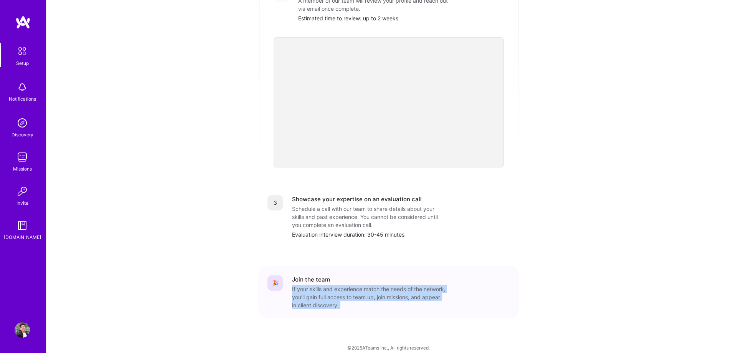
drag, startPoint x: 313, startPoint y: 278, endPoint x: 329, endPoint y: 286, distance: 17.9
click at [316, 285] on div "If your skills and experience match the needs of the network, you’ll gain full …" at bounding box center [369, 297] width 154 height 24
click at [329, 286] on div "If your skills and experience match the needs of the network, you’ll gain full …" at bounding box center [369, 297] width 154 height 24
click at [25, 89] on img at bounding box center [22, 86] width 15 height 15
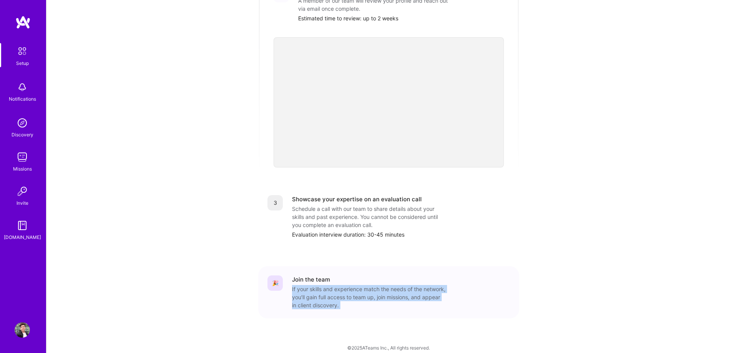
click at [20, 123] on img at bounding box center [22, 122] width 15 height 15
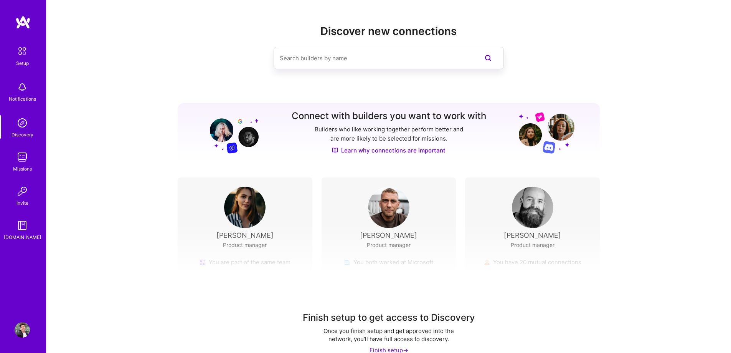
click at [23, 169] on div "Missions" at bounding box center [22, 169] width 19 height 8
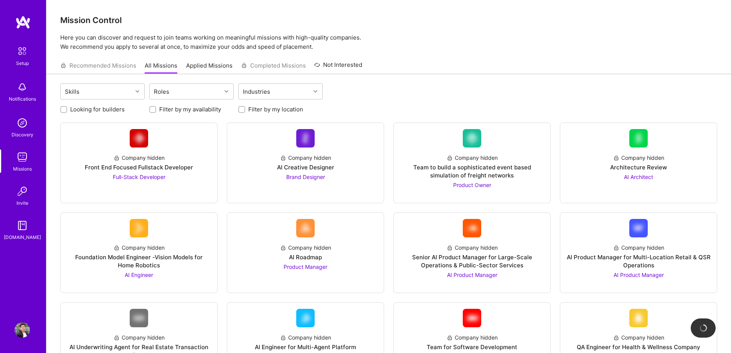
drag, startPoint x: 491, startPoint y: 79, endPoint x: 484, endPoint y: 81, distance: 6.7
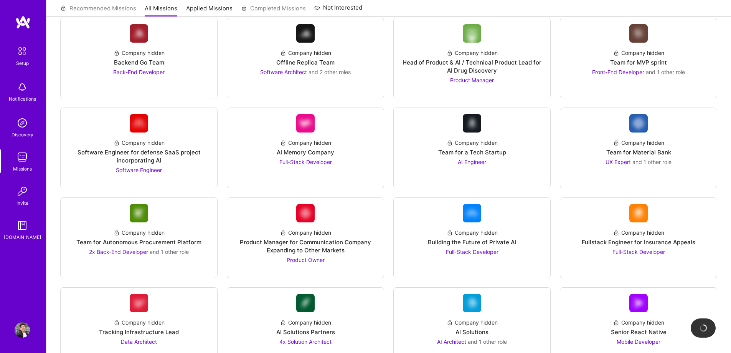
scroll to position [653, 0]
